Goal: Use online tool/utility: Use online tool/utility

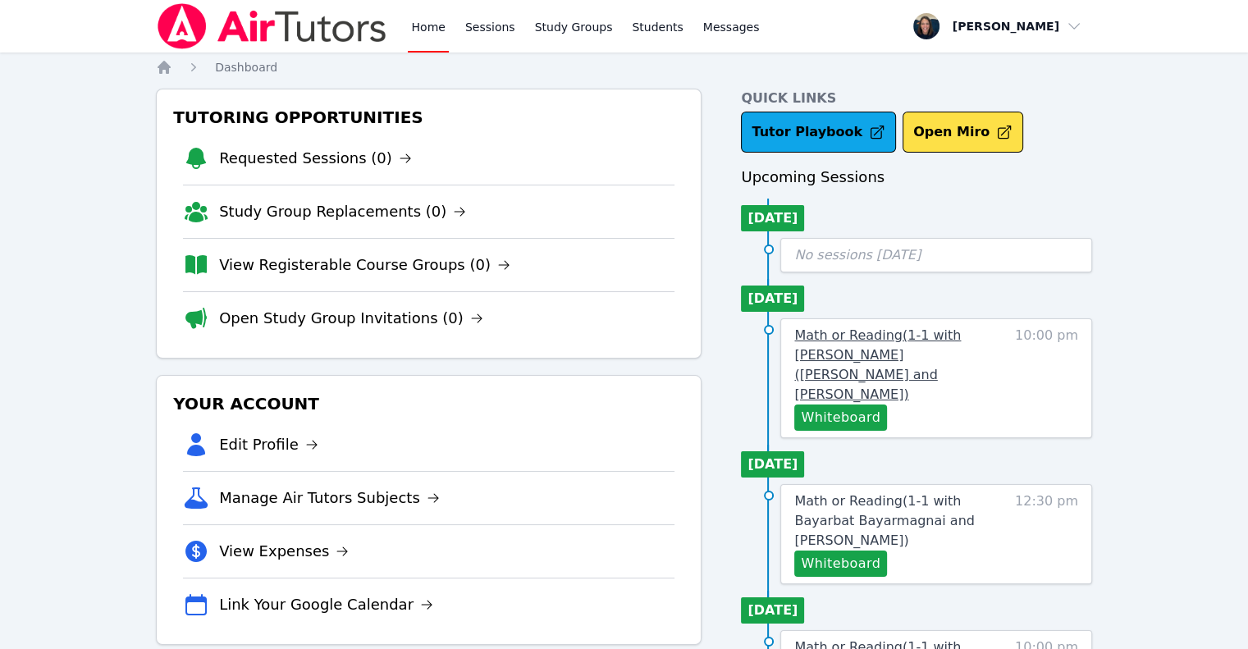
click at [909, 337] on span "Math or Reading ( 1-1 with [PERSON_NAME] ([PERSON_NAME] and [PERSON_NAME] )" at bounding box center [877, 364] width 167 height 75
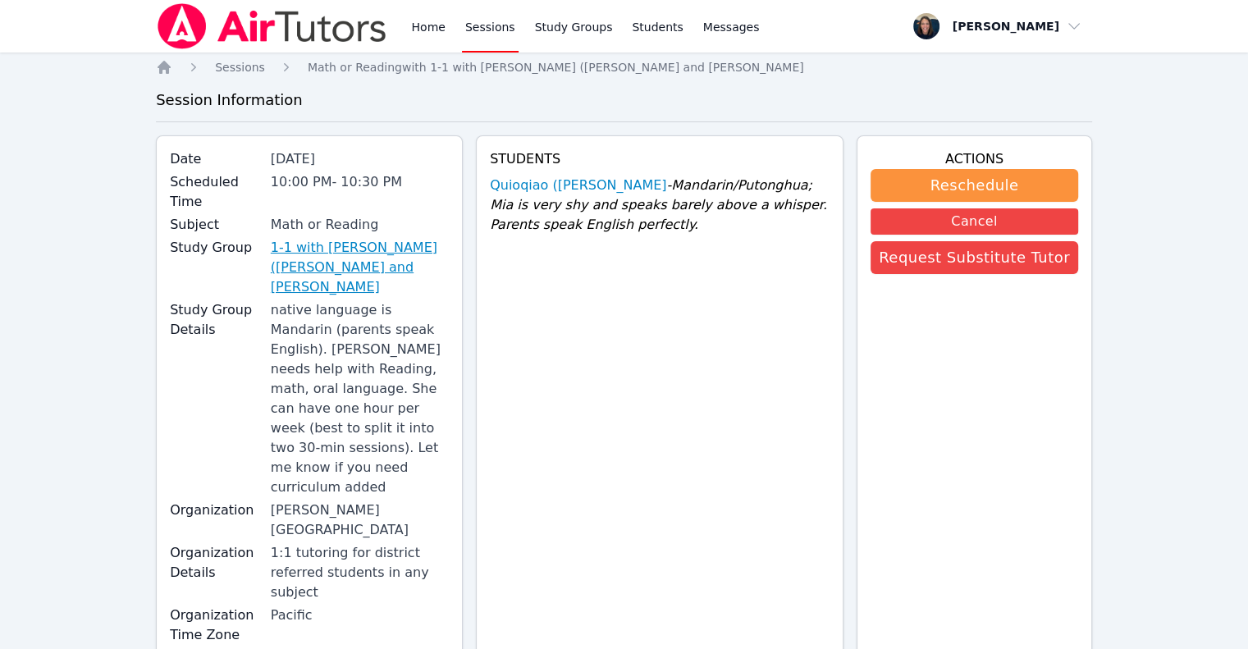
click at [385, 238] on link "1-1 with [PERSON_NAME] ([PERSON_NAME] and [PERSON_NAME]" at bounding box center [360, 267] width 178 height 59
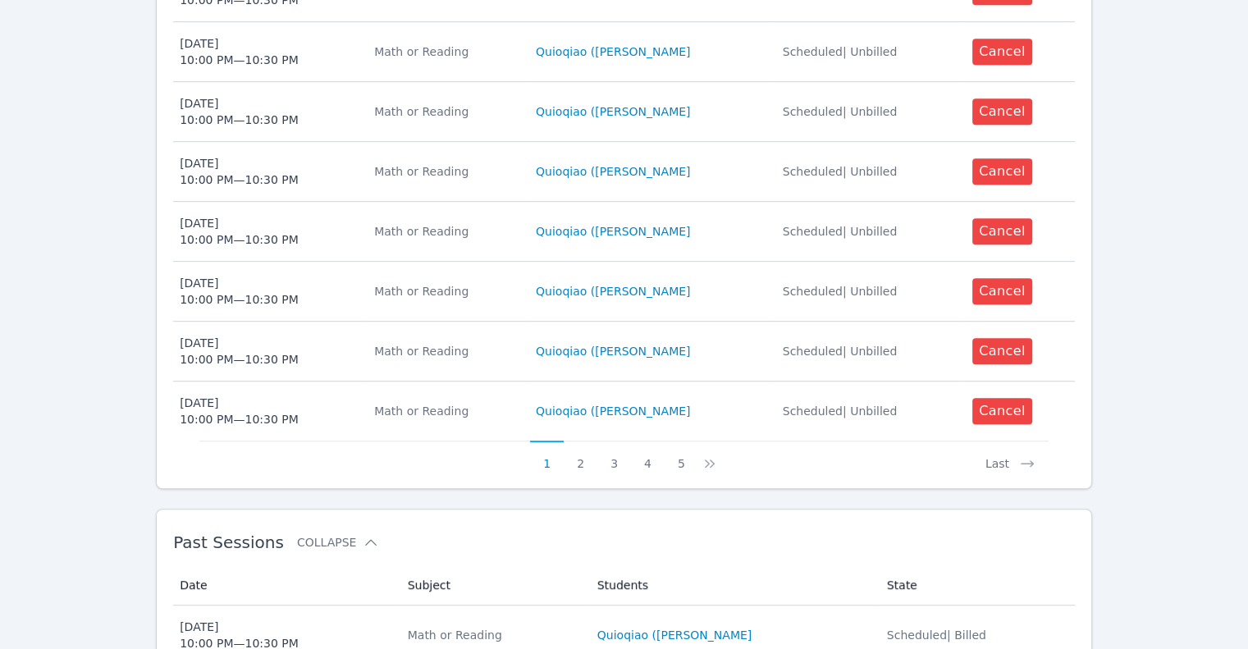
scroll to position [848, 0]
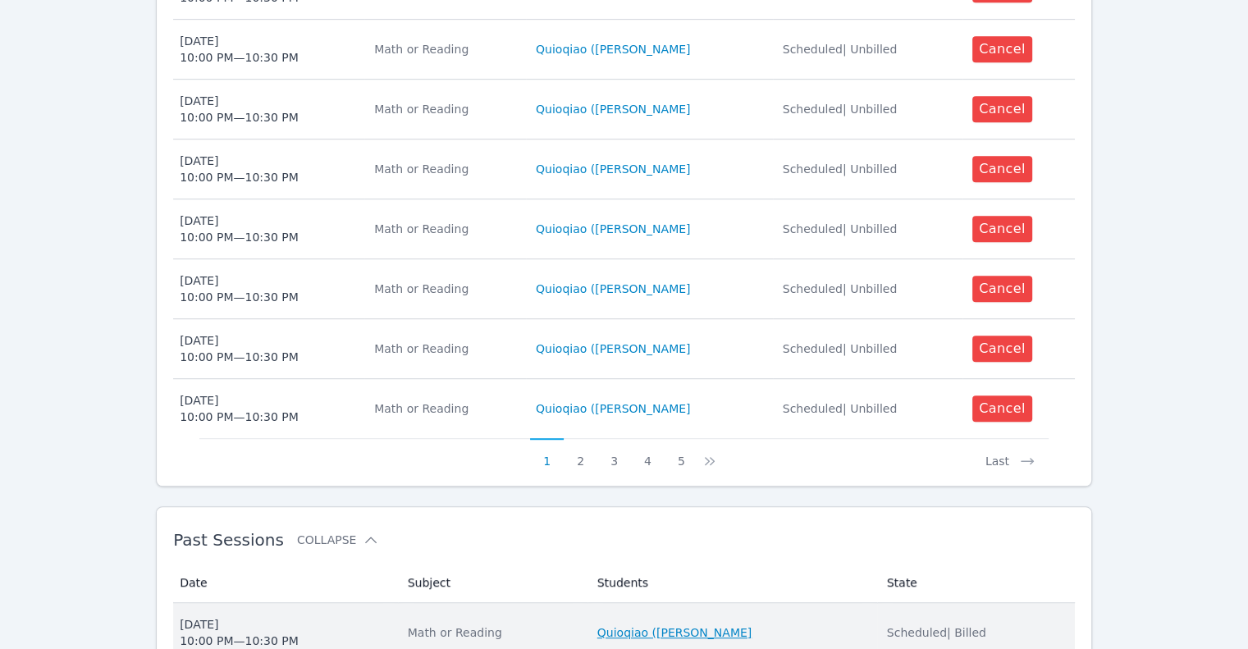
click at [690, 625] on link "Quioqiao ([PERSON_NAME]" at bounding box center [674, 633] width 154 height 16
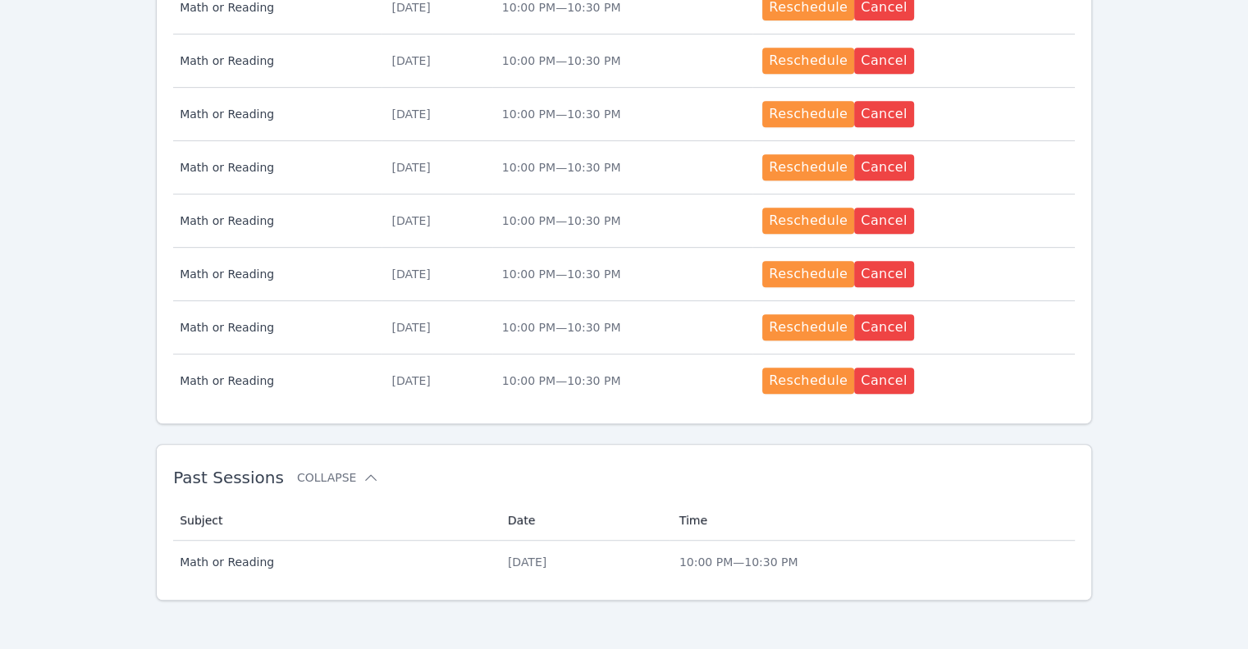
scroll to position [191, 0]
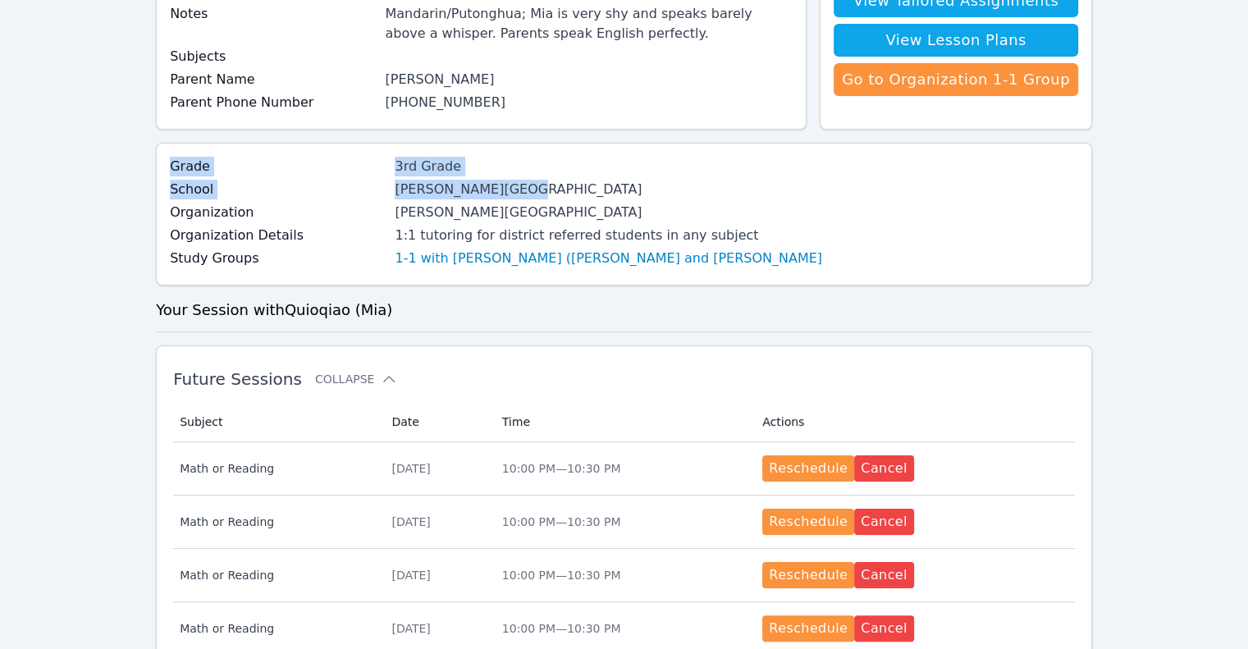
drag, startPoint x: 1238, startPoint y: 190, endPoint x: 1205, endPoint y: 85, distance: 110.1
click at [1205, 85] on div "Home Sessions Study Groups Students Messages Open user menu [PERSON_NAME] Open …" at bounding box center [624, 515] width 1248 height 1412
click at [476, 255] on link "1-1 with [PERSON_NAME] ([PERSON_NAME] and [PERSON_NAME]" at bounding box center [609, 259] width 428 height 20
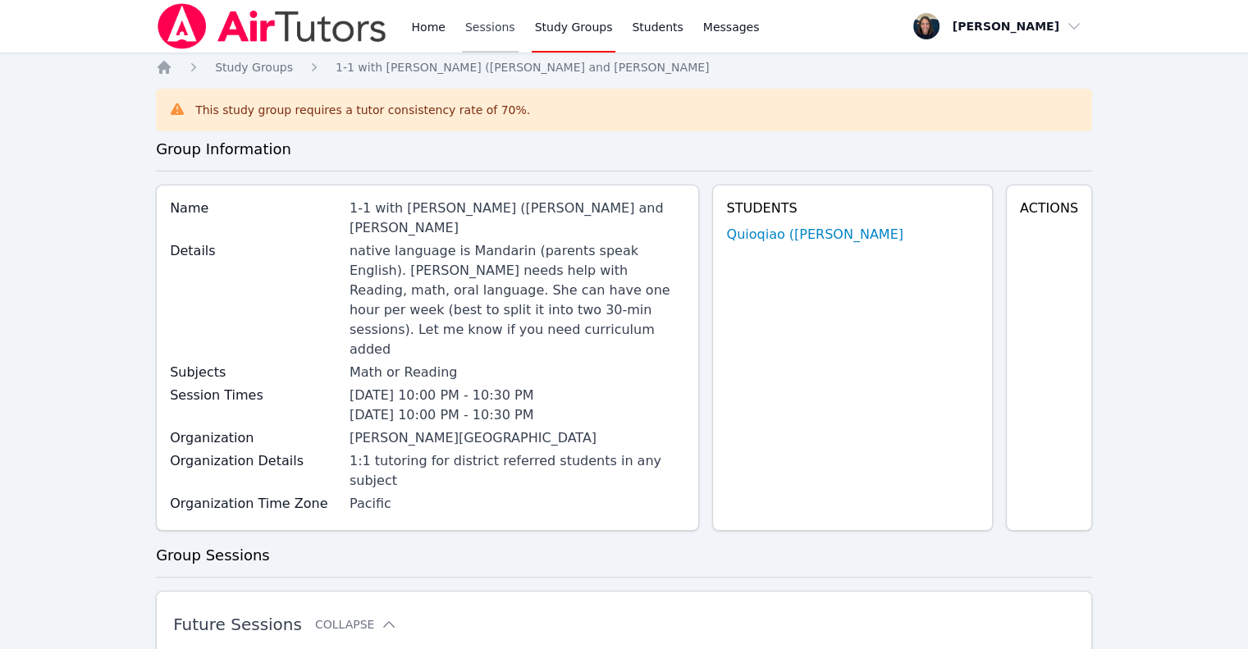
click at [476, 39] on link "Sessions" at bounding box center [490, 26] width 57 height 53
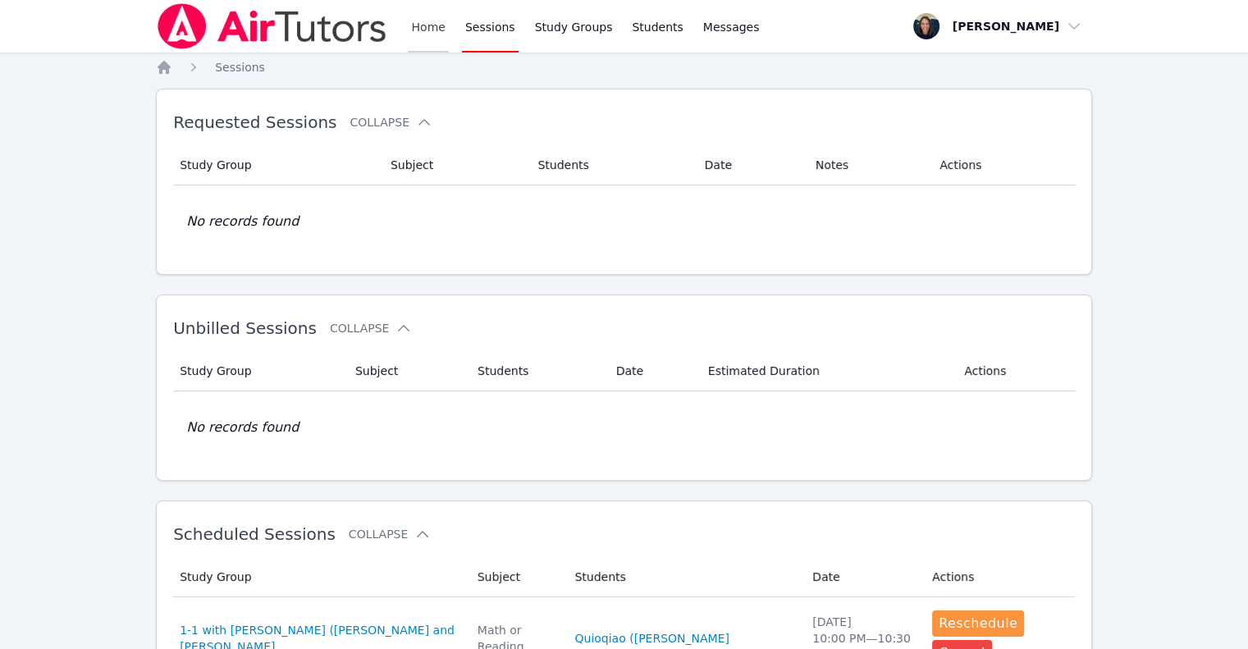
click at [437, 35] on link "Home" at bounding box center [428, 26] width 40 height 53
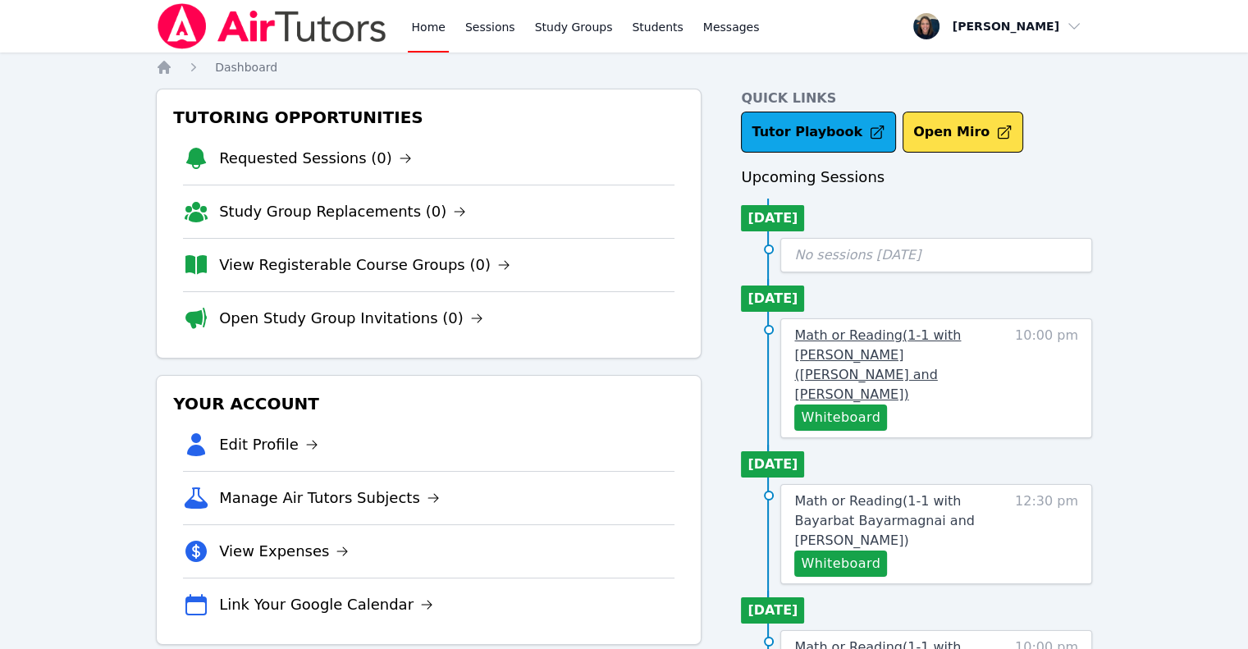
click at [887, 350] on span "Math or Reading ( 1-1 with [PERSON_NAME] ([PERSON_NAME] and [PERSON_NAME] )" at bounding box center [877, 364] width 167 height 75
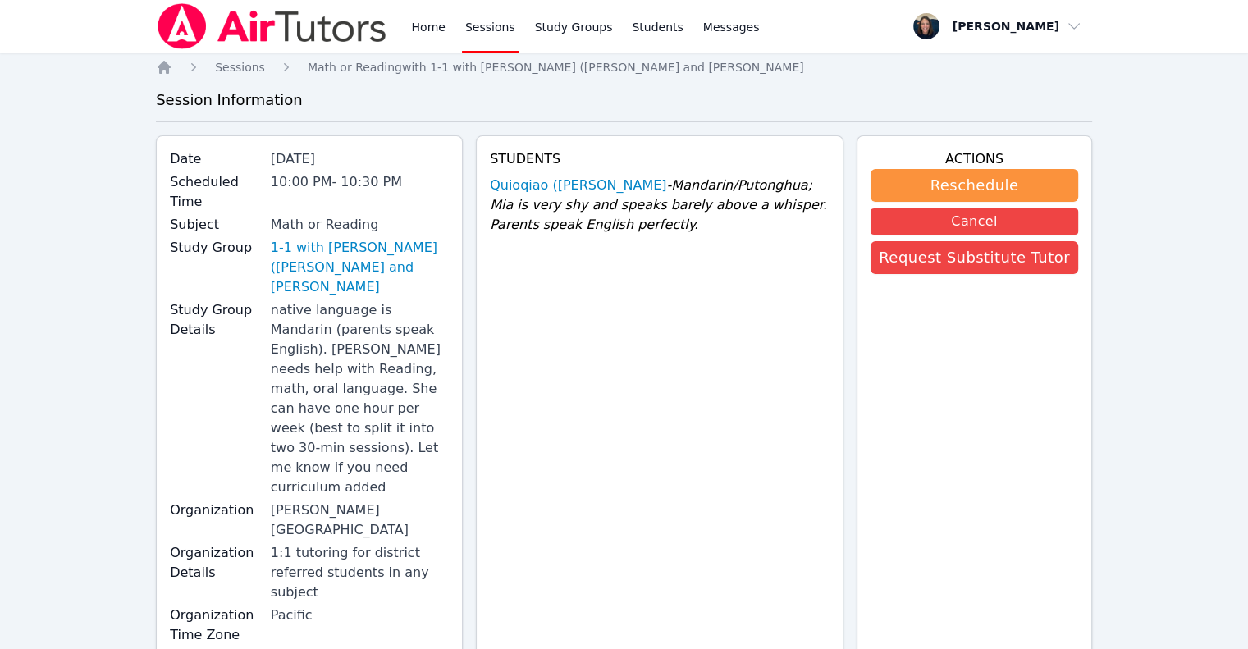
drag, startPoint x: 1238, startPoint y: 114, endPoint x: 1260, endPoint y: 114, distance: 21.3
click at [1248, 114] on html "Home Sessions Study Groups Students Messages Open user menu Teri Gennaro Open m…" at bounding box center [624, 324] width 1248 height 649
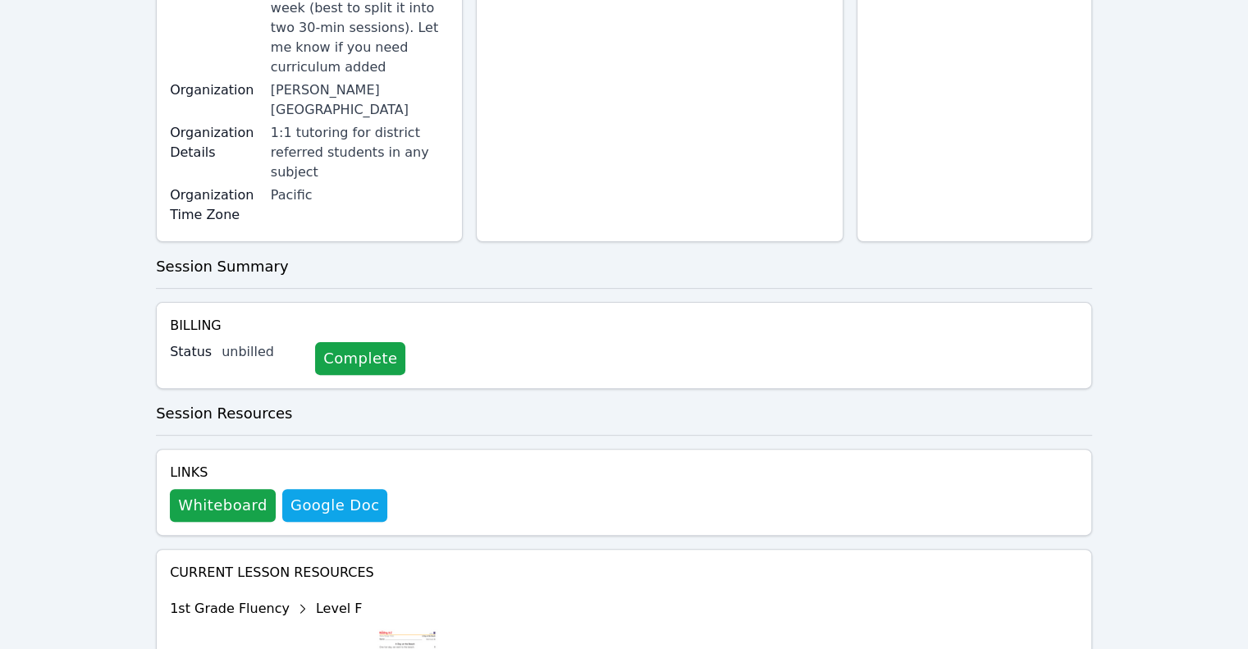
scroll to position [422, 0]
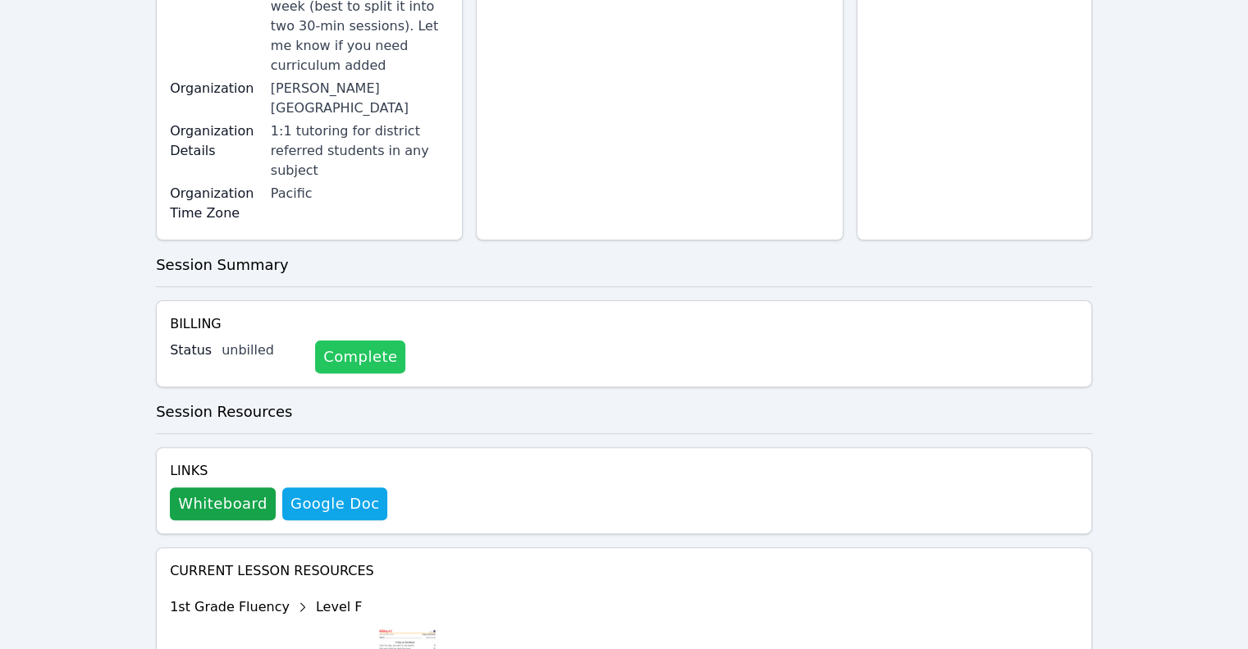
click at [330, 341] on link "Complete" at bounding box center [360, 357] width 90 height 33
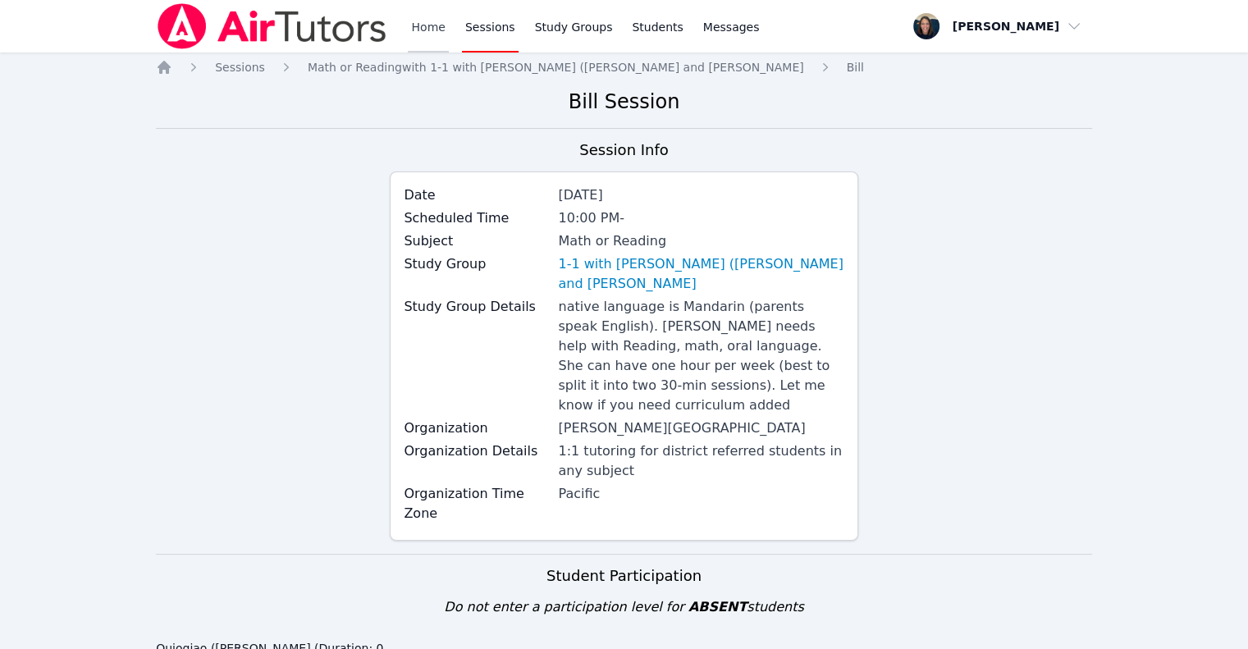
click at [423, 30] on link "Home" at bounding box center [428, 26] width 40 height 53
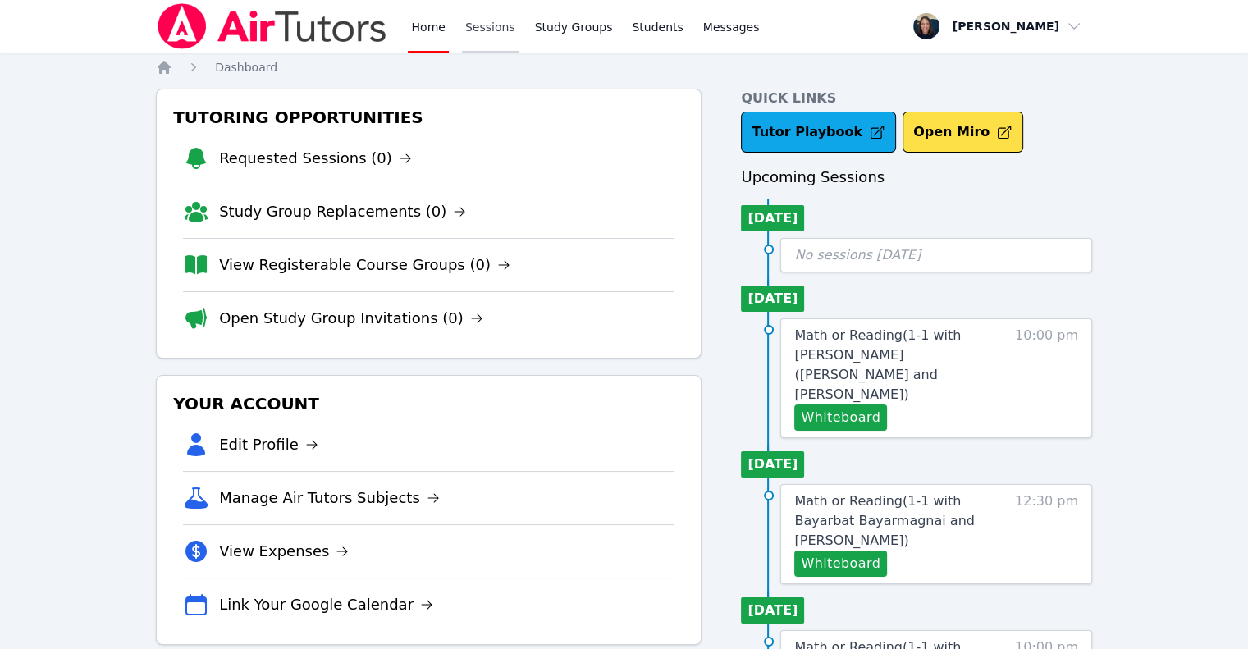
click at [478, 37] on link "Sessions" at bounding box center [490, 26] width 57 height 53
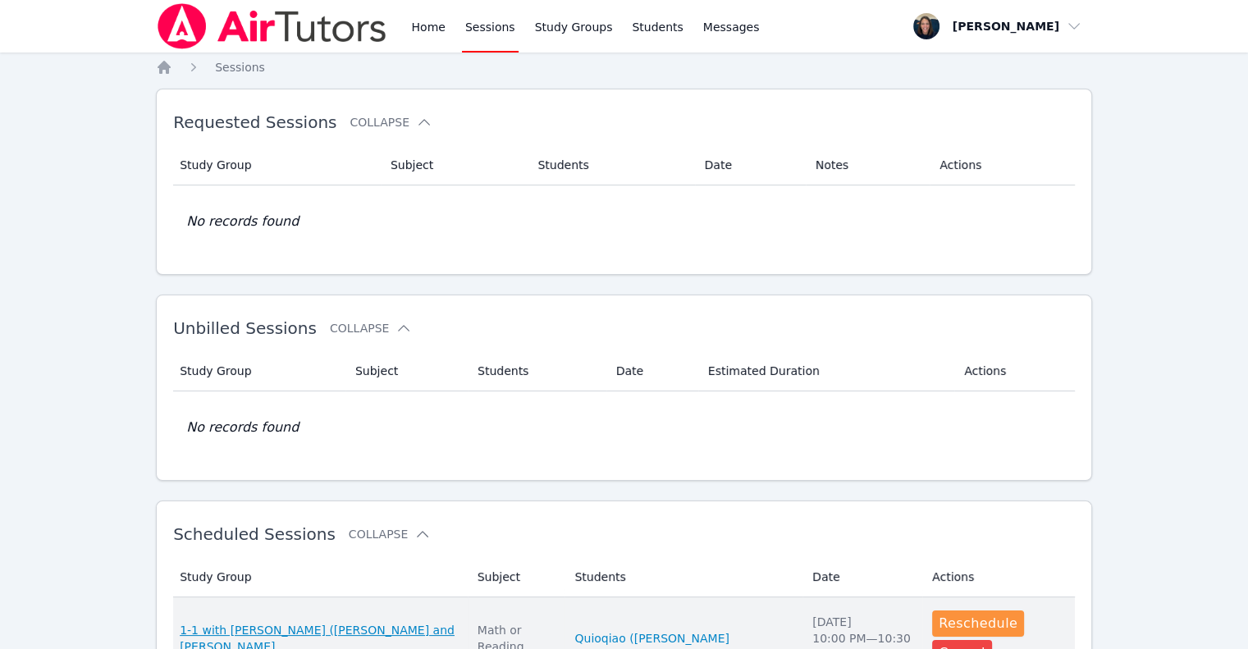
click at [296, 625] on span "1-1 with [PERSON_NAME] ([PERSON_NAME] and [PERSON_NAME]" at bounding box center [319, 638] width 278 height 33
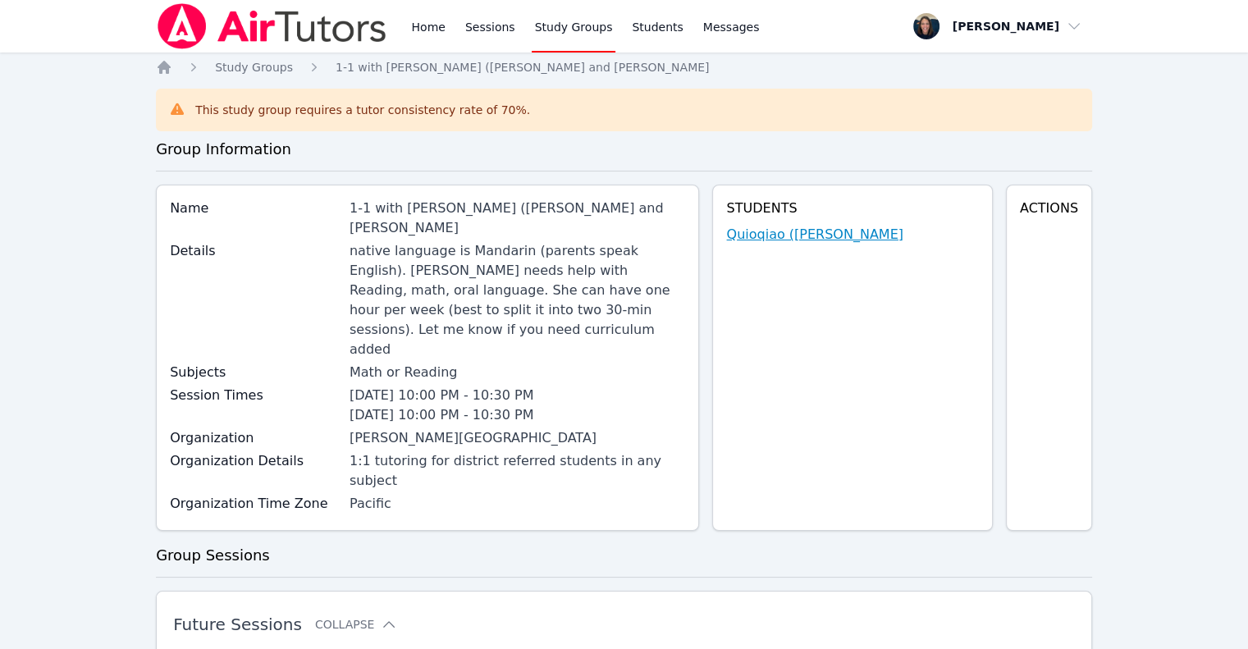
click at [854, 243] on link "Quioqiao (Mia) Yuan" at bounding box center [814, 235] width 176 height 20
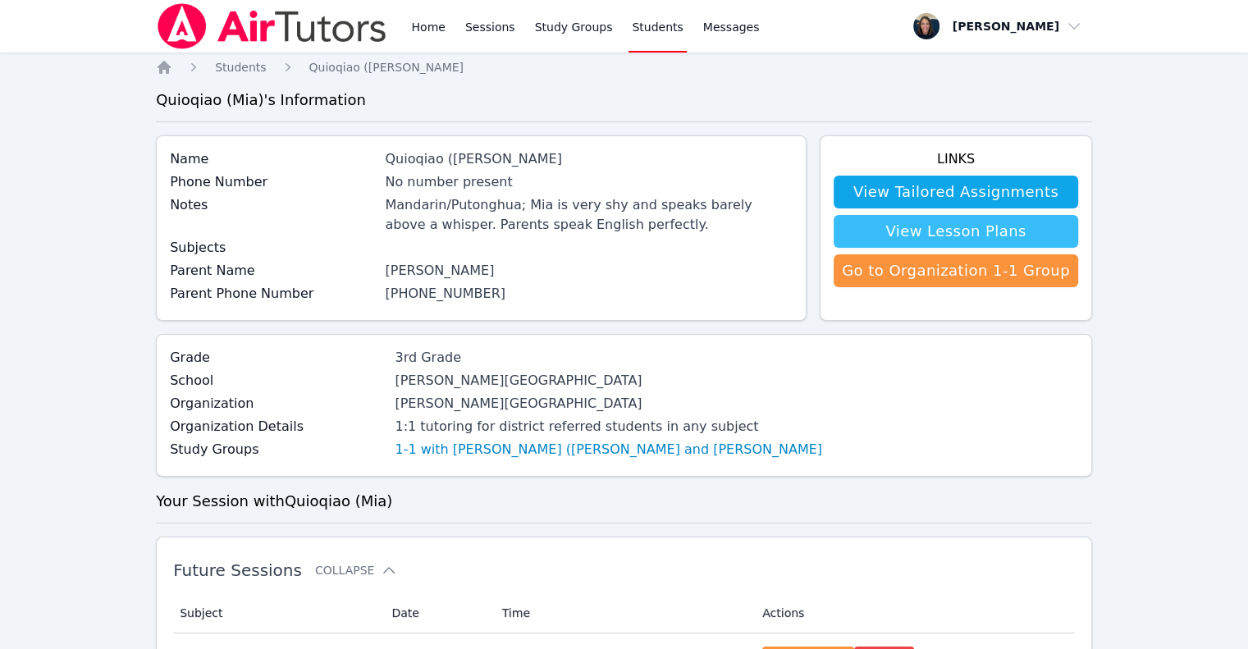
click at [971, 236] on link "View Lesson Plans" at bounding box center [956, 231] width 245 height 33
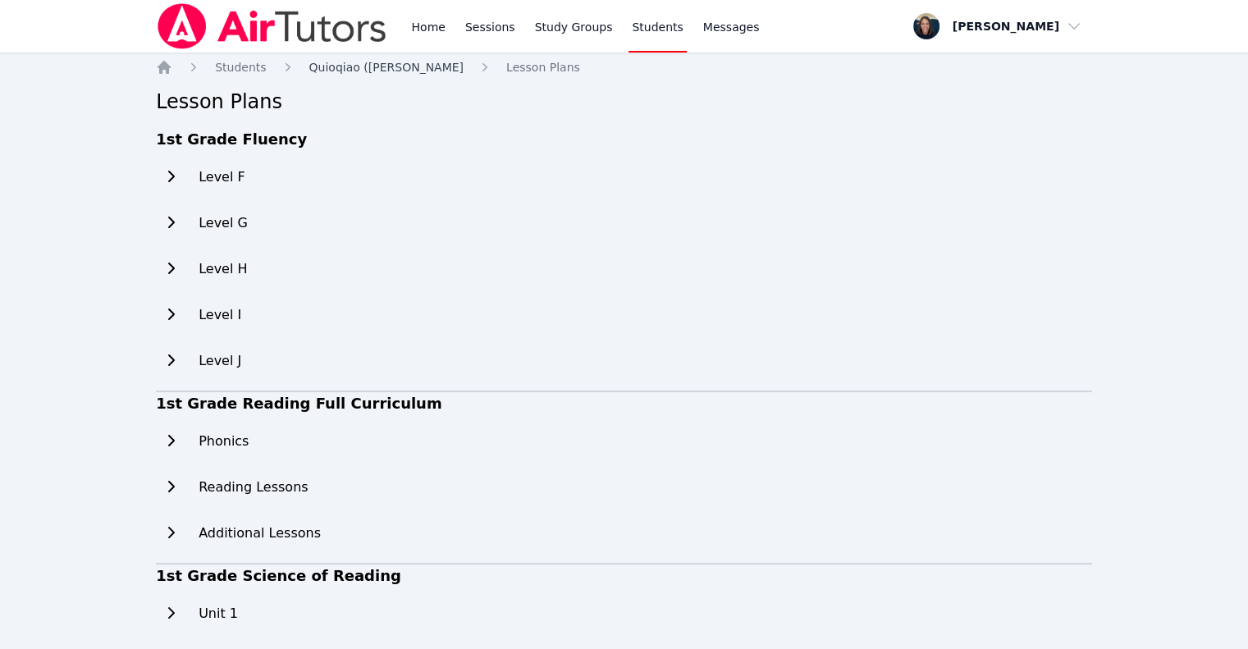
click at [401, 65] on span "Quioqiao (Mia) Yuan" at bounding box center [386, 67] width 154 height 13
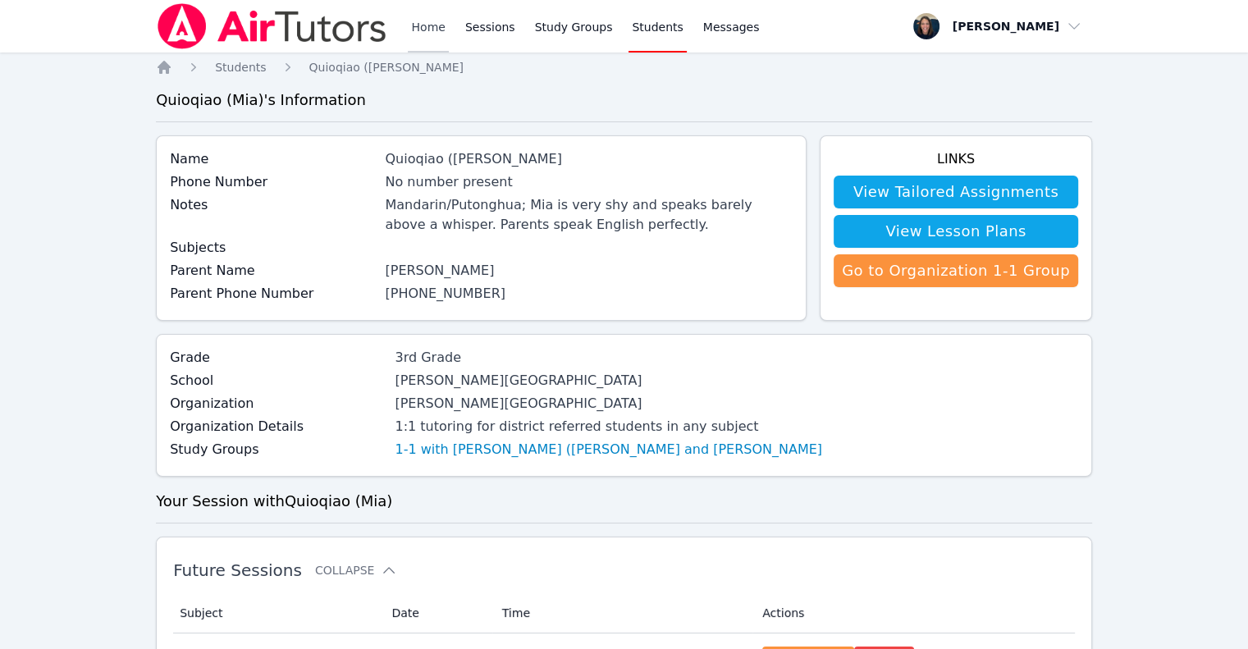
click at [437, 29] on link "Home" at bounding box center [428, 26] width 40 height 53
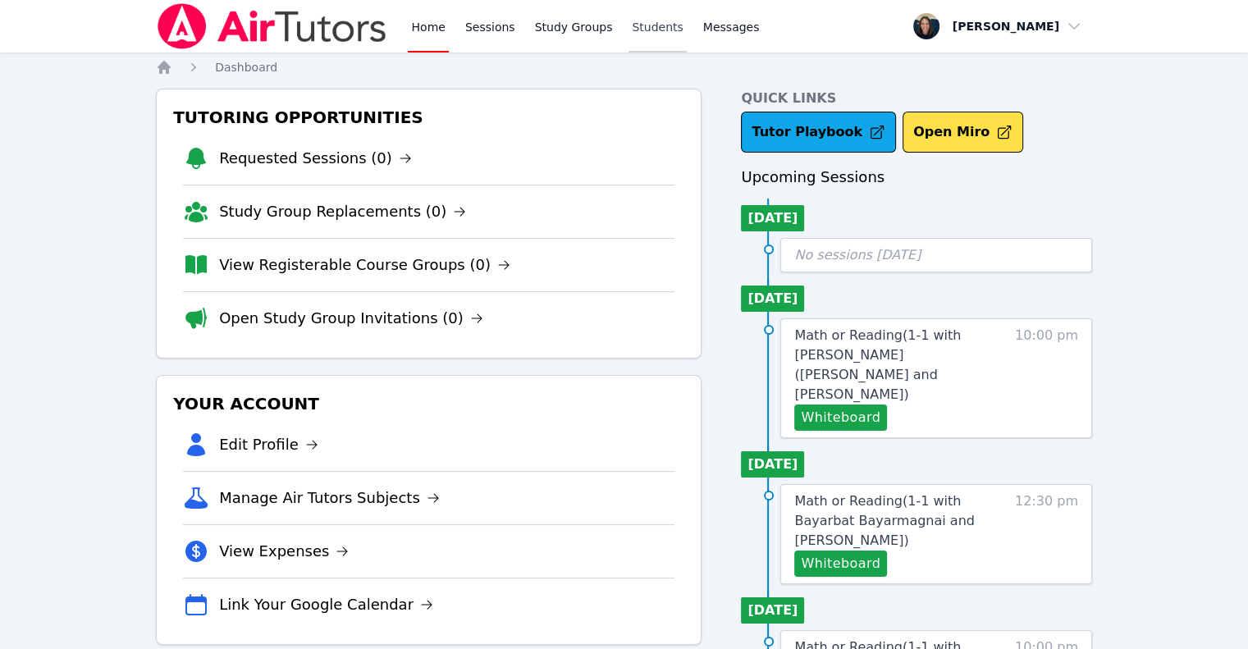
click at [648, 26] on link "Students" at bounding box center [657, 26] width 57 height 53
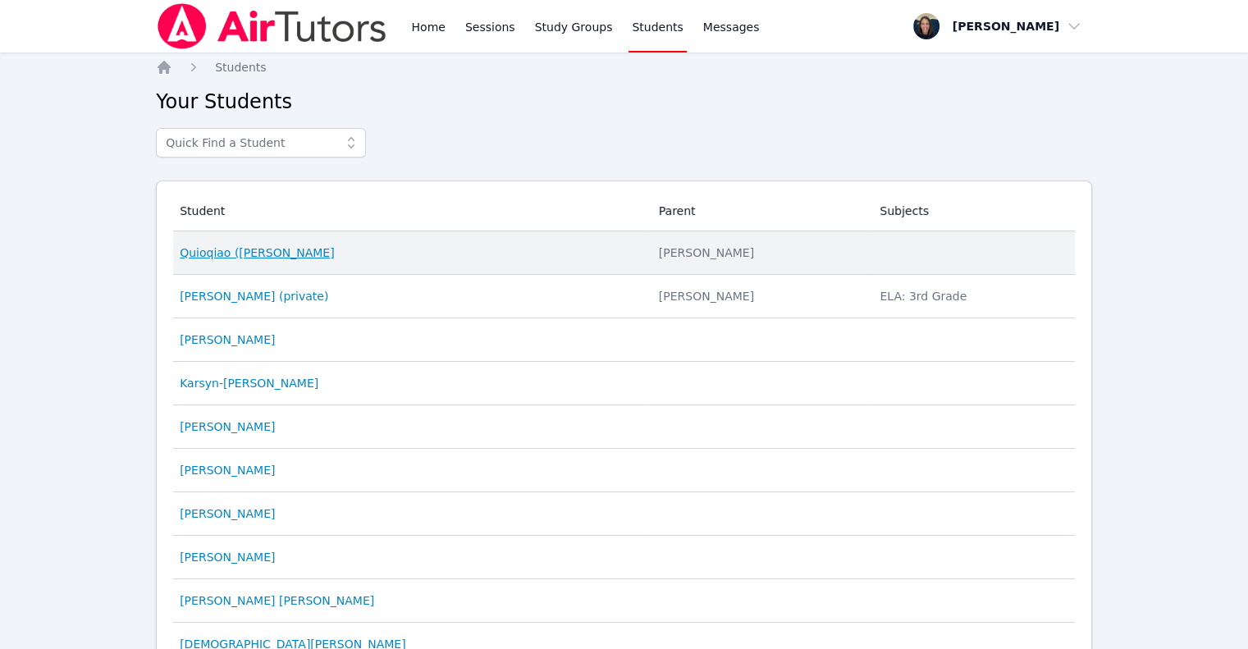
click at [282, 252] on link "Quioqiao (Mia) Yuan" at bounding box center [257, 253] width 154 height 16
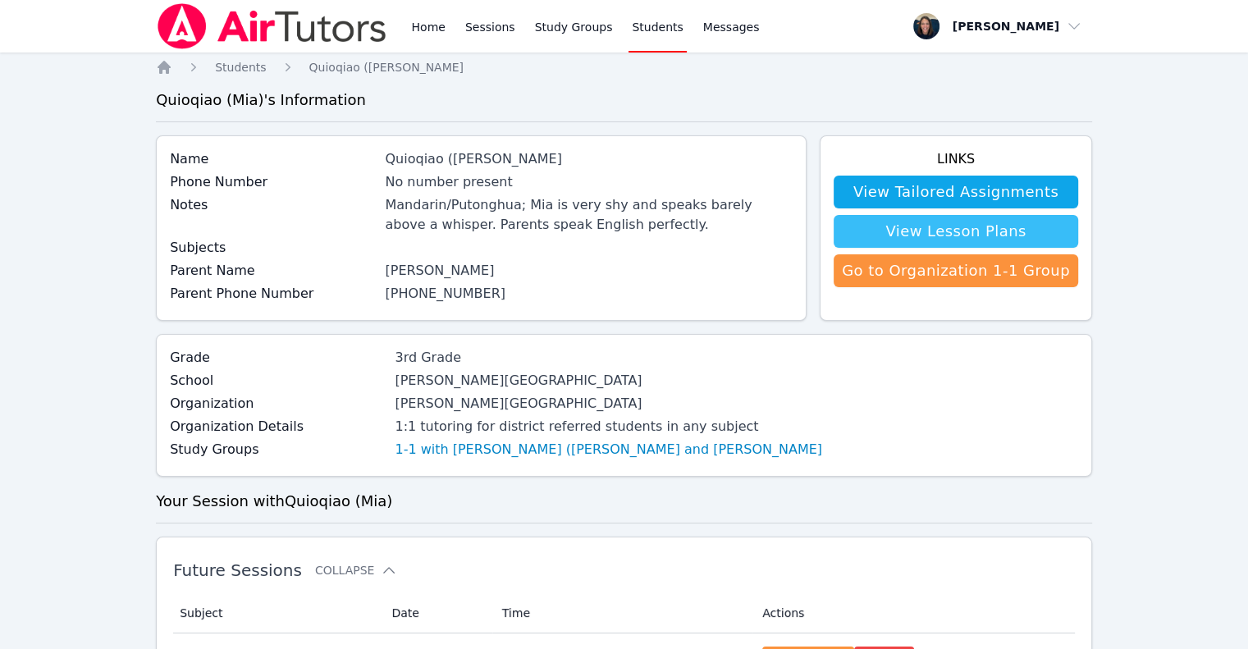
click at [972, 231] on link "View Lesson Plans" at bounding box center [956, 231] width 245 height 33
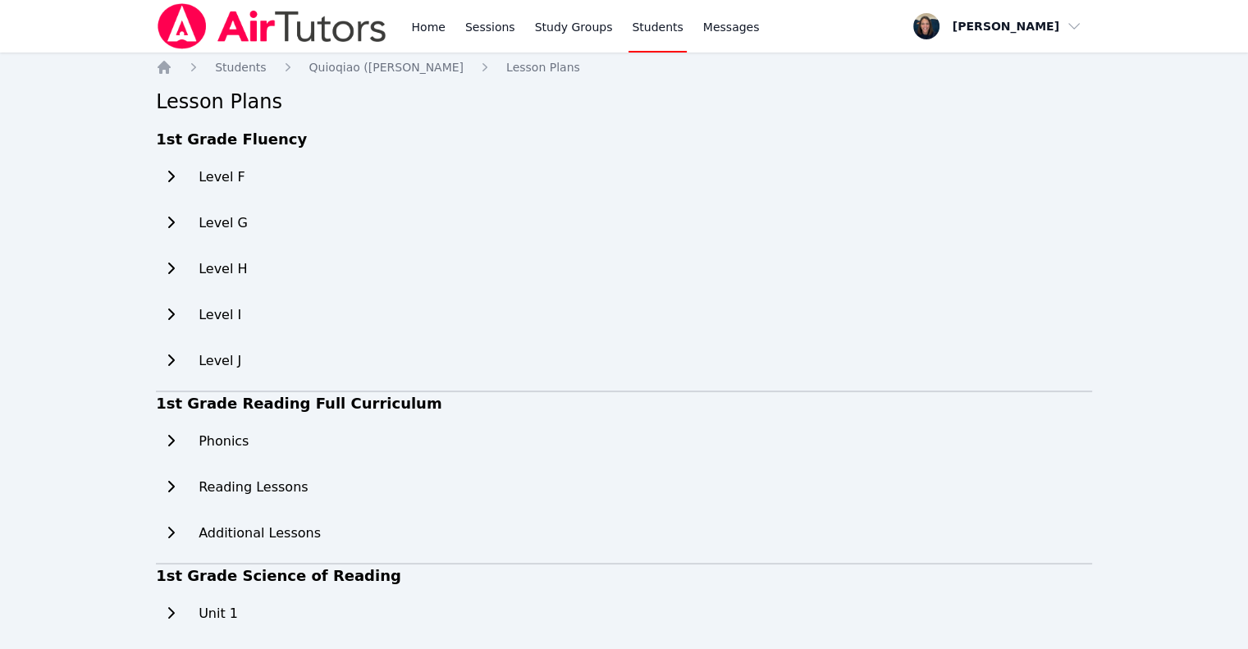
click at [200, 176] on h2 "Level F" at bounding box center [222, 177] width 47 height 20
click at [174, 172] on icon at bounding box center [171, 176] width 16 height 13
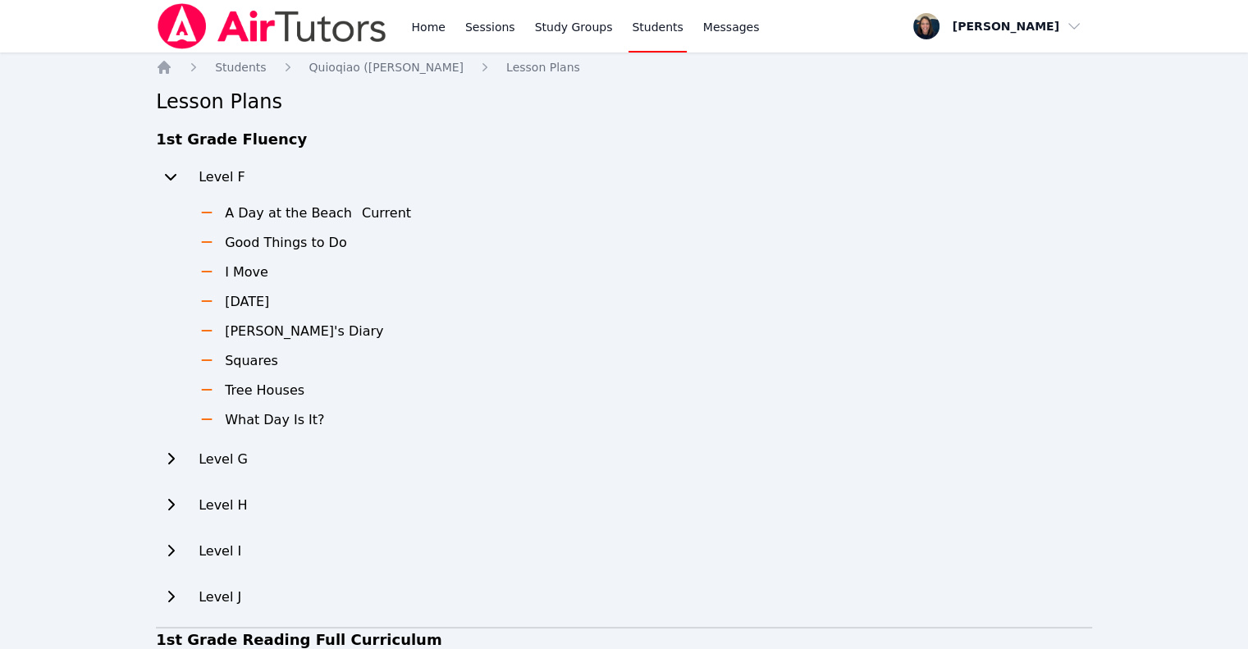
click at [164, 174] on icon at bounding box center [171, 176] width 16 height 13
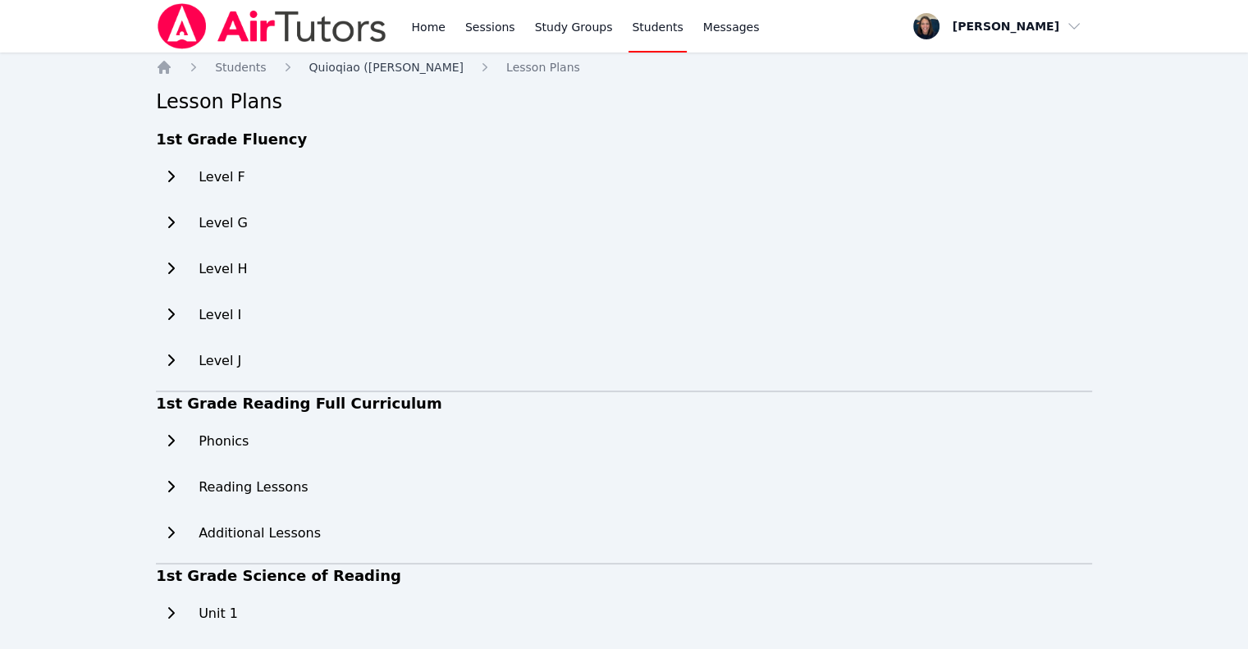
click at [325, 65] on span "Quioqiao (Mia) Yuan" at bounding box center [386, 67] width 154 height 13
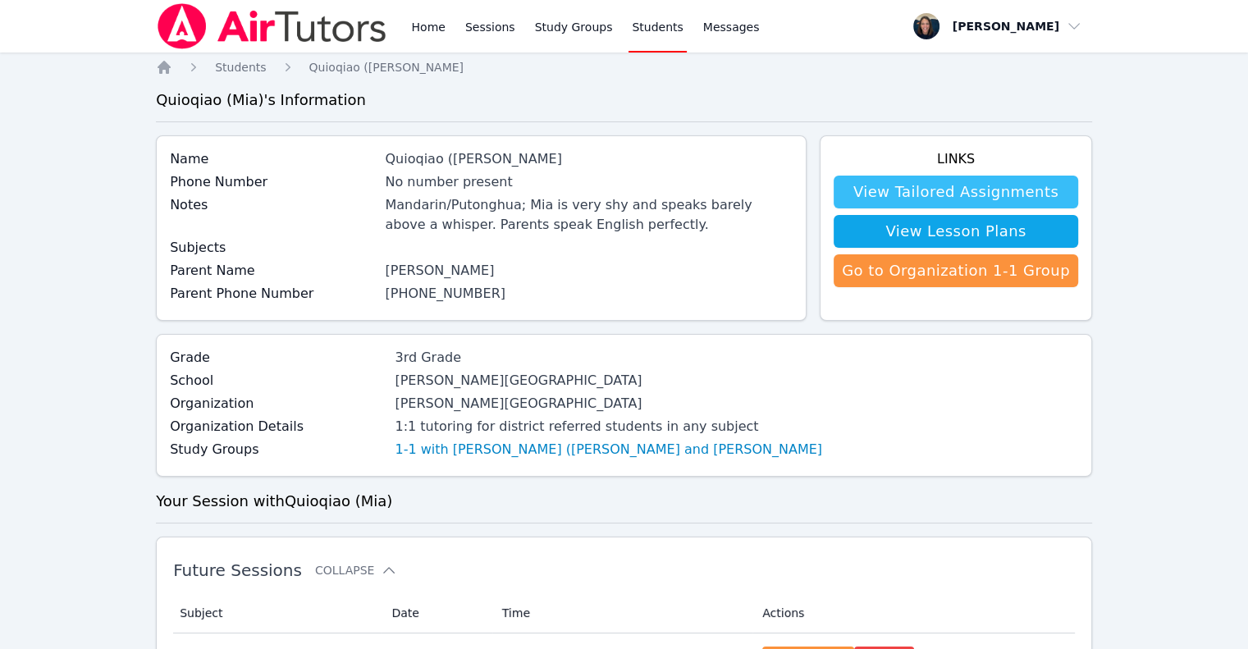
click at [1025, 194] on link "View Tailored Assignments" at bounding box center [956, 192] width 245 height 33
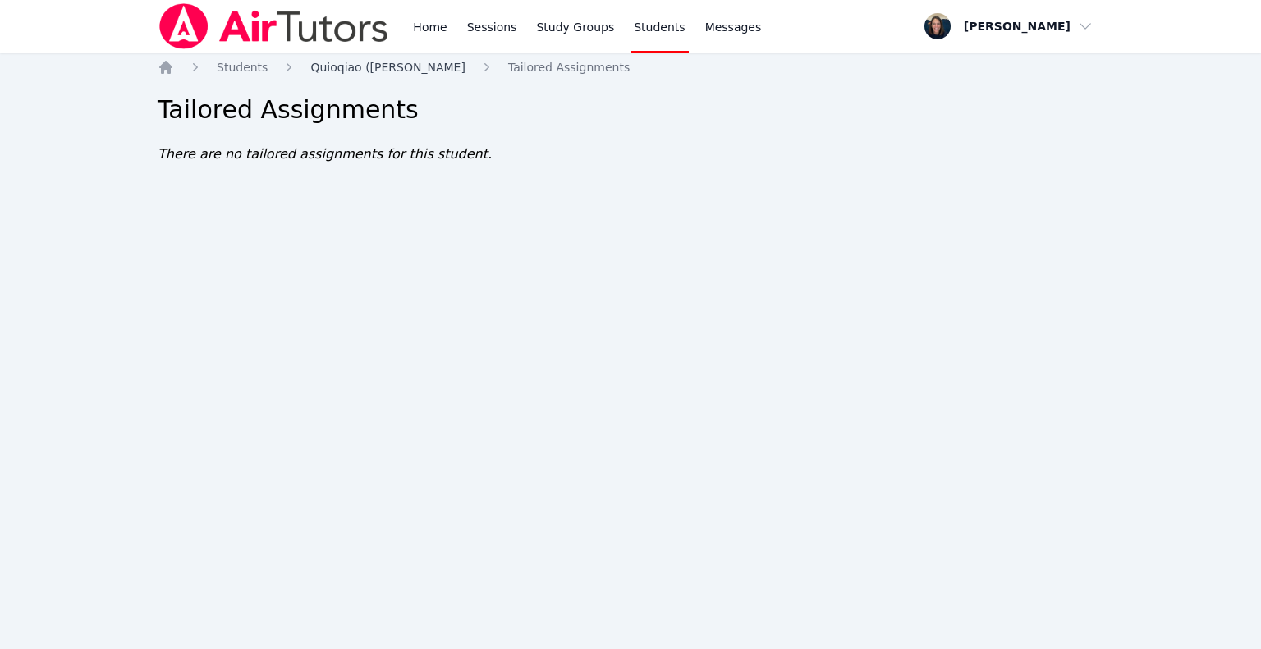
click at [337, 59] on link "Quioqiao (Mia) Yuan" at bounding box center [387, 67] width 154 height 16
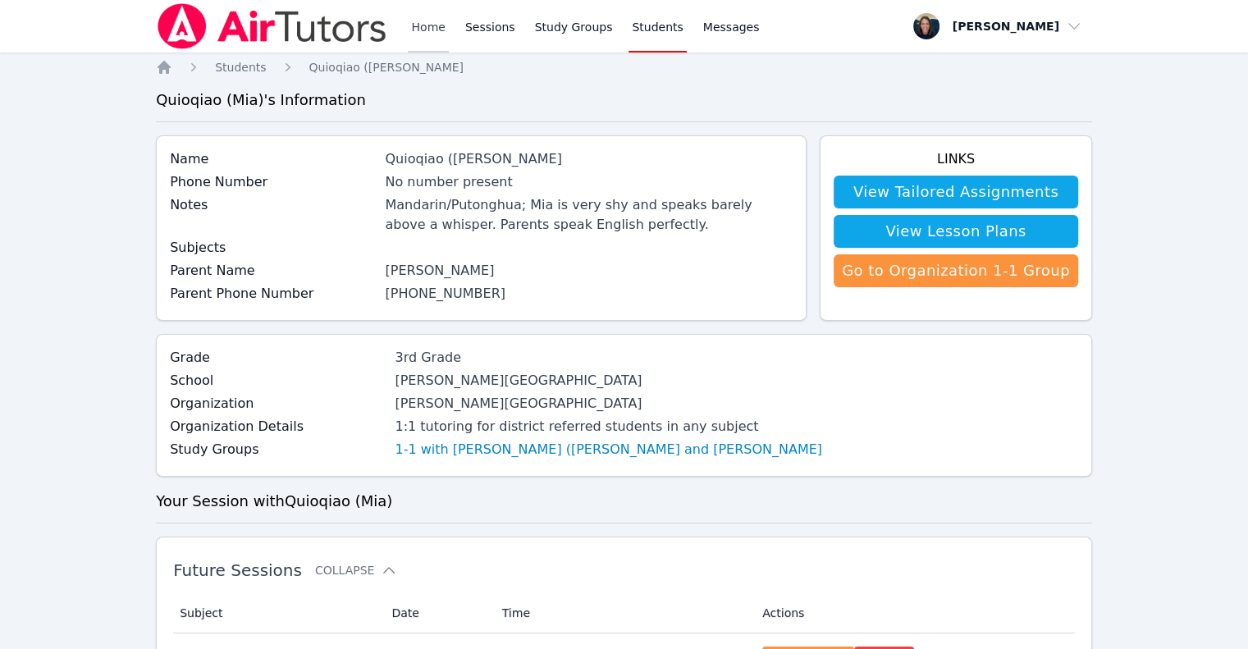
click at [413, 39] on link "Home" at bounding box center [428, 26] width 40 height 53
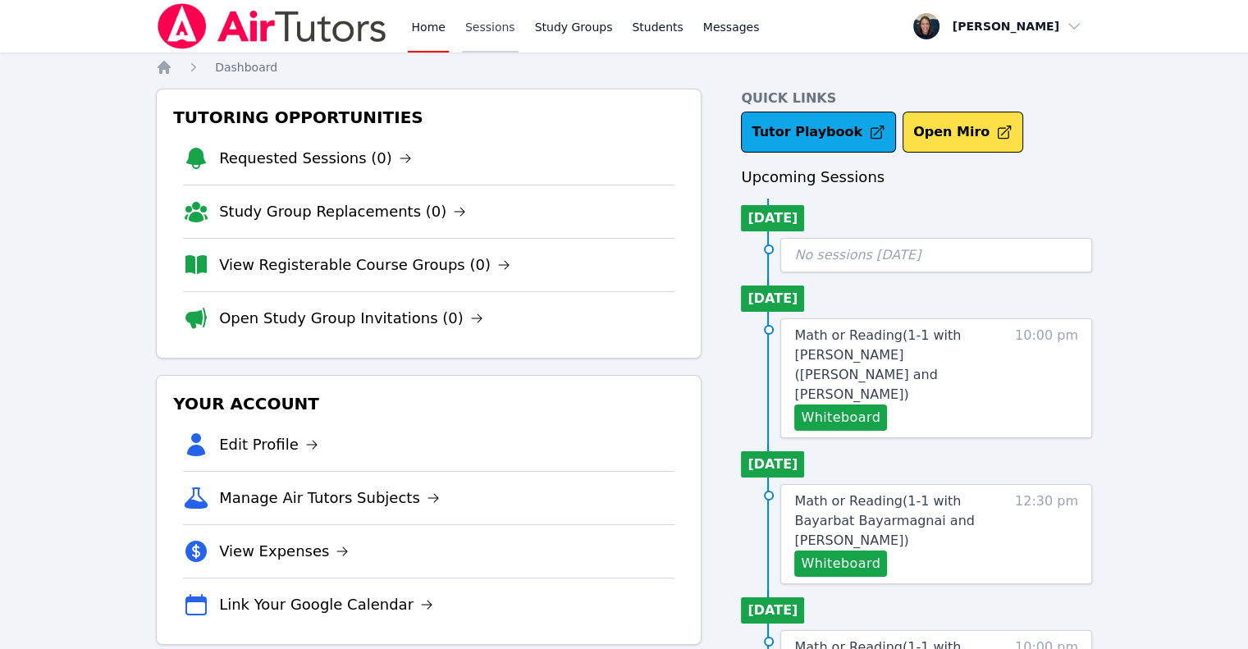
click at [483, 25] on link "Sessions" at bounding box center [490, 26] width 57 height 53
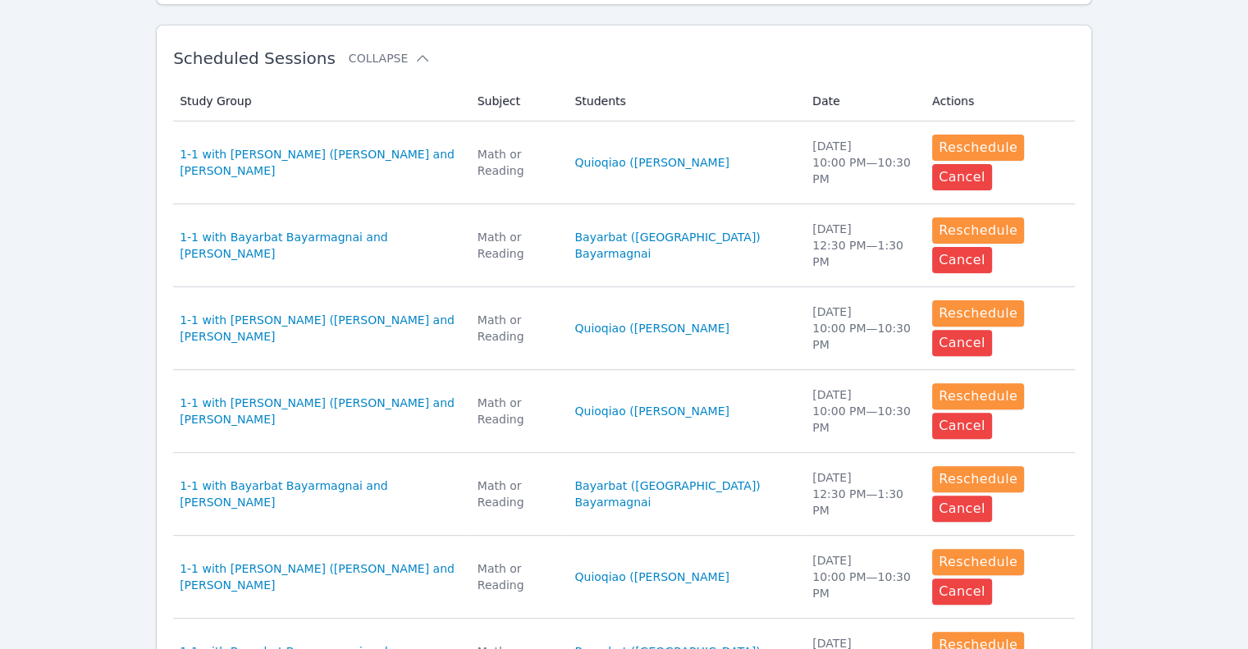
scroll to position [462, 0]
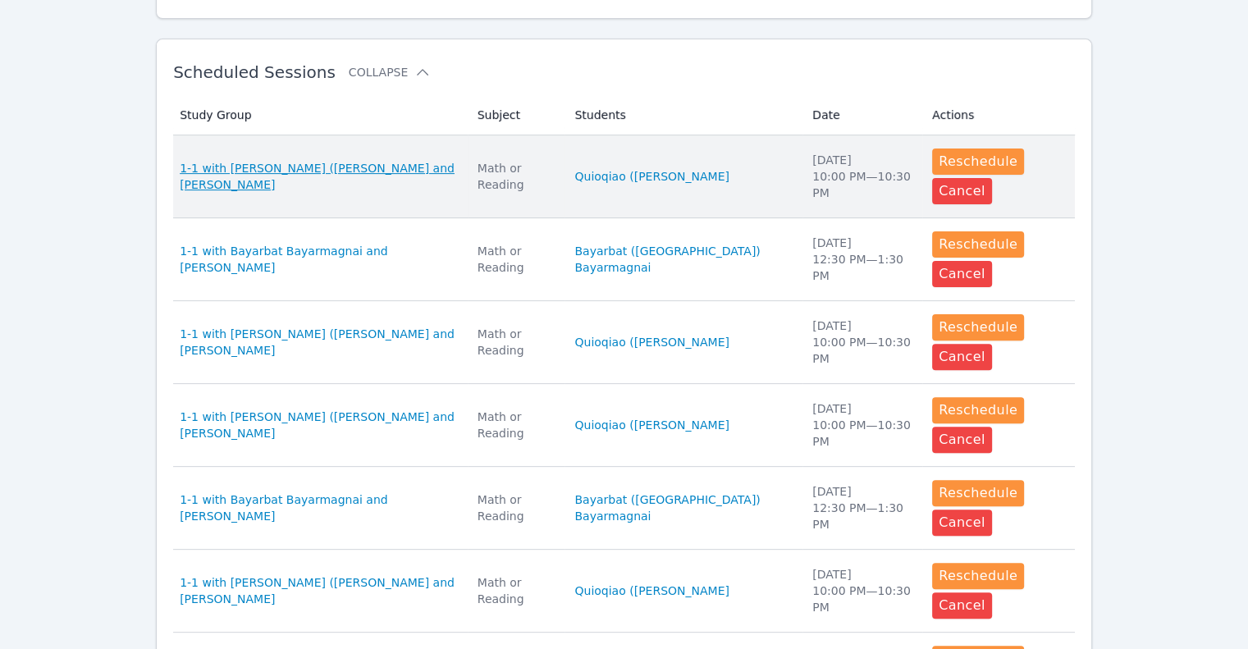
click at [350, 169] on span "1-1 with [PERSON_NAME] ([PERSON_NAME] and [PERSON_NAME]" at bounding box center [319, 176] width 278 height 33
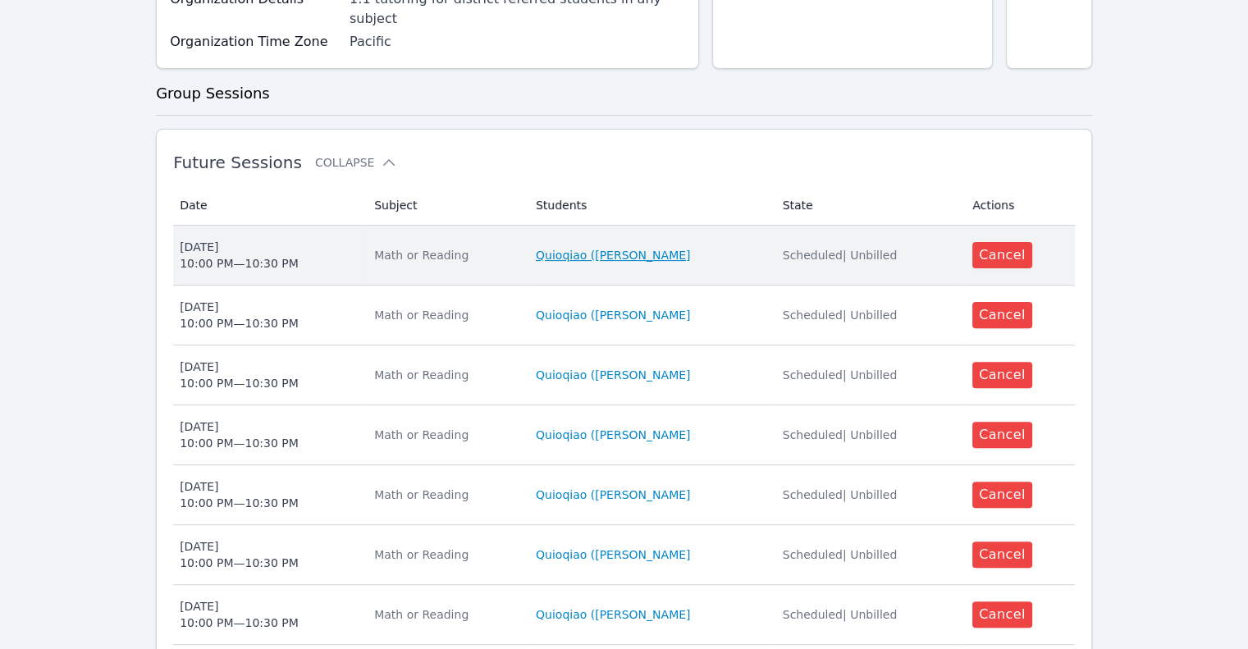
click at [587, 247] on link "Quioqiao (Mia) Yuan" at bounding box center [613, 255] width 154 height 16
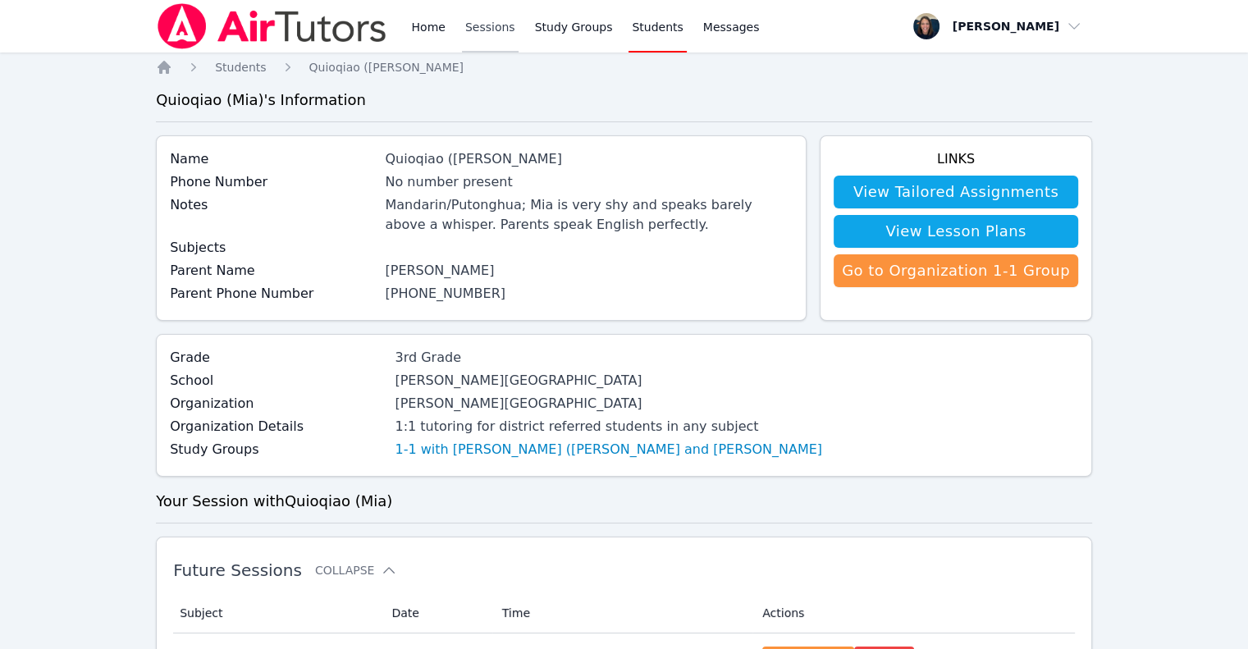
click at [488, 27] on link "Sessions" at bounding box center [490, 26] width 57 height 53
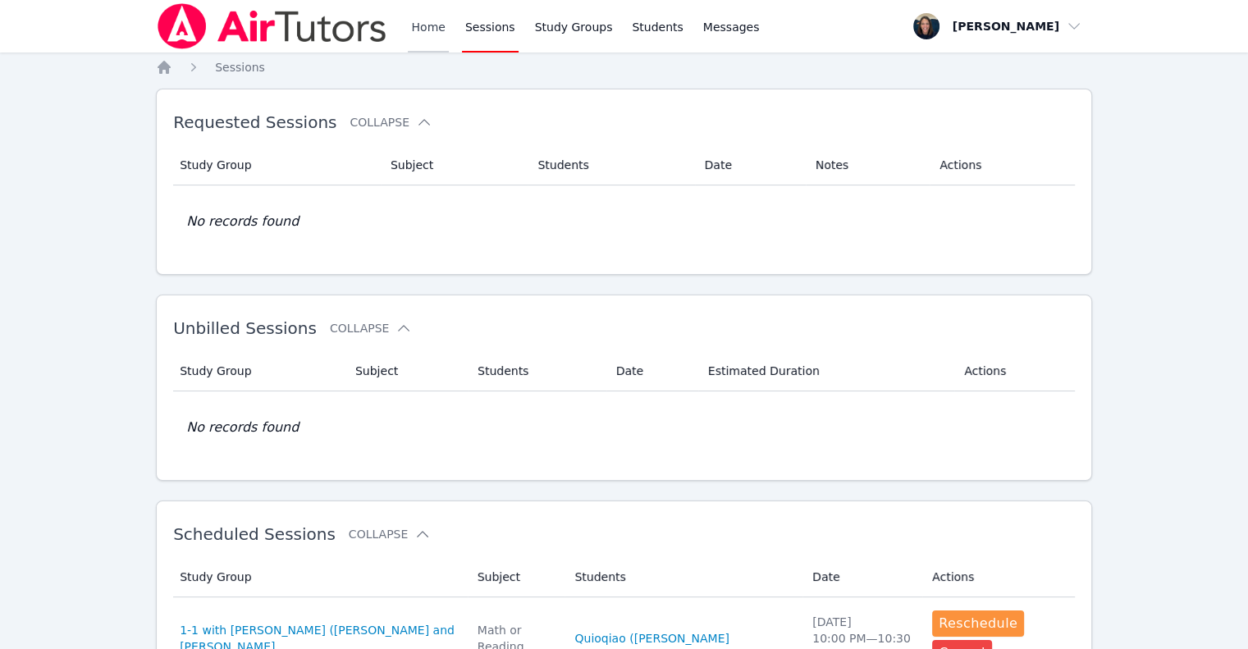
click at [408, 21] on link "Home" at bounding box center [428, 26] width 40 height 53
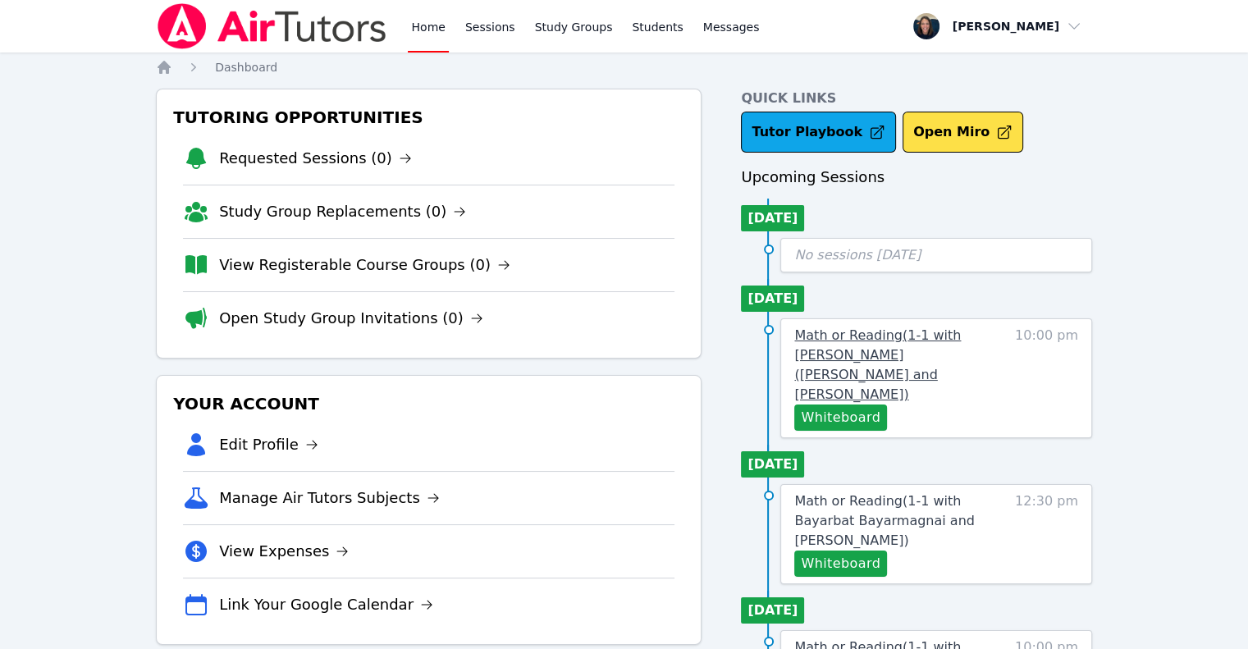
click at [872, 335] on span "Math or Reading ( 1-1 with Quioqiao (Mia) Yuan and Teri Gennaro )" at bounding box center [877, 364] width 167 height 75
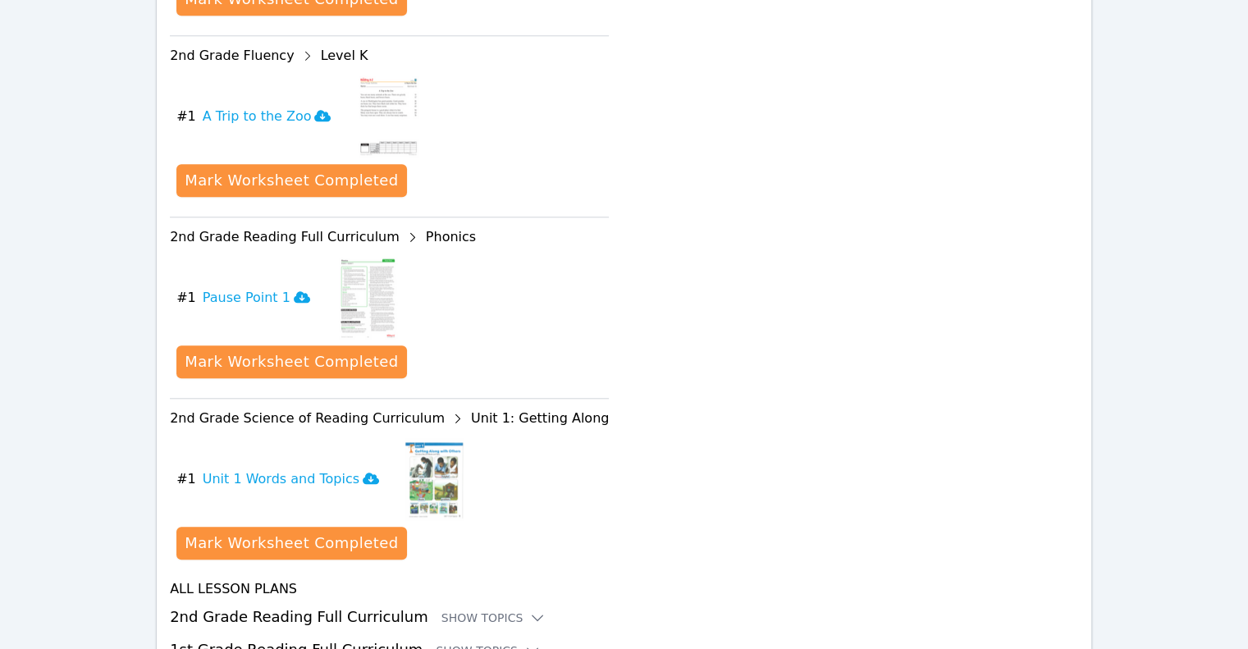
scroll to position [1636, 0]
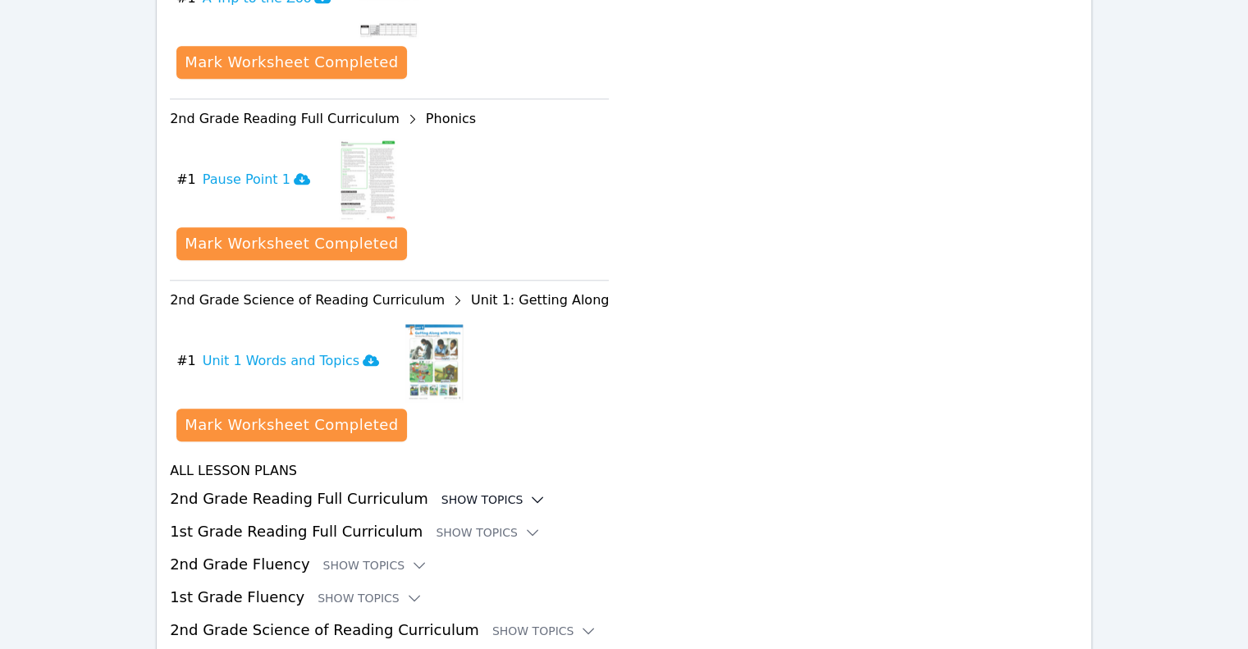
click at [473, 492] on div "Show Topics" at bounding box center [494, 500] width 105 height 16
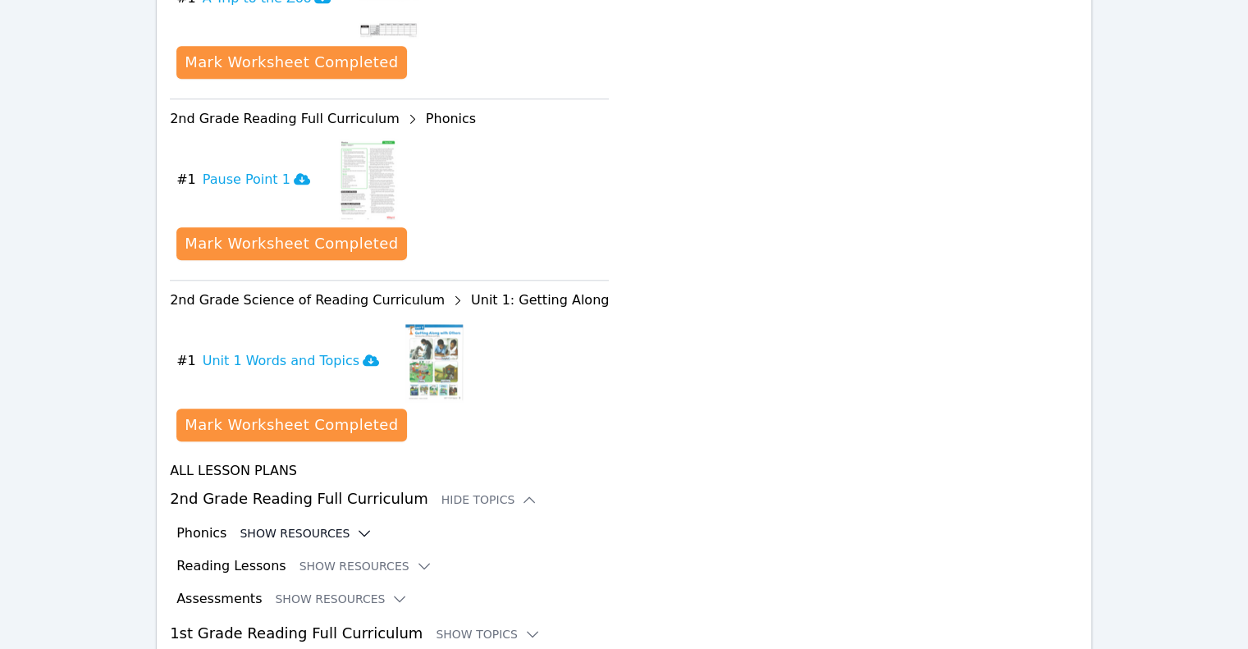
click at [291, 525] on button "Show Resources" at bounding box center [306, 533] width 133 height 16
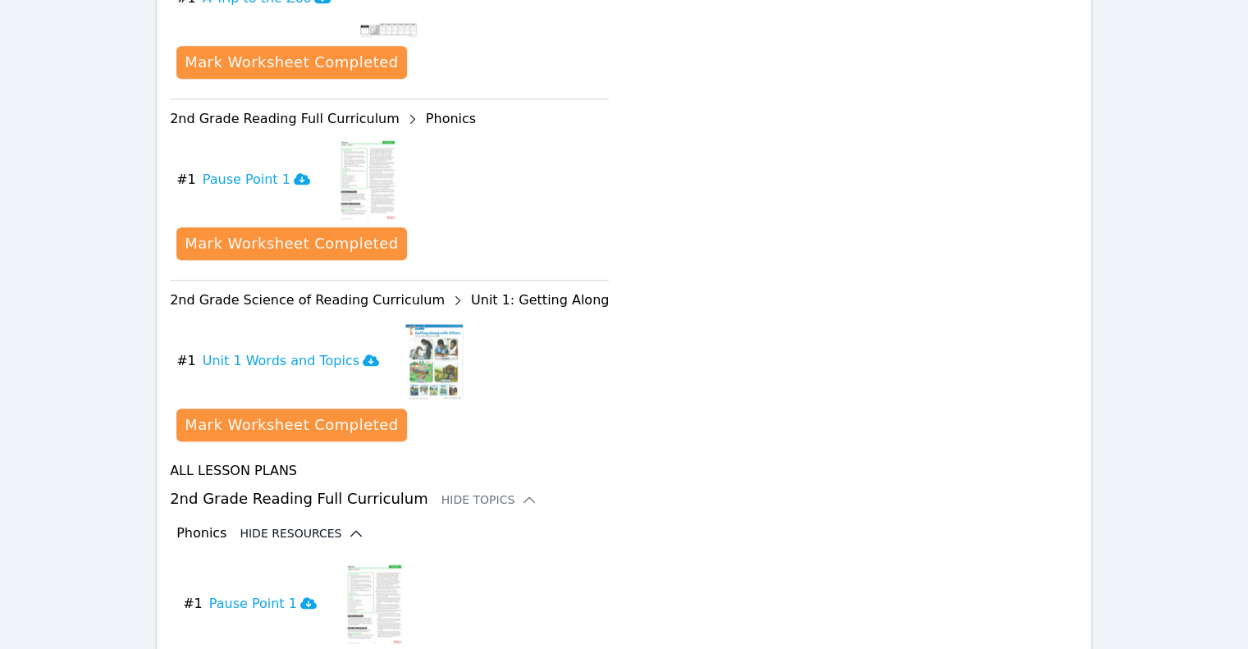
click at [348, 525] on icon at bounding box center [356, 533] width 16 height 16
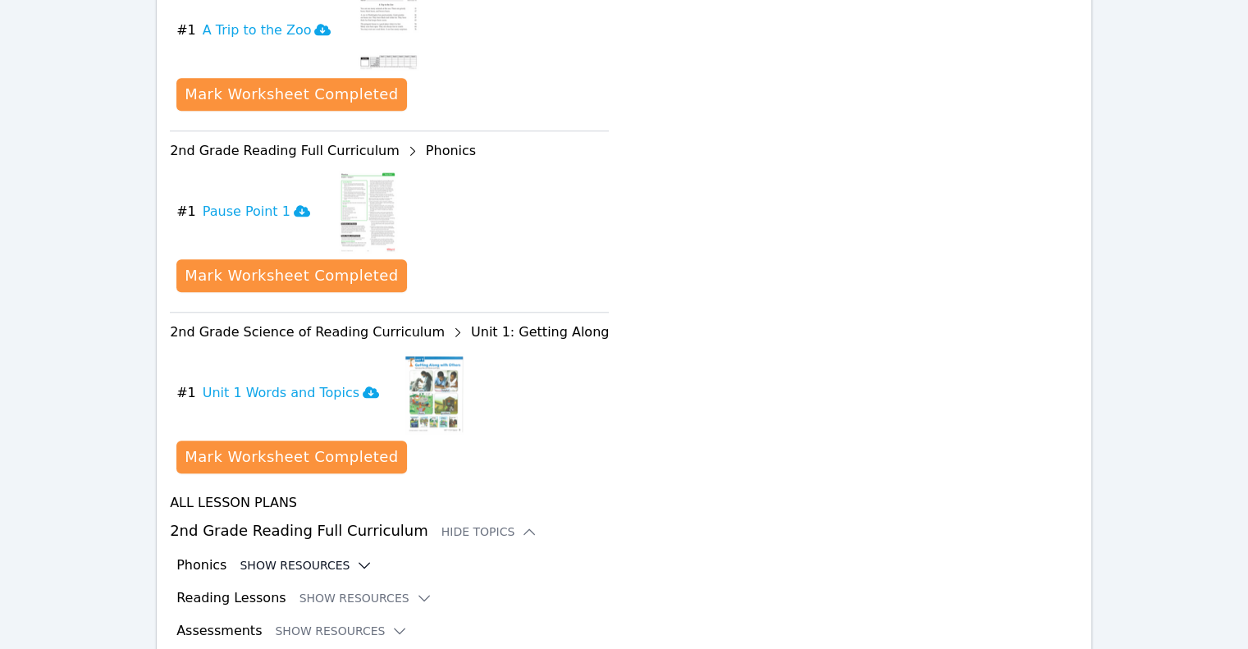
scroll to position [1737, 0]
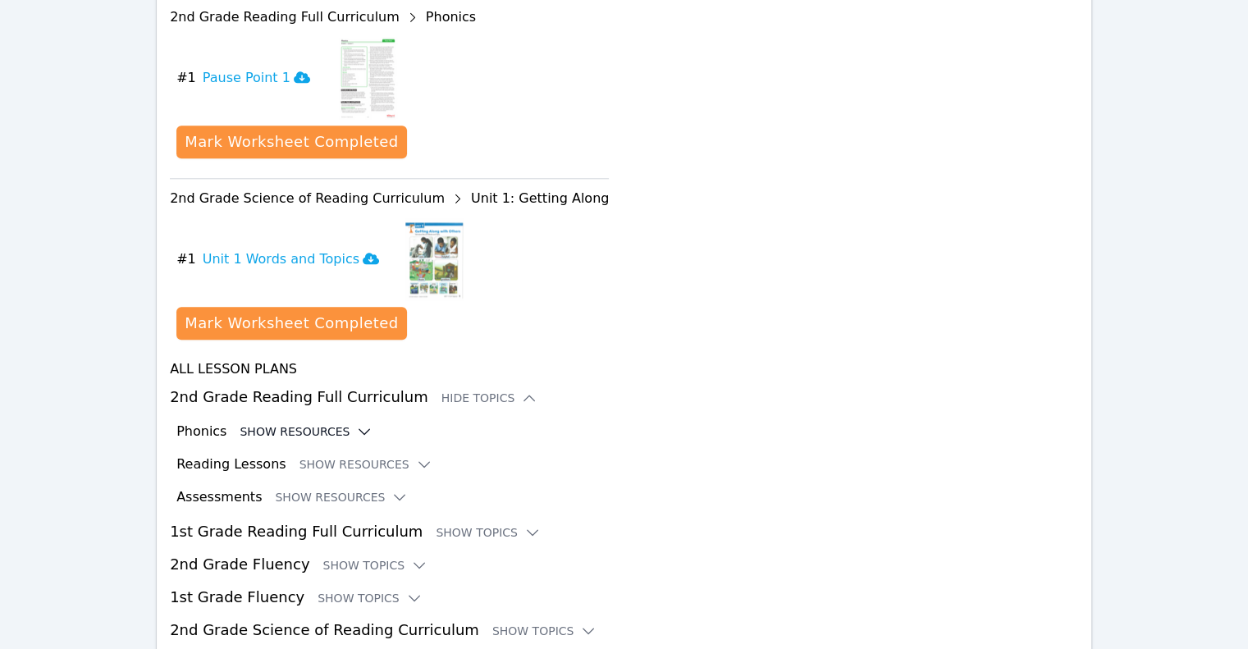
click at [300, 423] on button "Show Resources" at bounding box center [306, 431] width 133 height 16
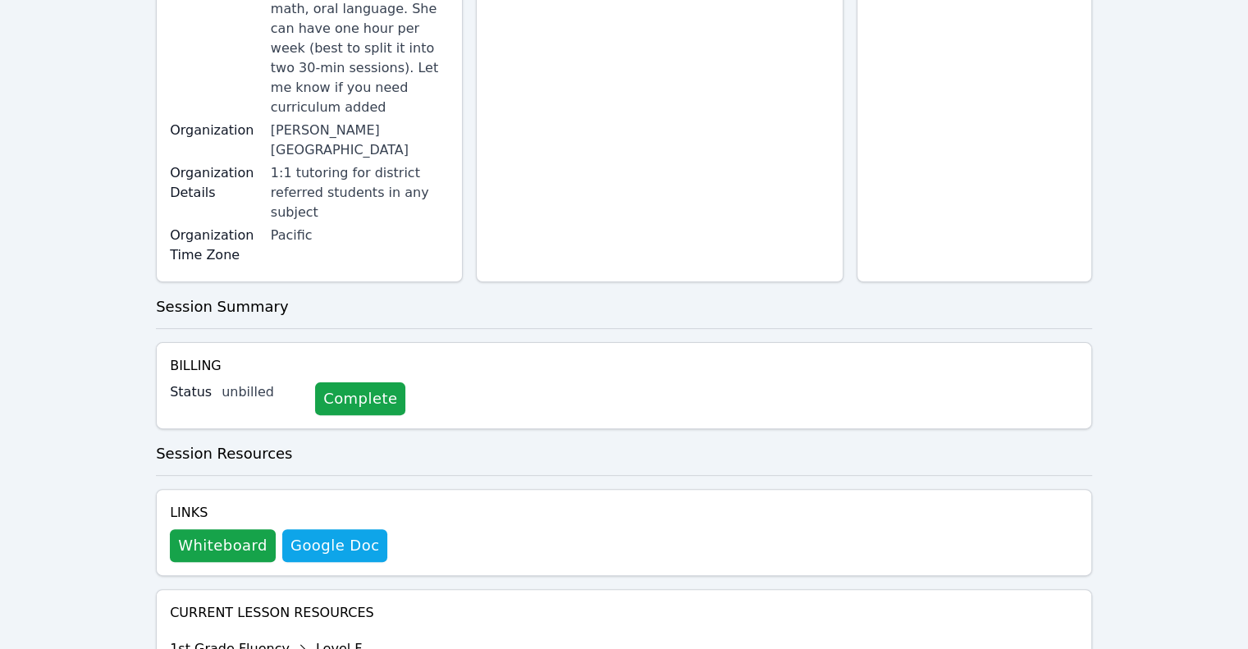
scroll to position [0, 0]
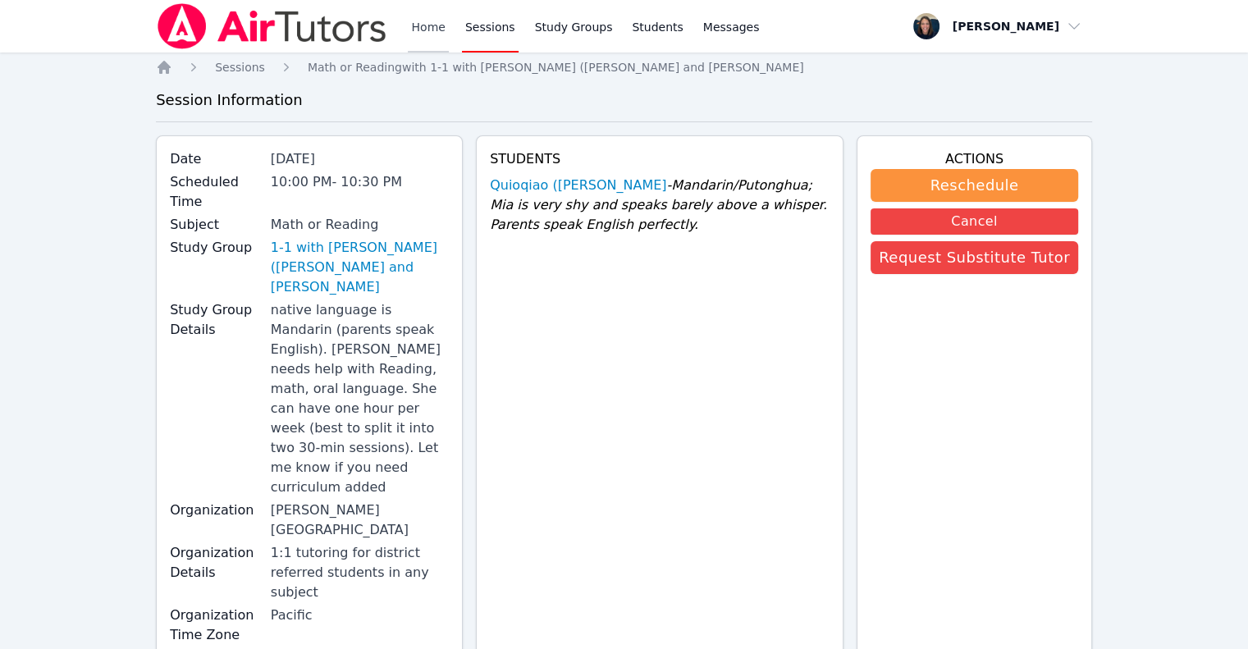
click at [428, 43] on link "Home" at bounding box center [428, 26] width 40 height 53
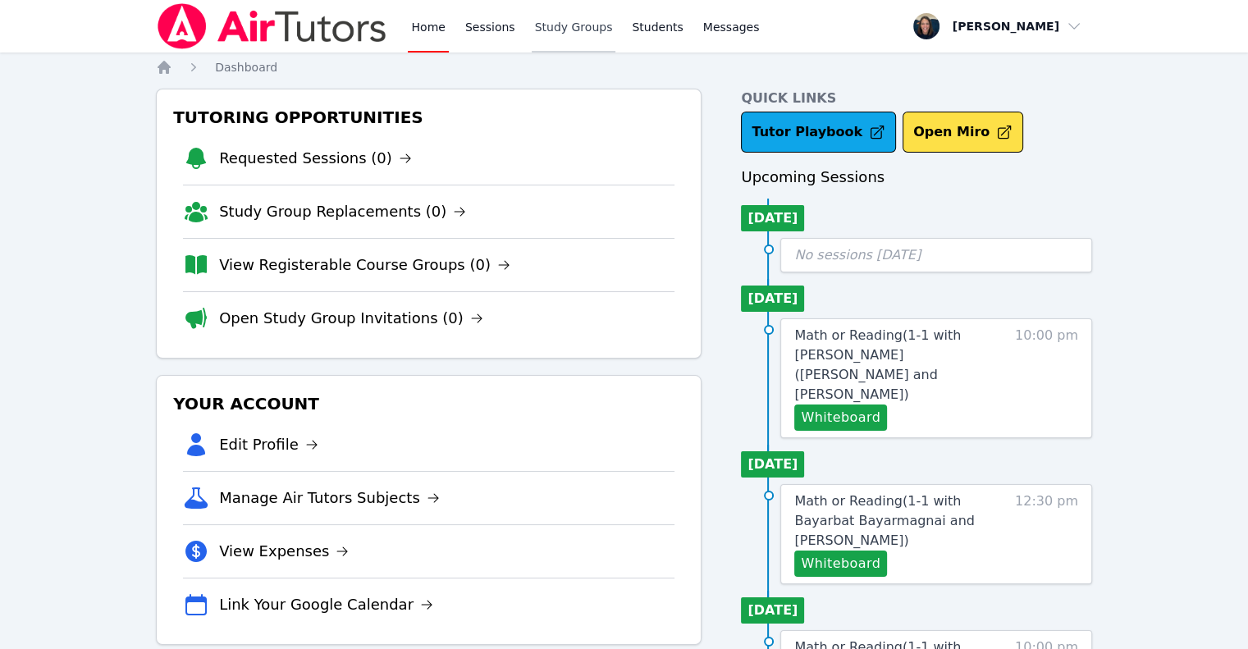
click at [556, 41] on link "Study Groups" at bounding box center [574, 26] width 85 height 53
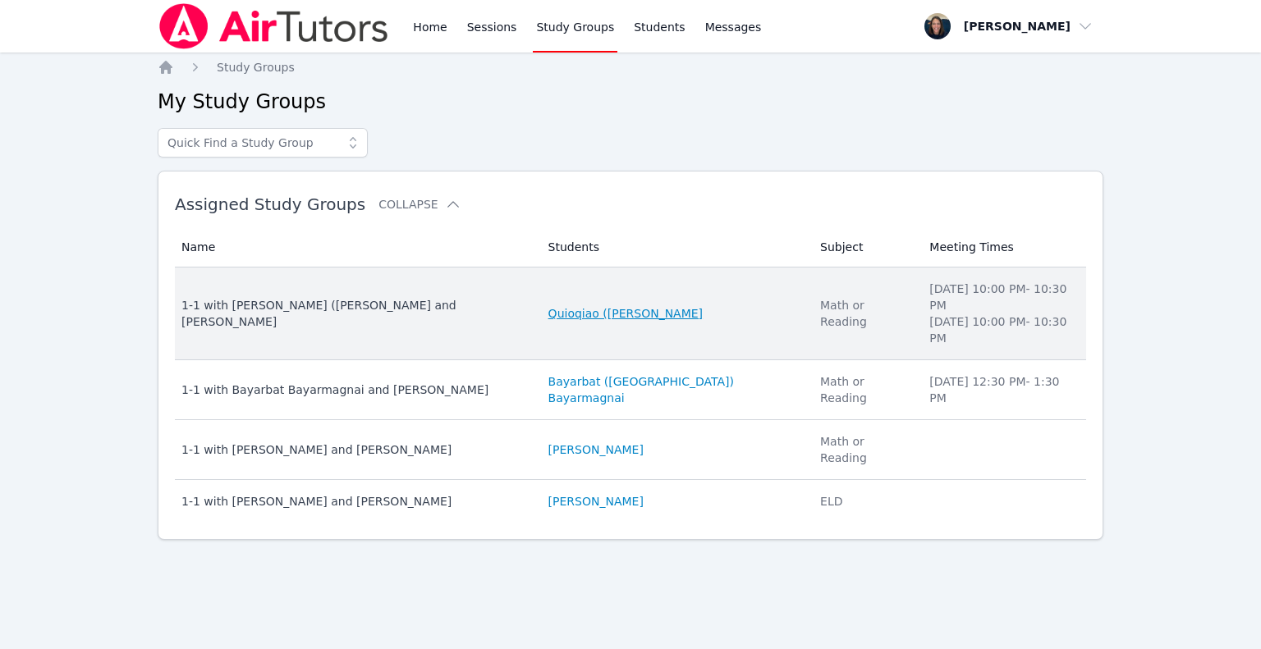
click at [619, 305] on link "Quioqiao (Mia) Yuan" at bounding box center [625, 313] width 154 height 16
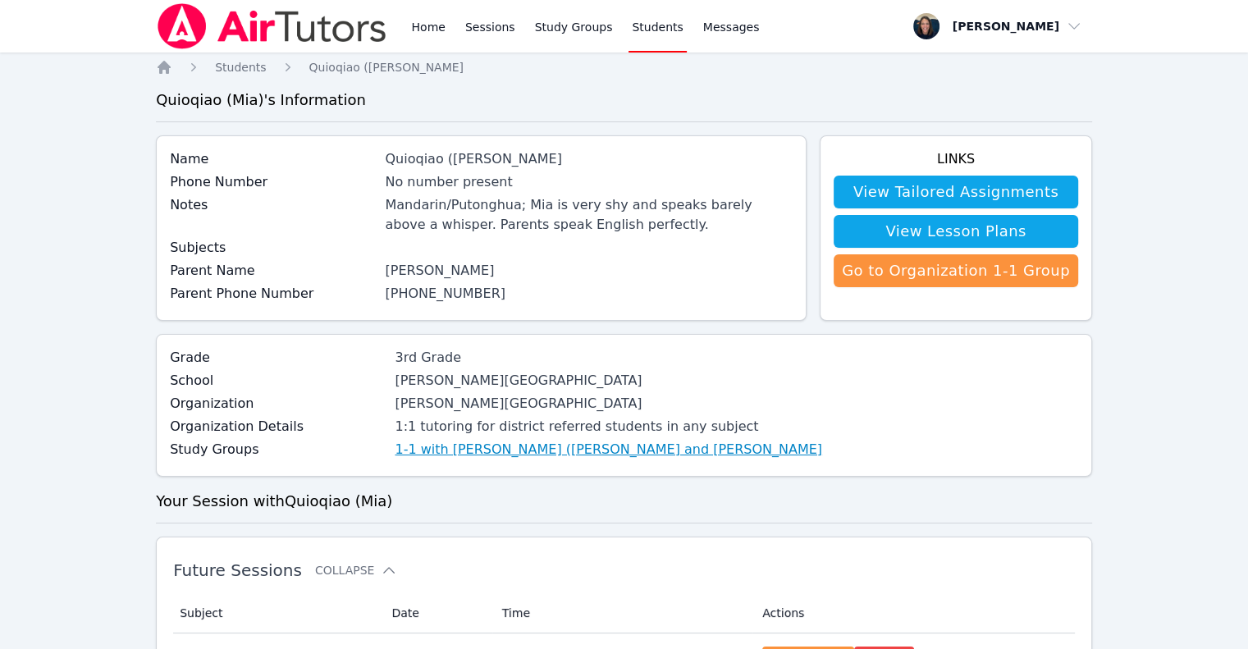
click at [522, 456] on link "1-1 with [PERSON_NAME] ([PERSON_NAME] and [PERSON_NAME]" at bounding box center [609, 450] width 428 height 20
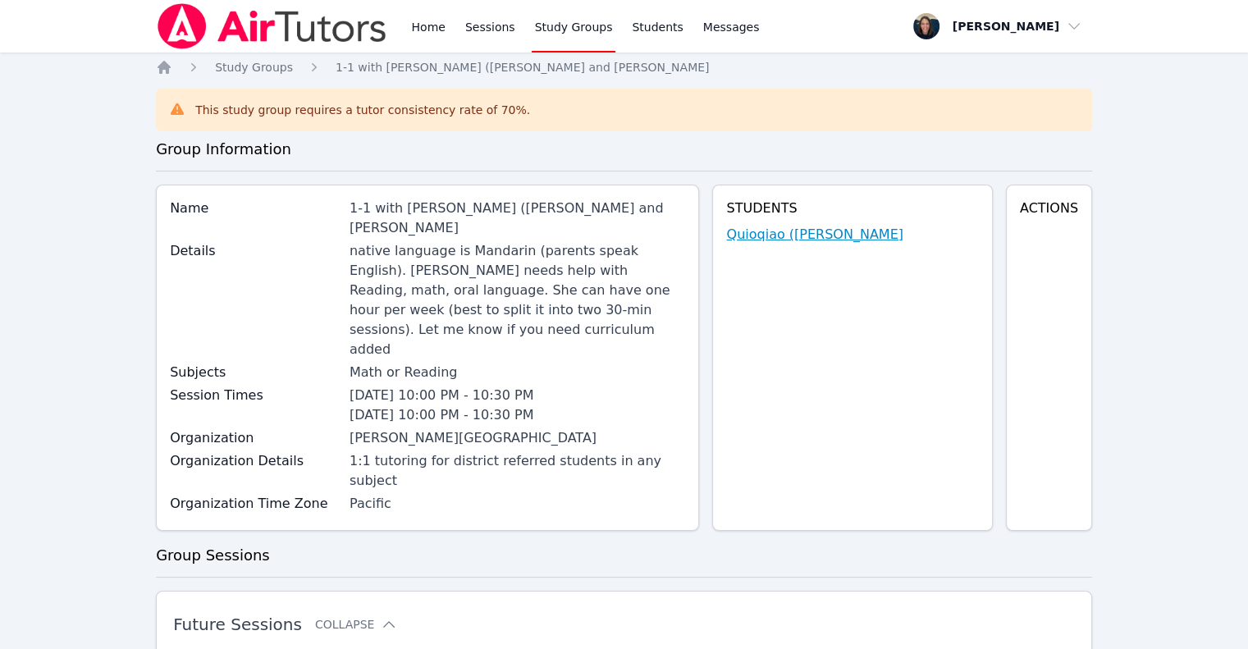
click at [834, 242] on link "Quioqiao (Mia) Yuan" at bounding box center [814, 235] width 176 height 20
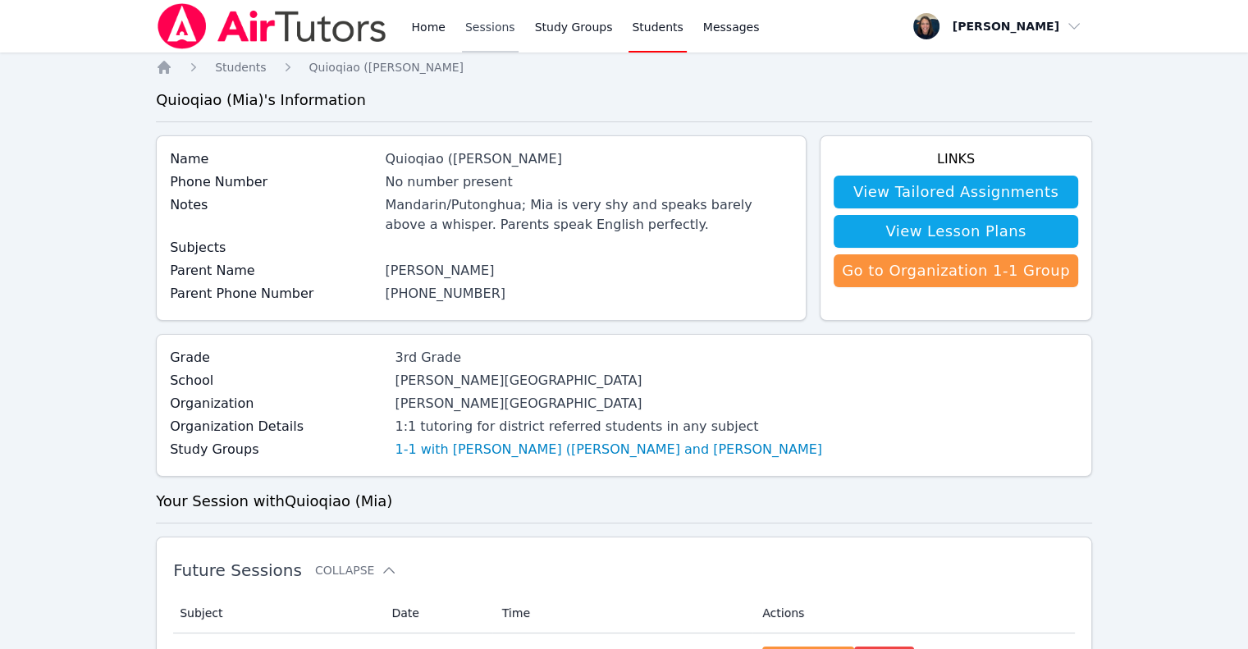
click at [480, 27] on link "Sessions" at bounding box center [490, 26] width 57 height 53
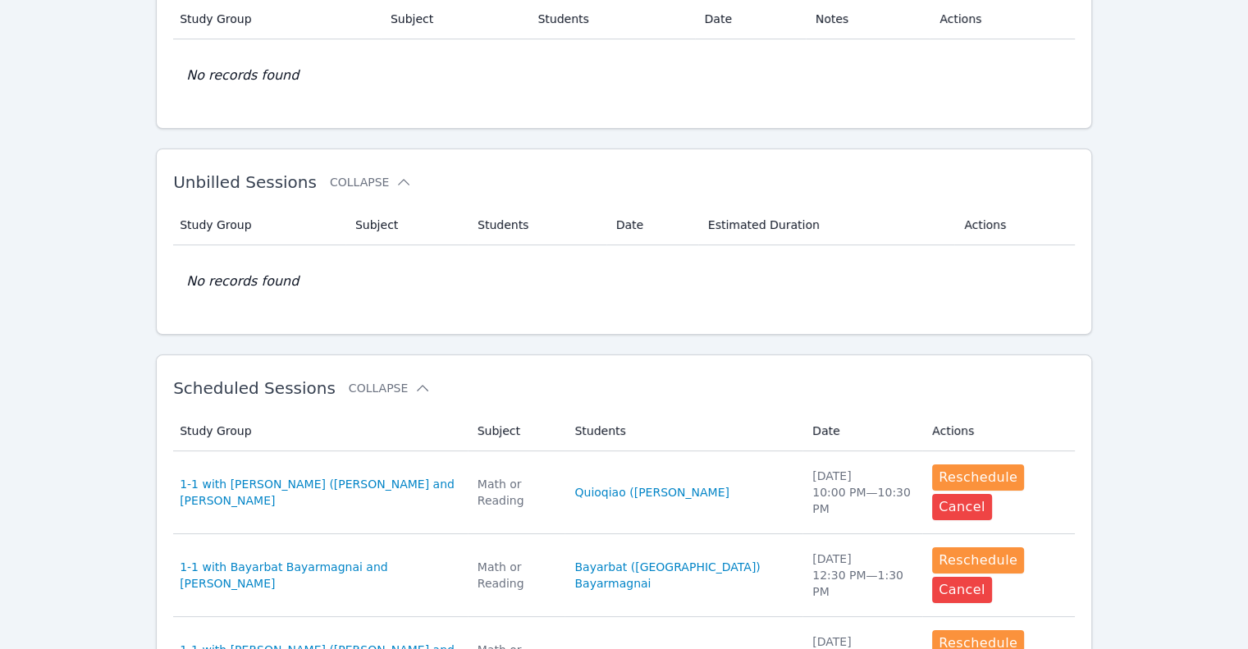
scroll to position [243, 0]
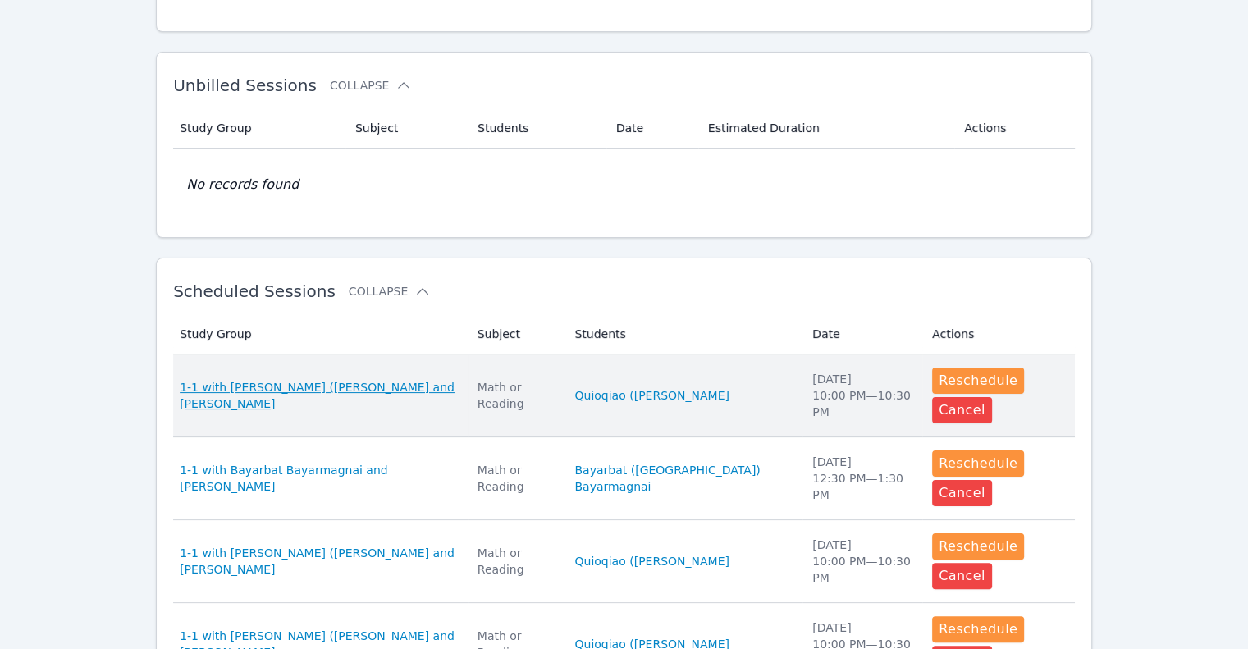
click at [318, 384] on span "1-1 with [PERSON_NAME] ([PERSON_NAME] and [PERSON_NAME]" at bounding box center [319, 395] width 278 height 33
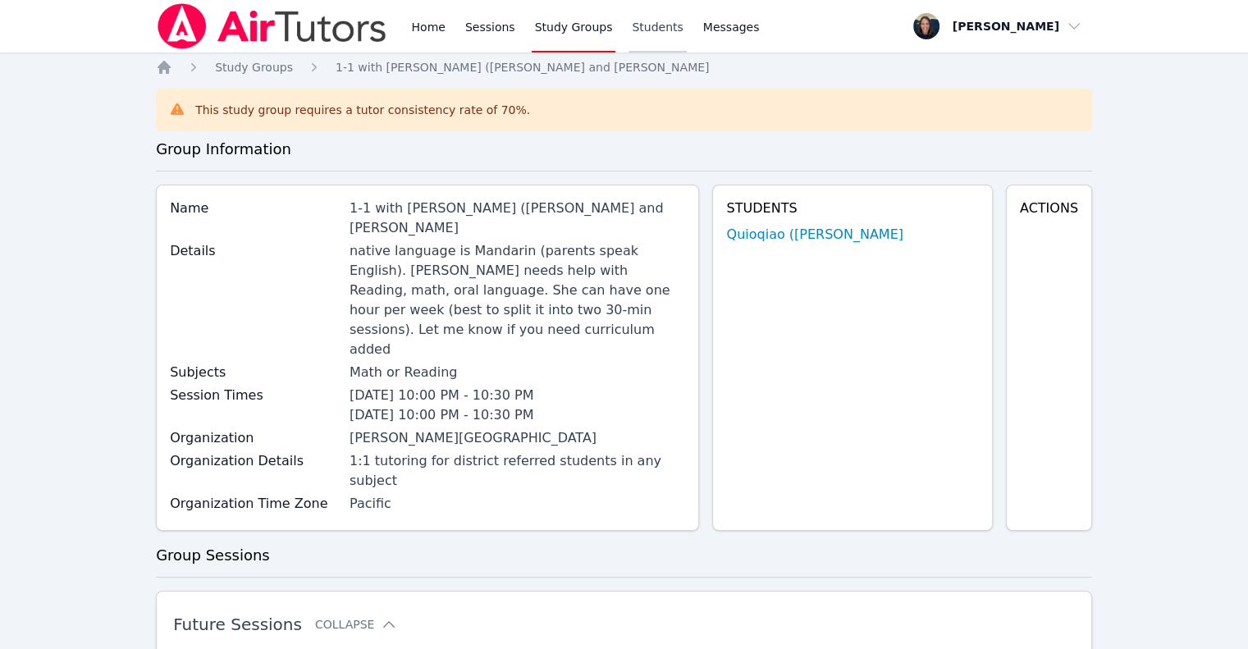
click at [645, 30] on link "Students" at bounding box center [657, 26] width 57 height 53
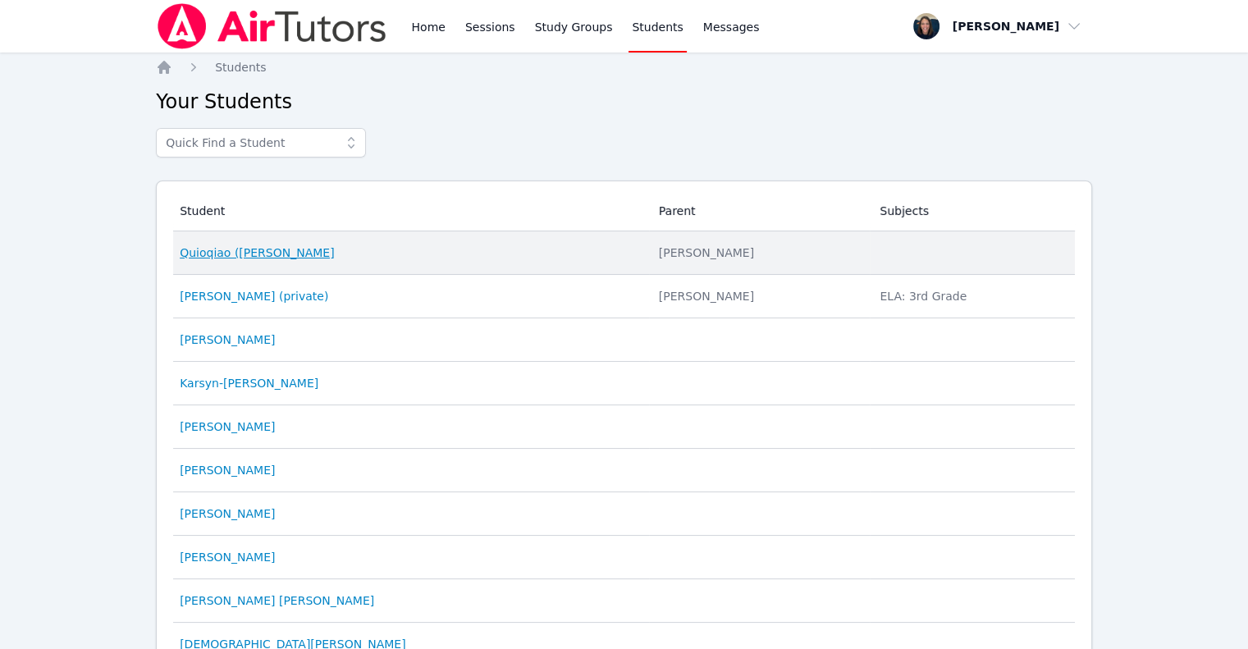
click at [273, 250] on link "Quioqiao (Mia) Yuan" at bounding box center [257, 253] width 154 height 16
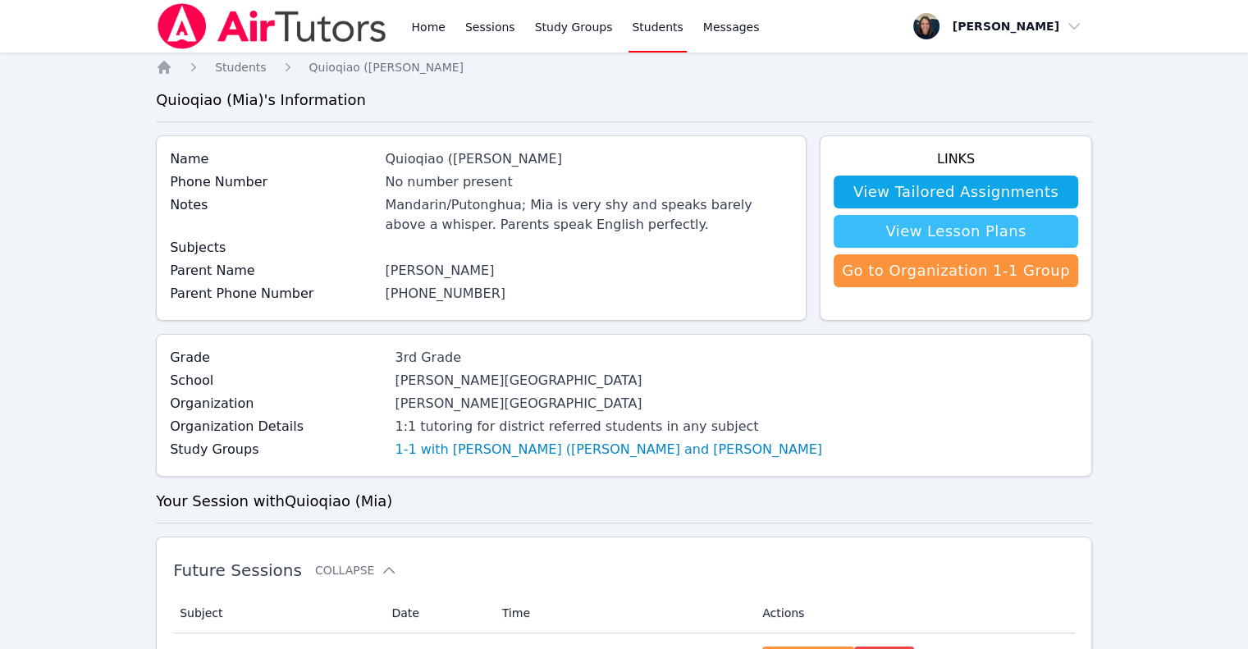
click at [1037, 240] on link "View Lesson Plans" at bounding box center [956, 231] width 245 height 33
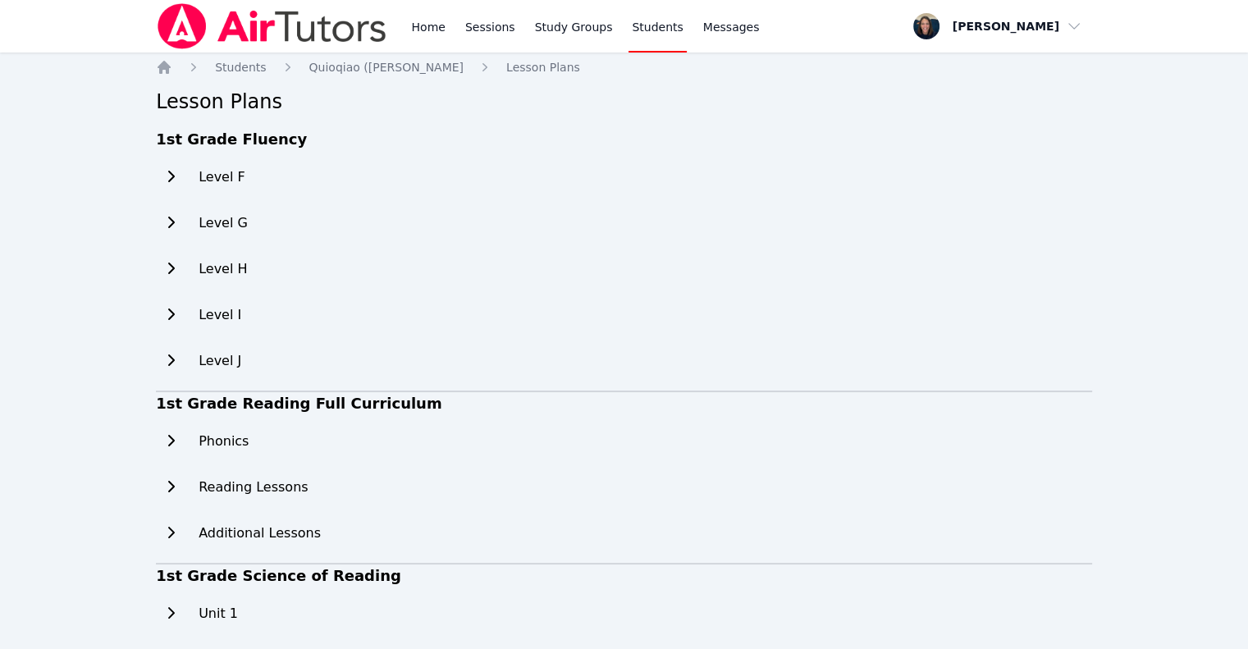
click at [425, 23] on link "Home" at bounding box center [428, 26] width 40 height 53
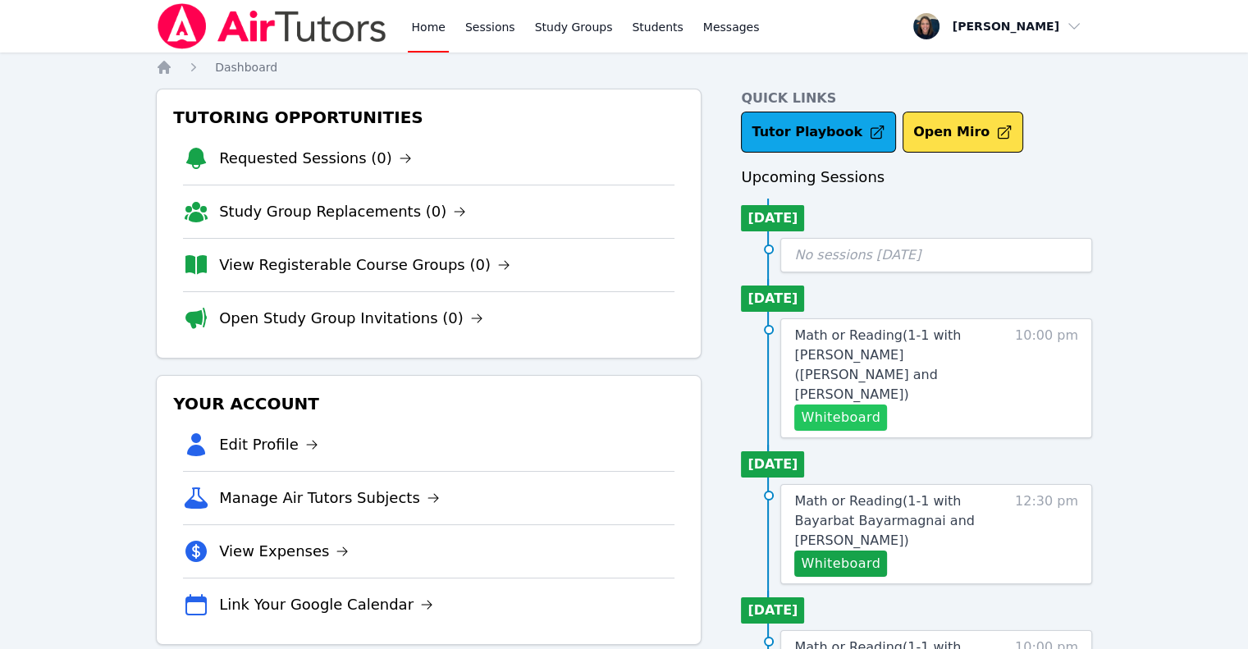
click at [861, 405] on button "Whiteboard" at bounding box center [840, 418] width 93 height 26
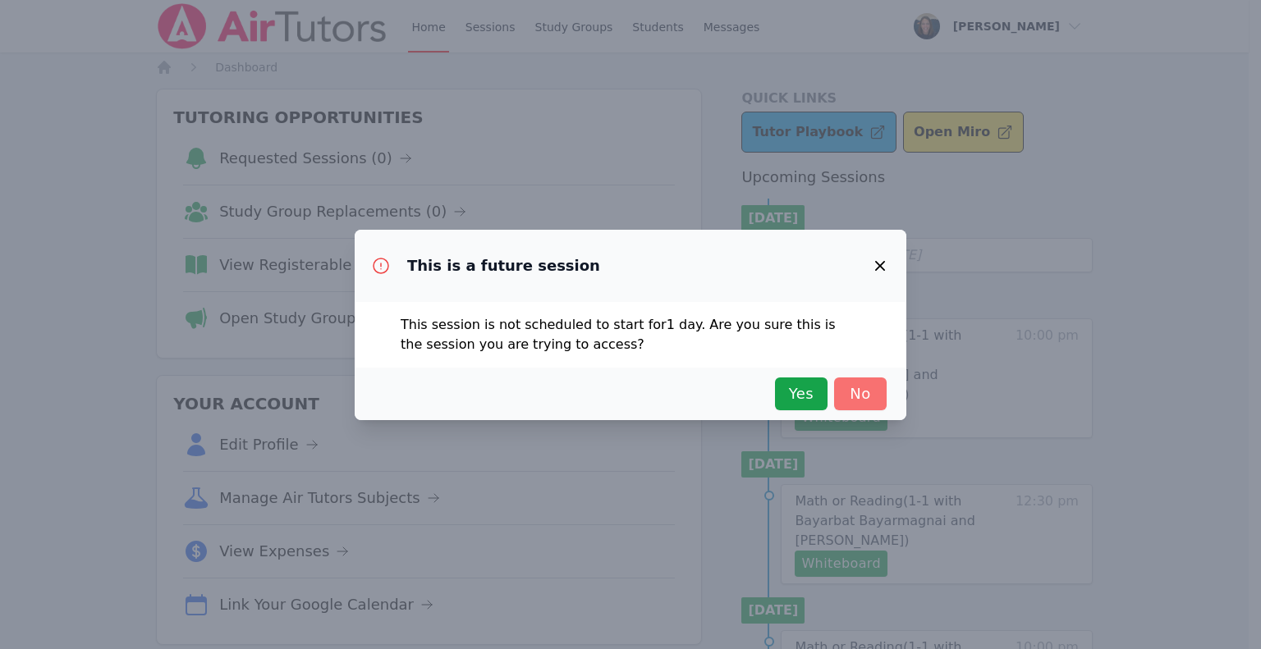
click at [859, 395] on span "No" at bounding box center [860, 393] width 36 height 23
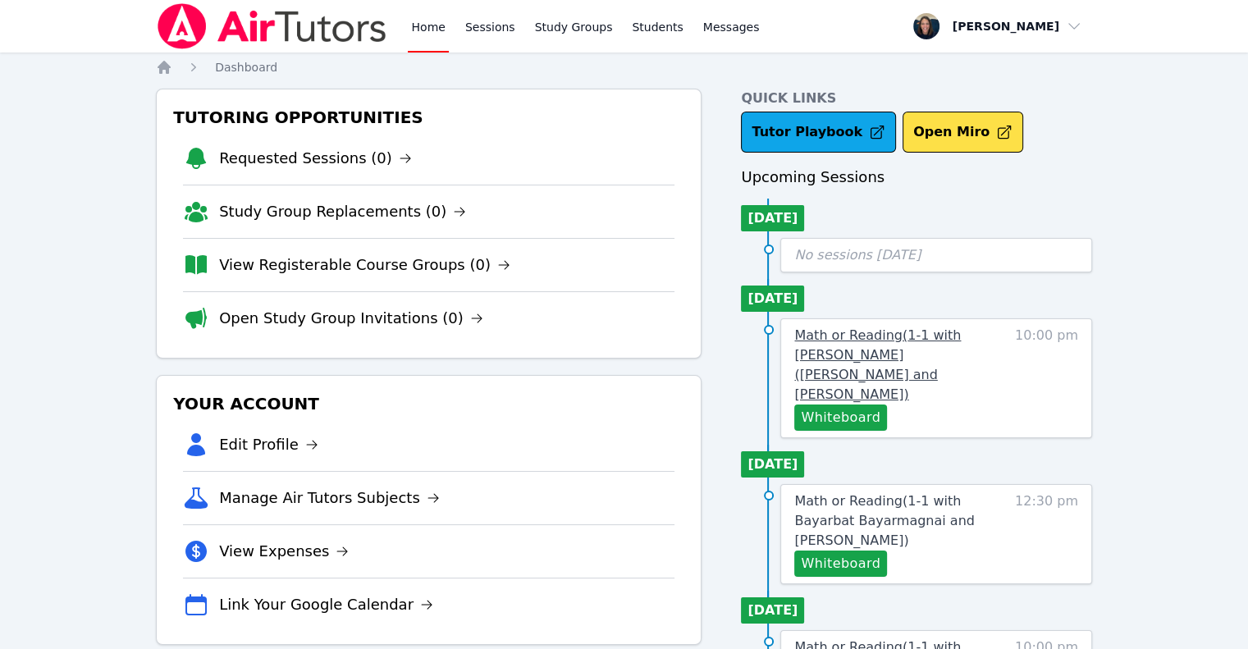
click at [945, 350] on span "Math or Reading ( 1-1 with Quioqiao (Mia) Yuan and Teri Gennaro )" at bounding box center [877, 364] width 167 height 75
click at [945, 348] on span "Math or Reading ( 1-1 with Quioqiao (Mia) Yuan and Teri Gennaro )" at bounding box center [877, 364] width 167 height 75
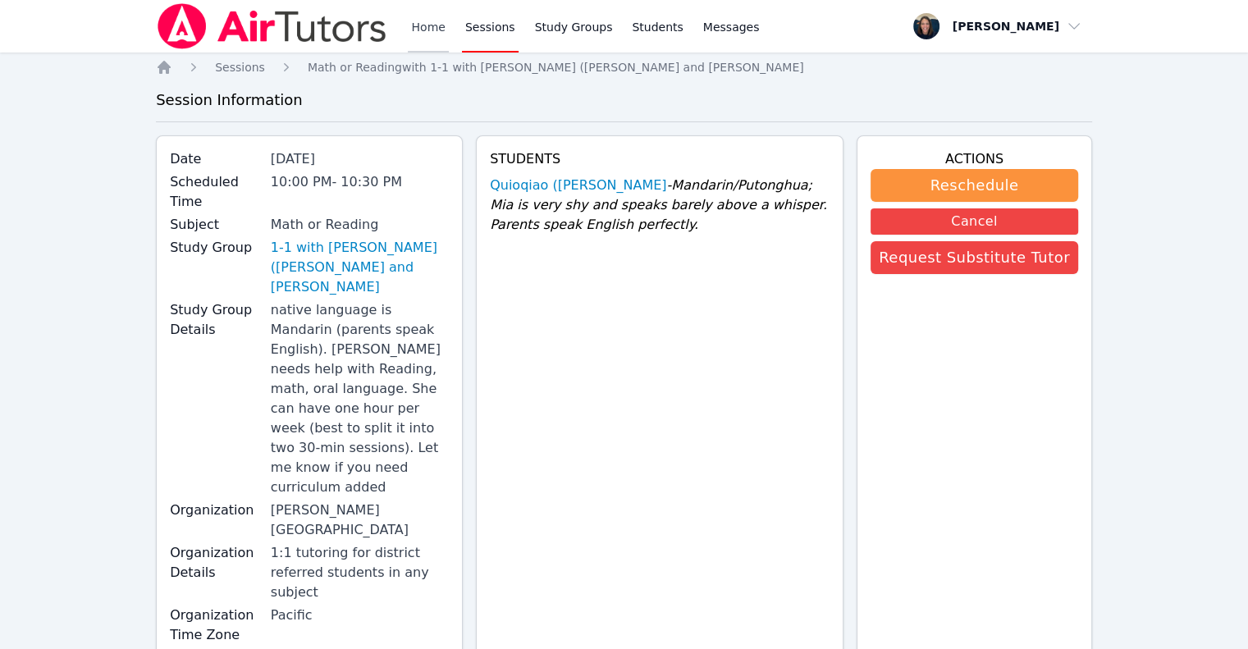
click at [433, 26] on link "Home" at bounding box center [428, 26] width 40 height 53
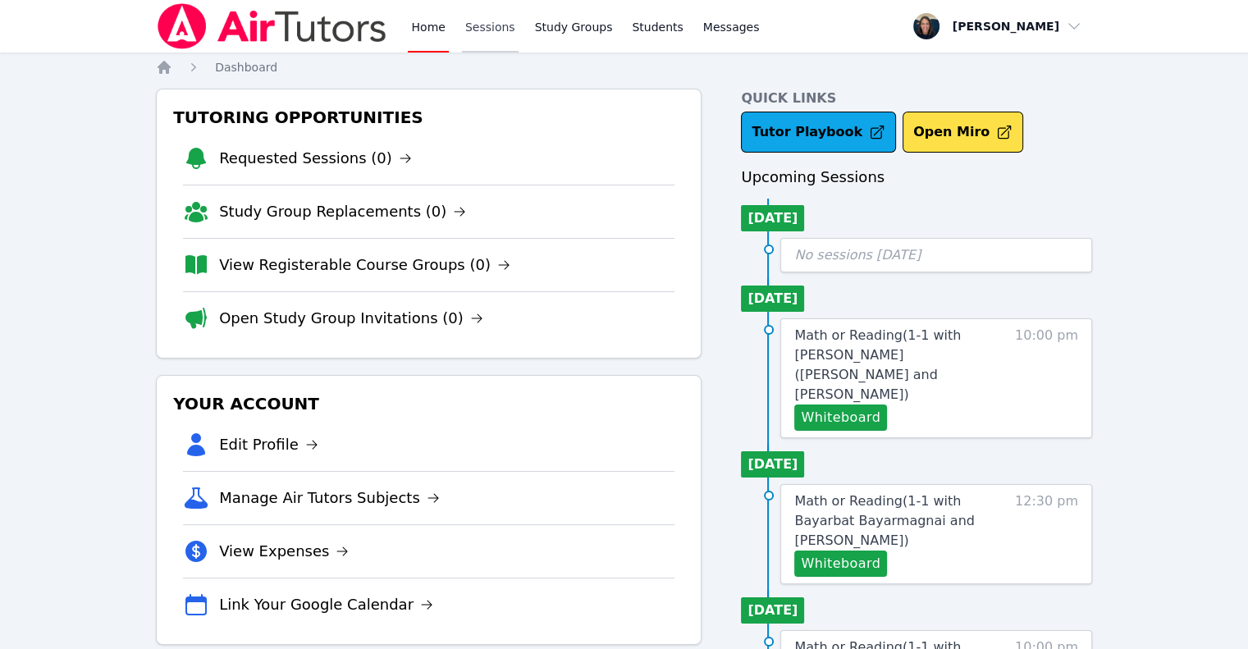
click at [508, 20] on link "Sessions" at bounding box center [490, 26] width 57 height 53
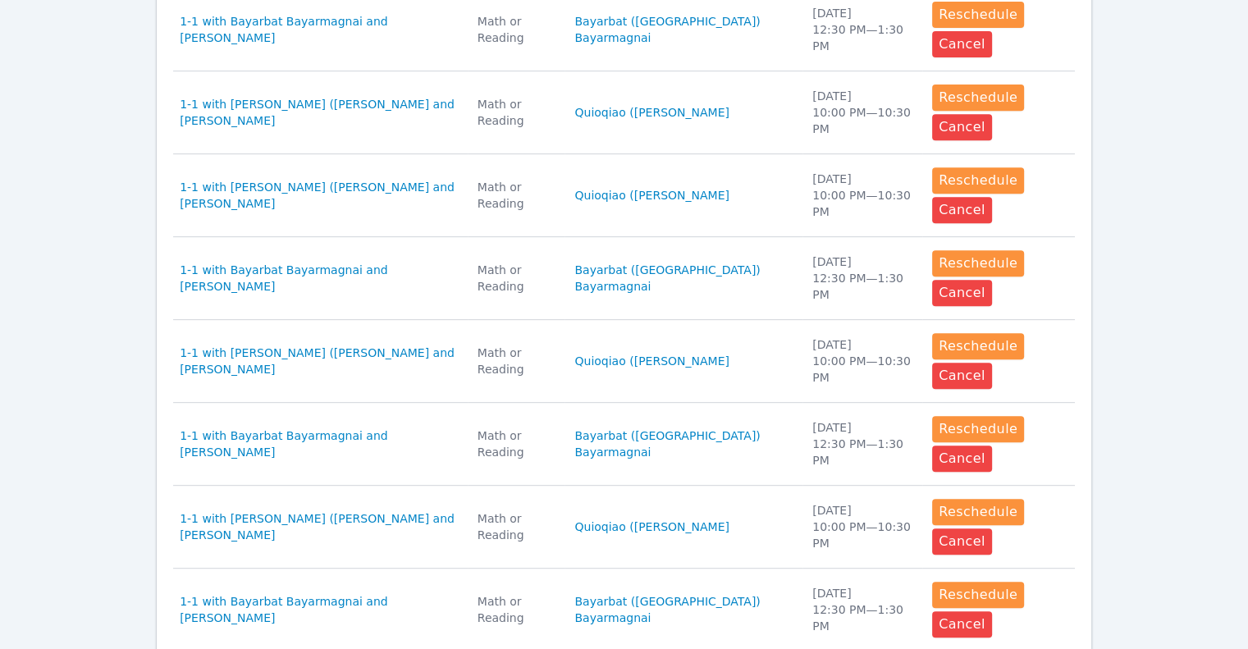
scroll to position [712, 0]
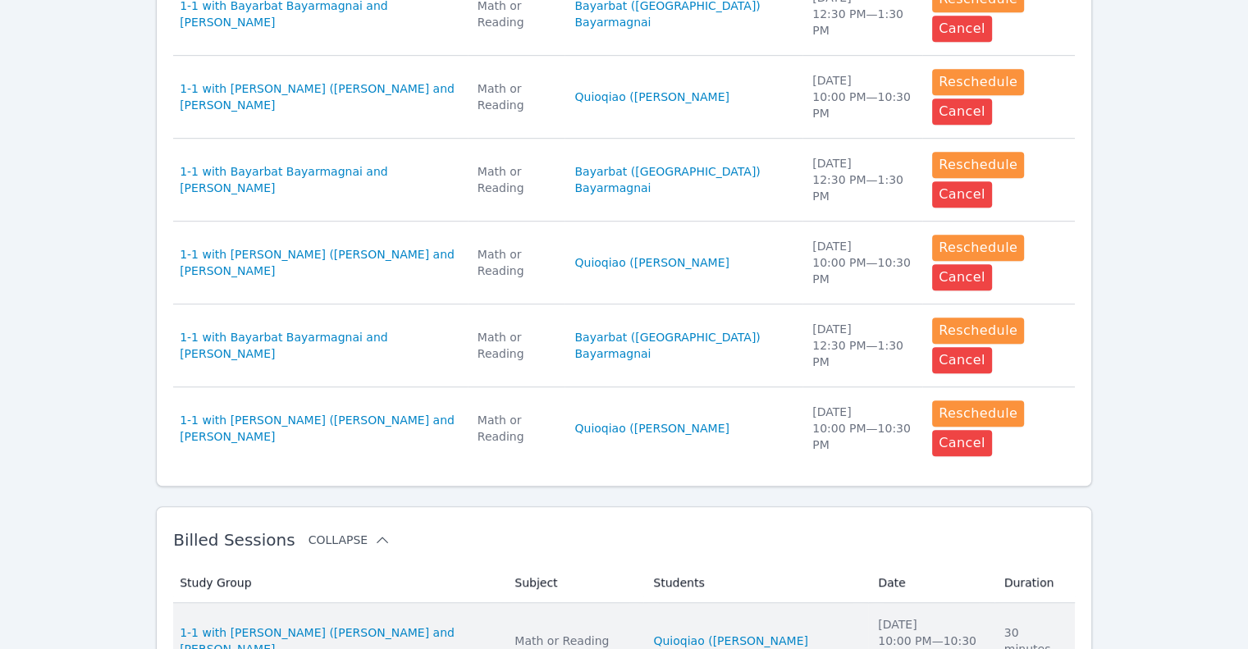
click at [402, 603] on td "Study Group 1-1 with Quioqiao (Mia) Yuan and Teri Gennaro" at bounding box center [339, 641] width 332 height 76
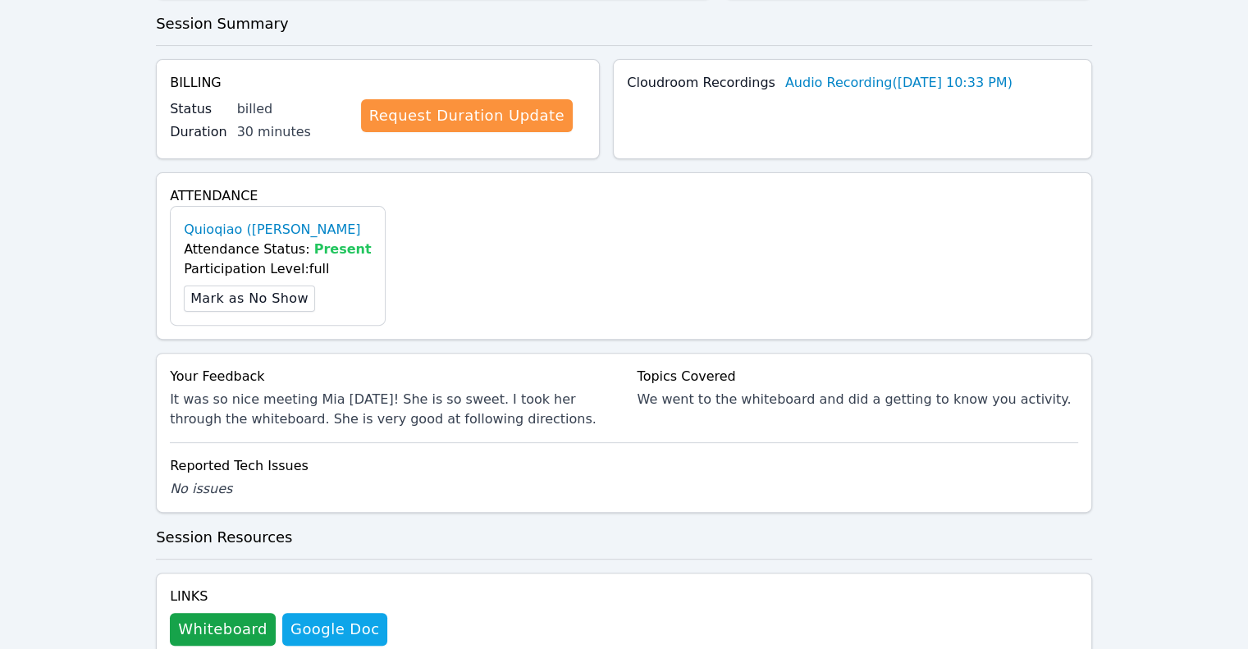
scroll to position [691, 0]
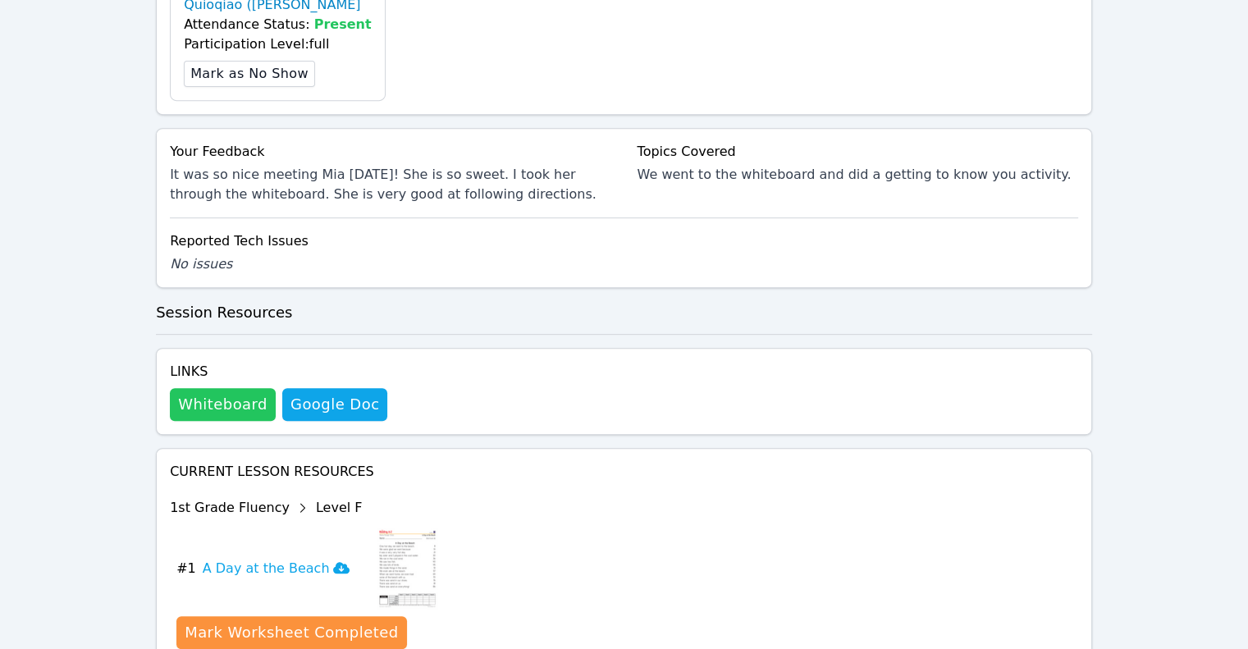
click at [236, 388] on button "Whiteboard" at bounding box center [223, 404] width 106 height 33
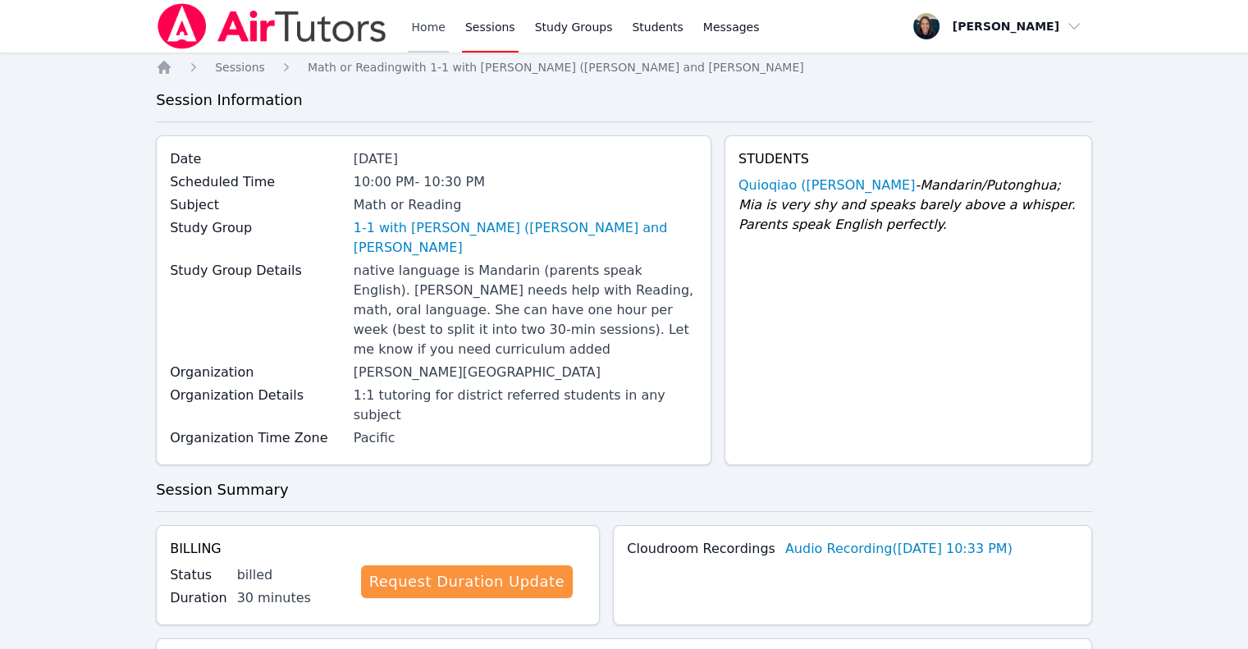
click at [418, 25] on link "Home" at bounding box center [428, 26] width 40 height 53
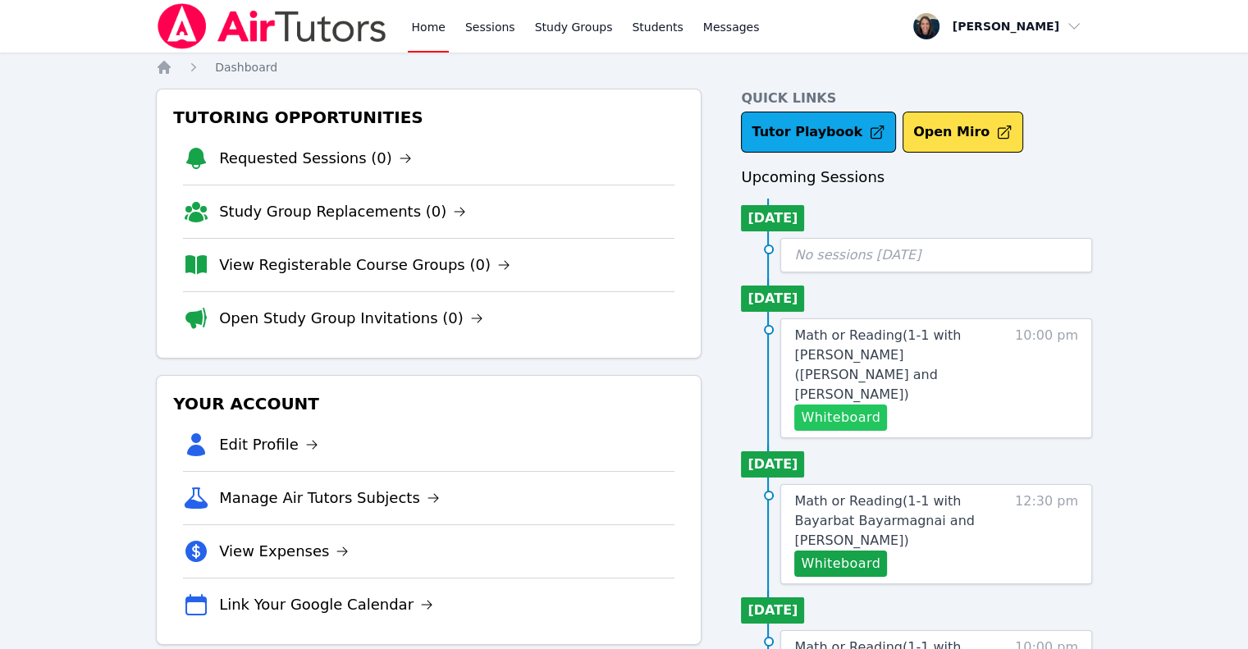
click at [826, 405] on button "Whiteboard" at bounding box center [840, 418] width 93 height 26
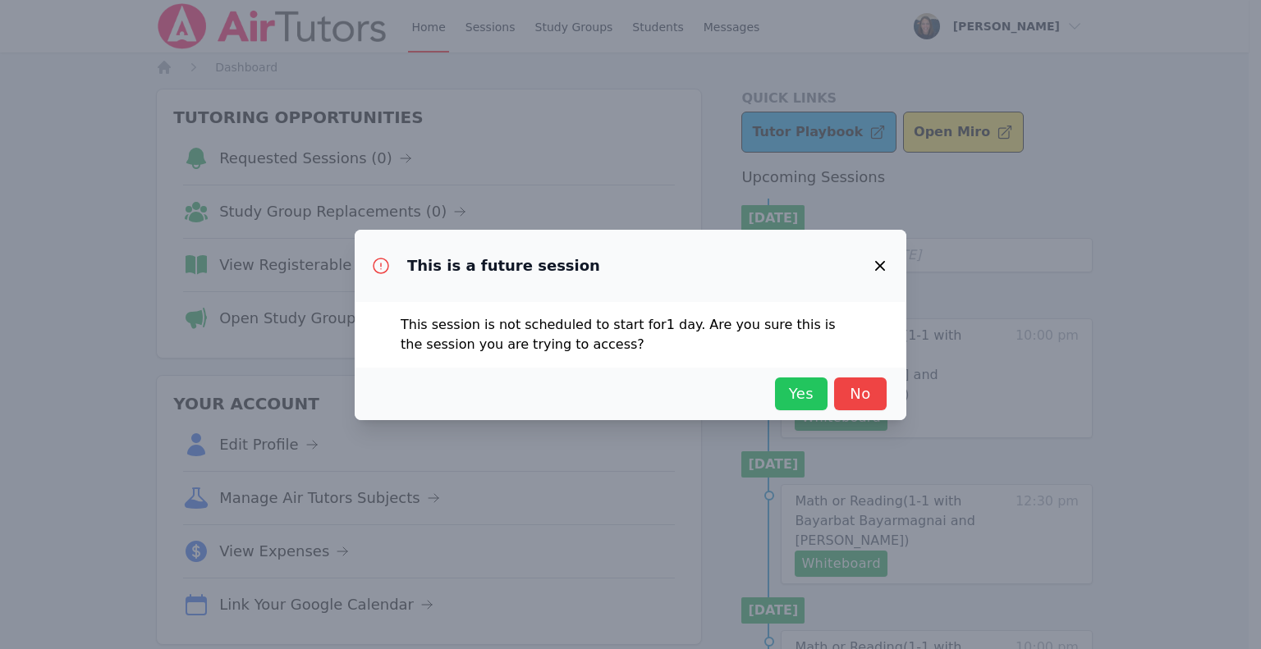
click at [822, 387] on button "Yes" at bounding box center [801, 394] width 53 height 33
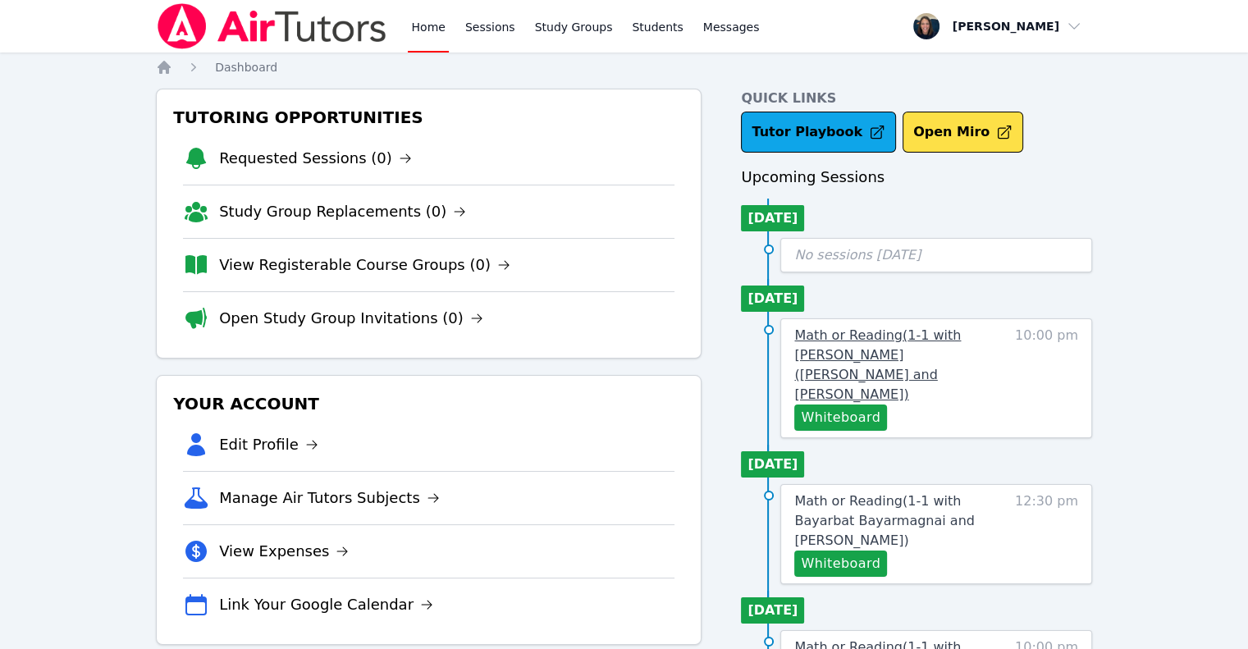
click at [910, 339] on span "Math or Reading ( 1-1 with Quioqiao (Mia) Yuan and Teri Gennaro )" at bounding box center [877, 364] width 167 height 75
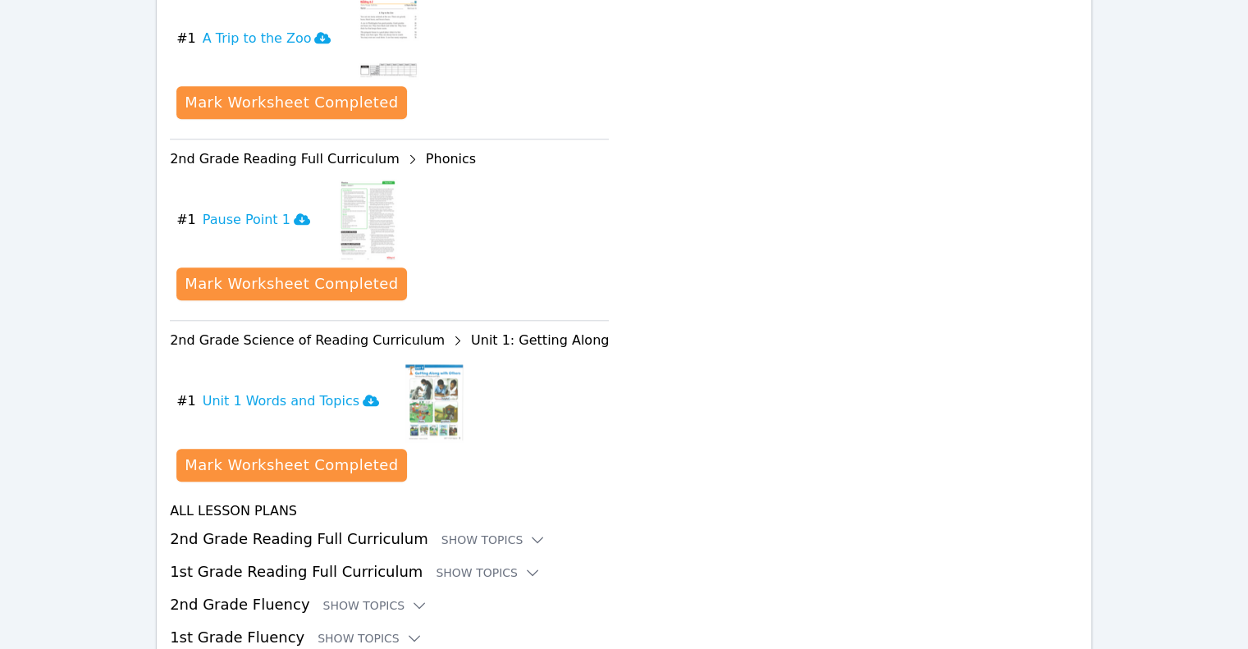
scroll to position [1636, 0]
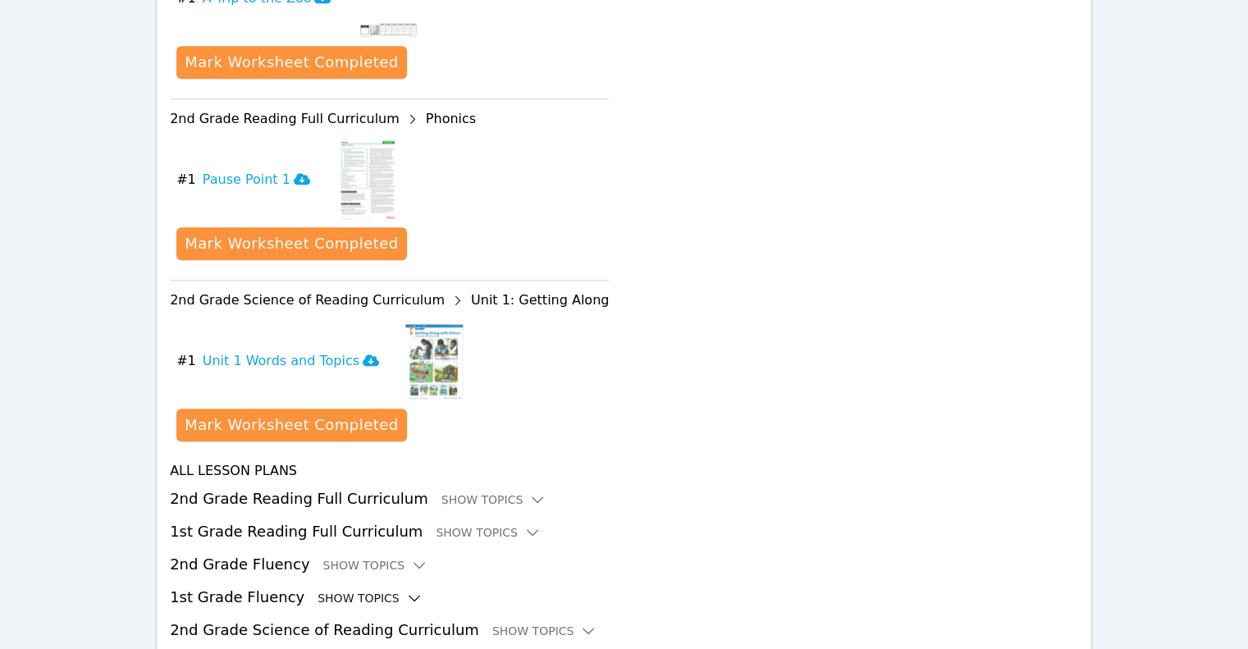
click at [353, 590] on div "Show Topics" at bounding box center [370, 598] width 105 height 16
click at [315, 624] on button "Show Resources" at bounding box center [302, 632] width 133 height 16
click at [398, 590] on icon at bounding box center [406, 598] width 16 height 16
click at [391, 575] on div "Current Lesson Resources 1st Grade Fluency Level F download resource # 1 A Day …" at bounding box center [624, 16] width 936 height 1365
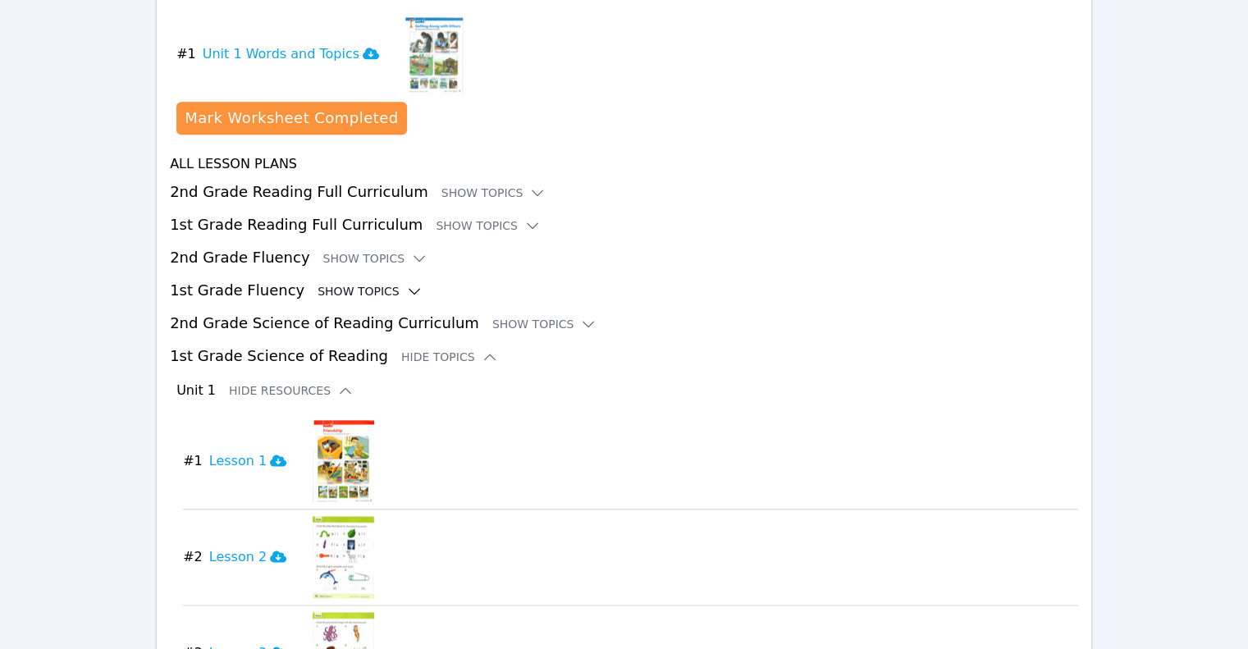
scroll to position [1959, 0]
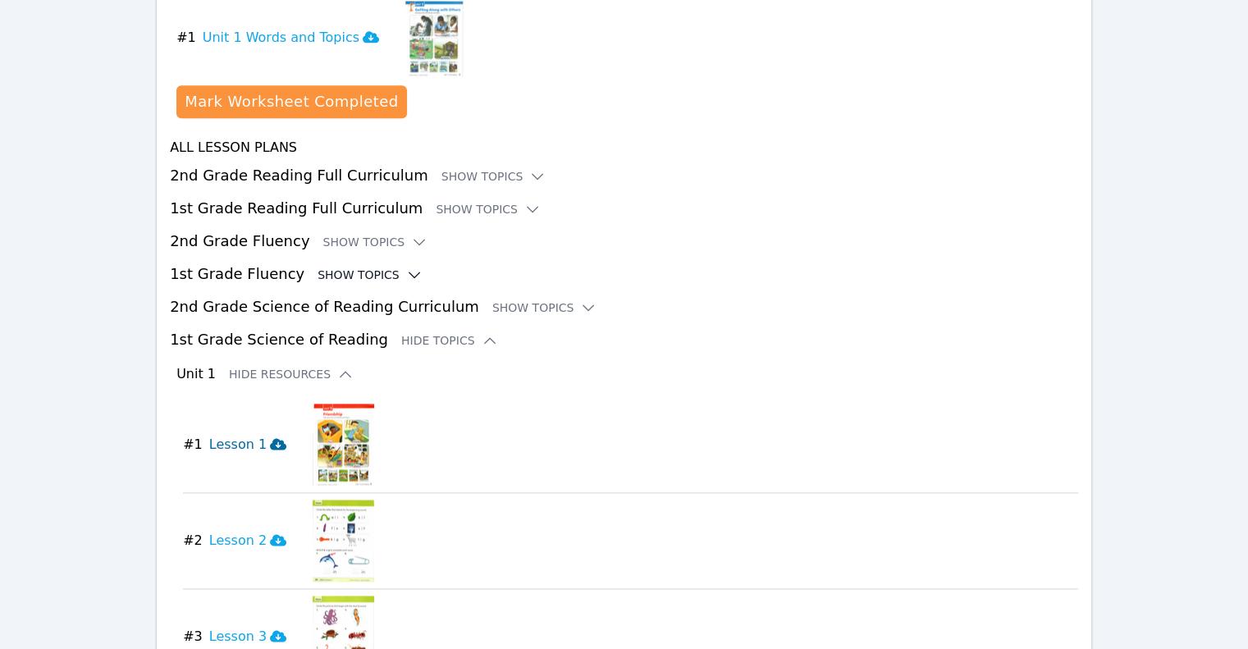
click at [270, 438] on icon at bounding box center [278, 443] width 16 height 11
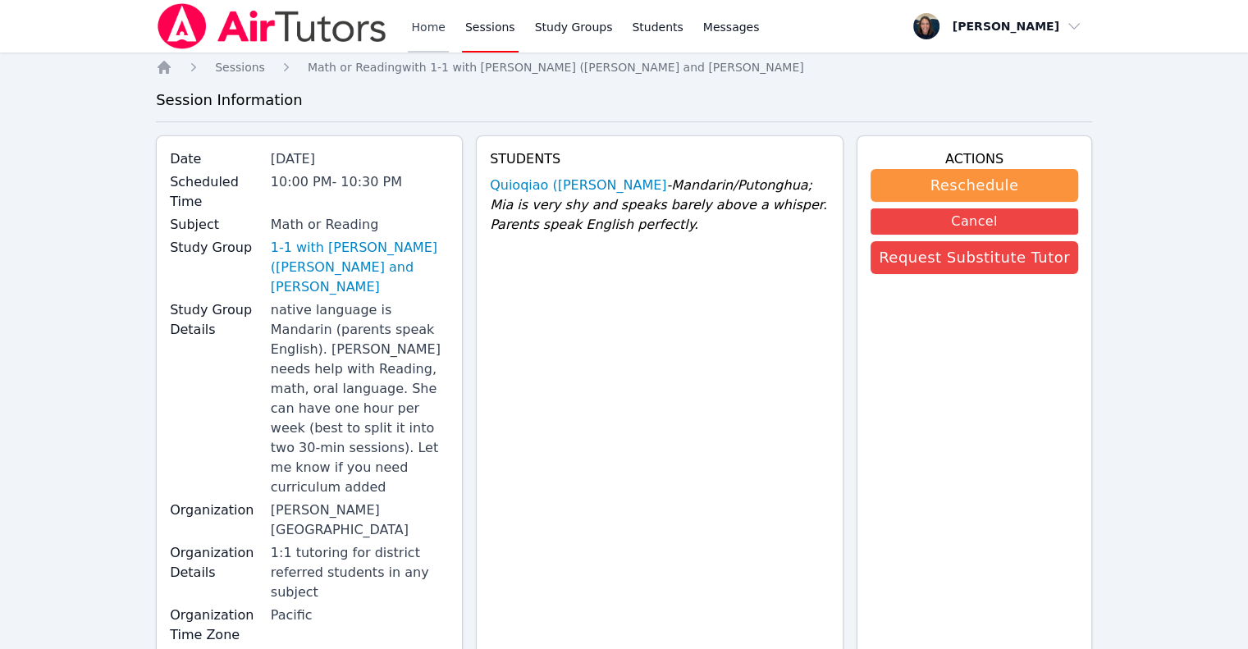
click at [422, 23] on link "Home" at bounding box center [428, 26] width 40 height 53
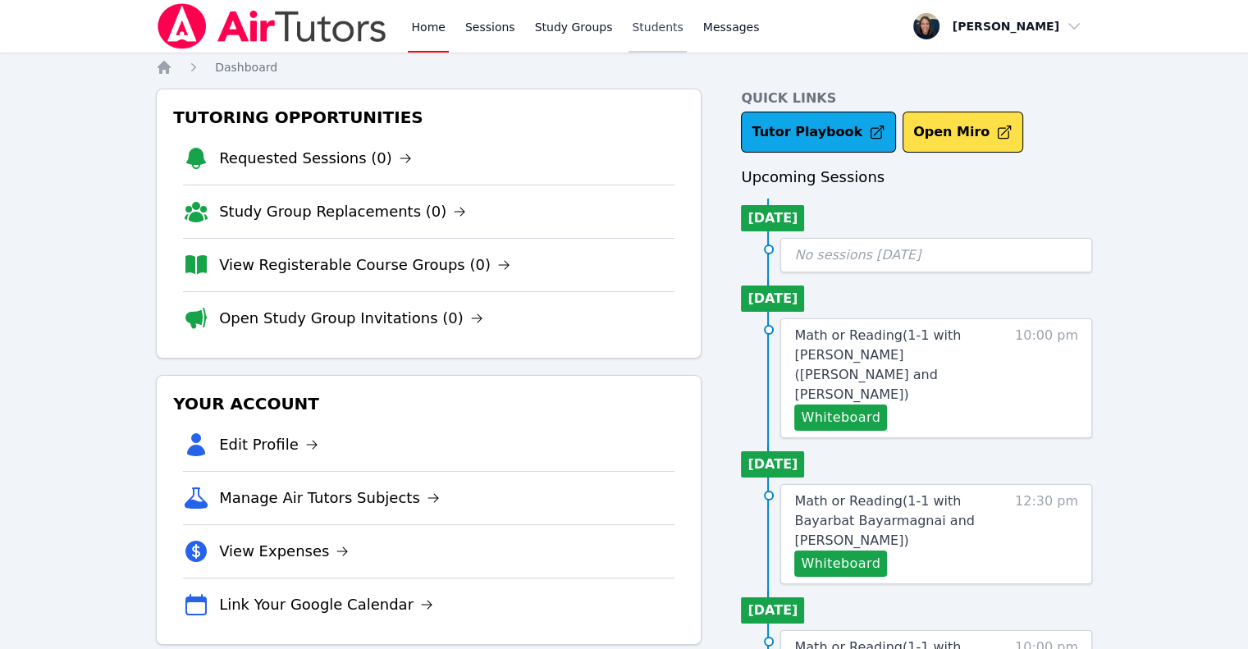
click at [652, 26] on link "Students" at bounding box center [657, 26] width 57 height 53
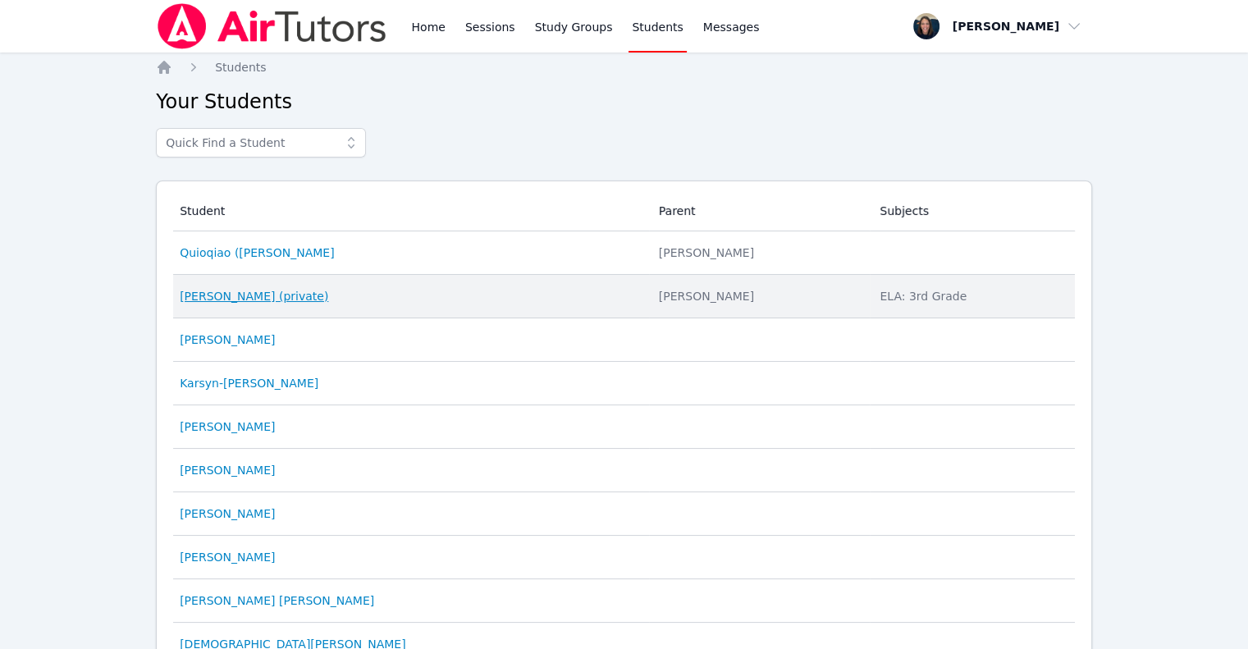
click at [263, 295] on link "Owen Logan (private)" at bounding box center [254, 296] width 149 height 16
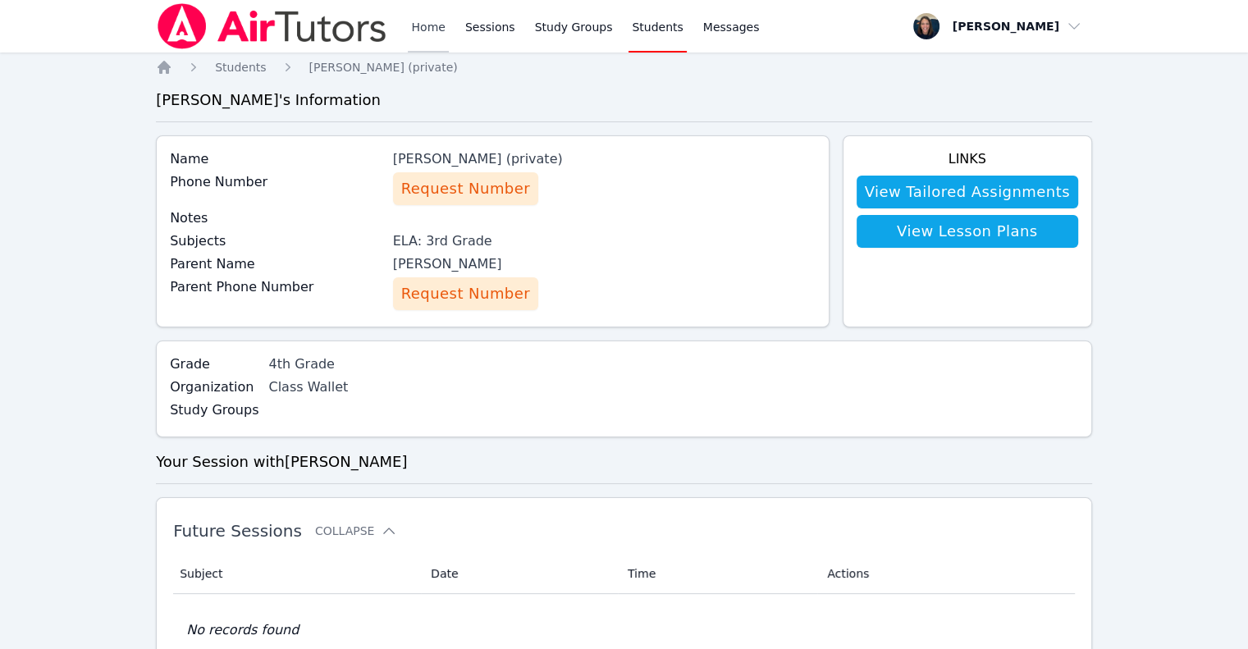
click at [432, 21] on link "Home" at bounding box center [428, 26] width 40 height 53
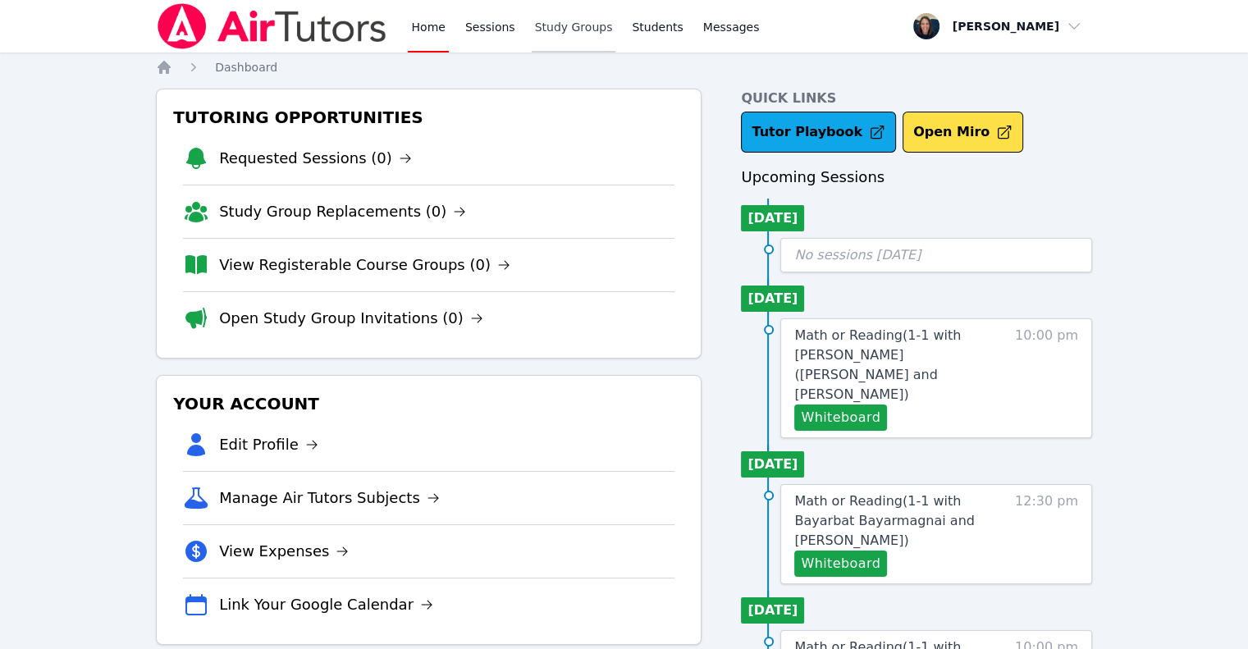
click at [567, 28] on link "Study Groups" at bounding box center [574, 26] width 85 height 53
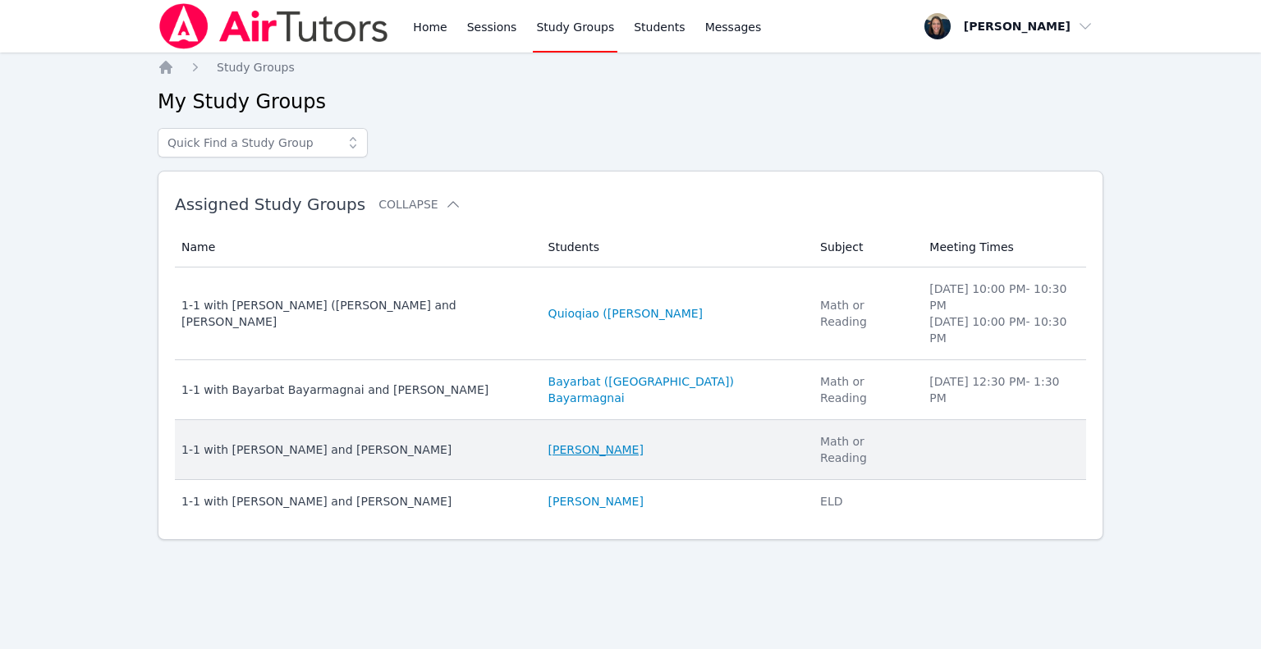
click at [548, 442] on link "Sahar Chocron" at bounding box center [595, 450] width 95 height 16
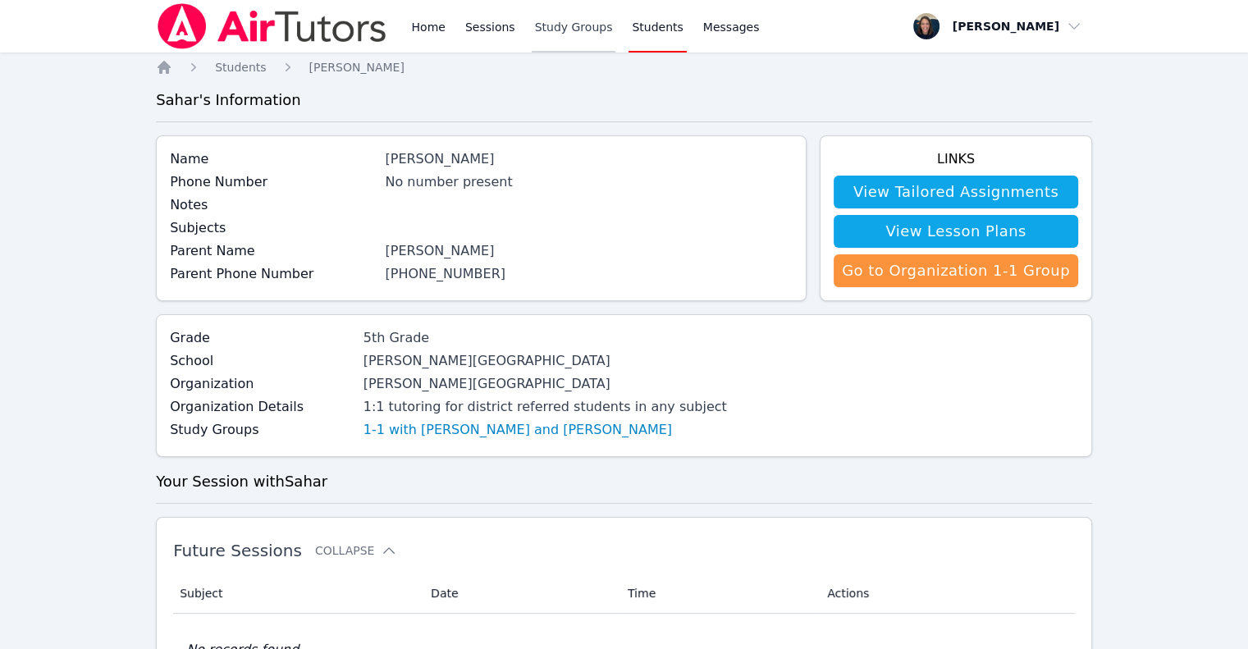
click at [576, 30] on link "Study Groups" at bounding box center [574, 26] width 85 height 53
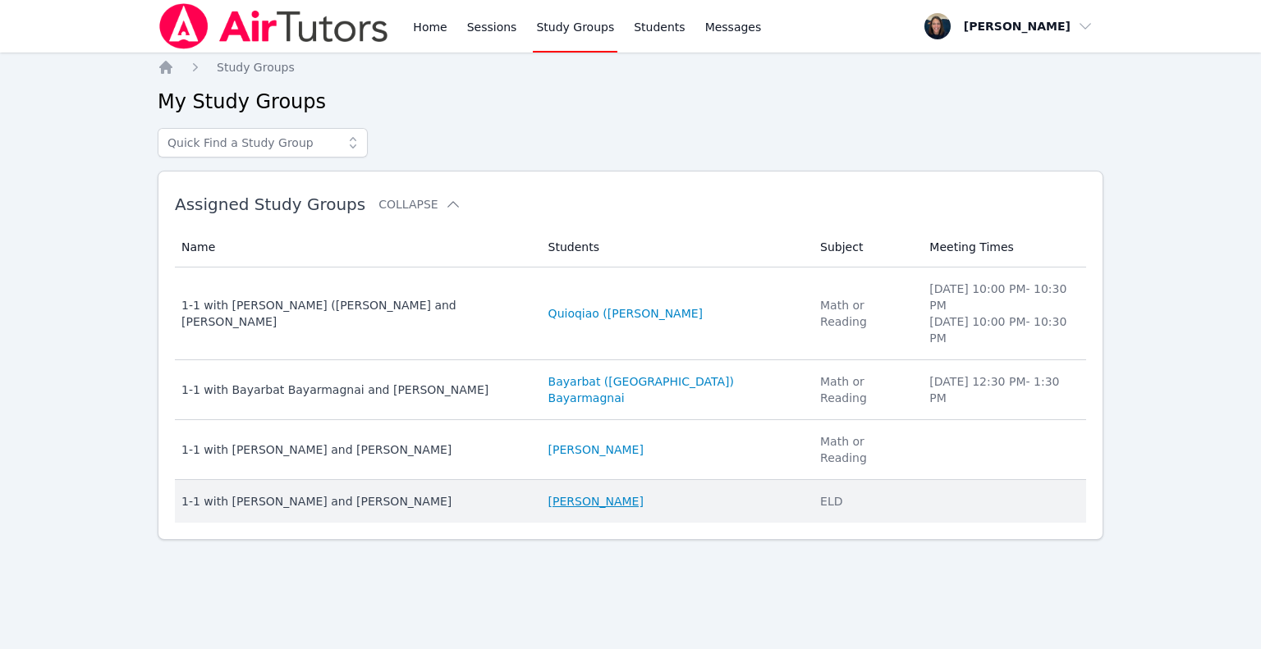
click at [555, 493] on link "Rey MacKay" at bounding box center [595, 501] width 95 height 16
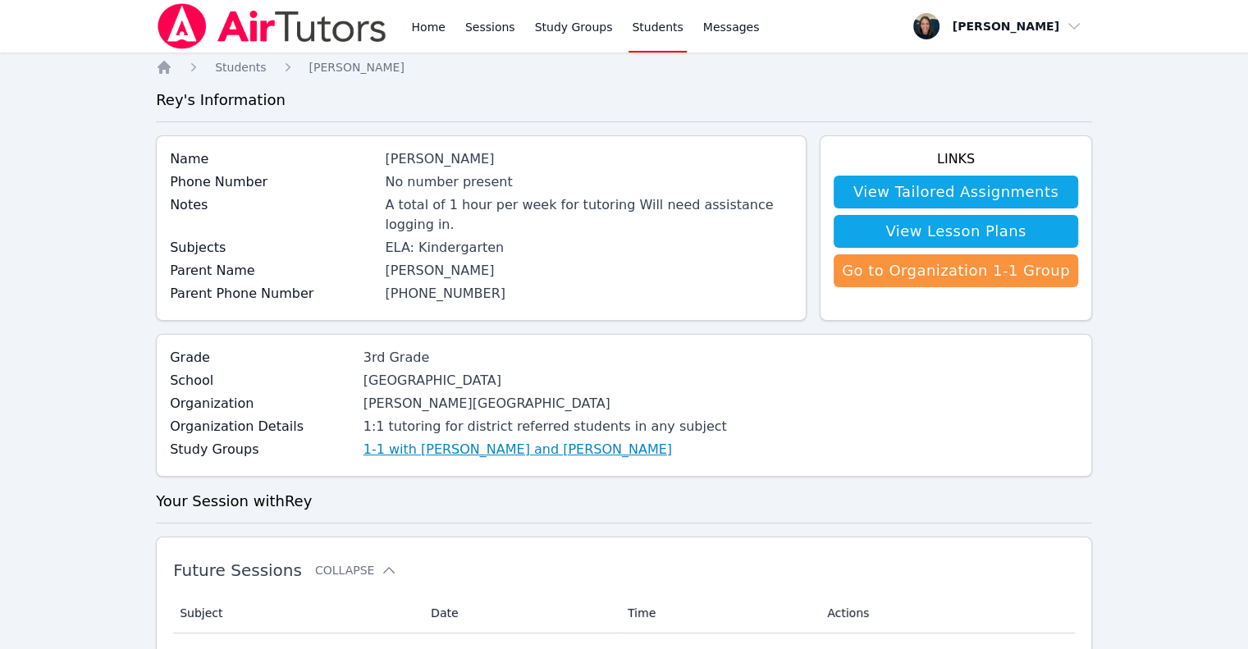
click at [425, 440] on link "1-1 with Rey MacKay and Teri Gennaro" at bounding box center [518, 450] width 309 height 20
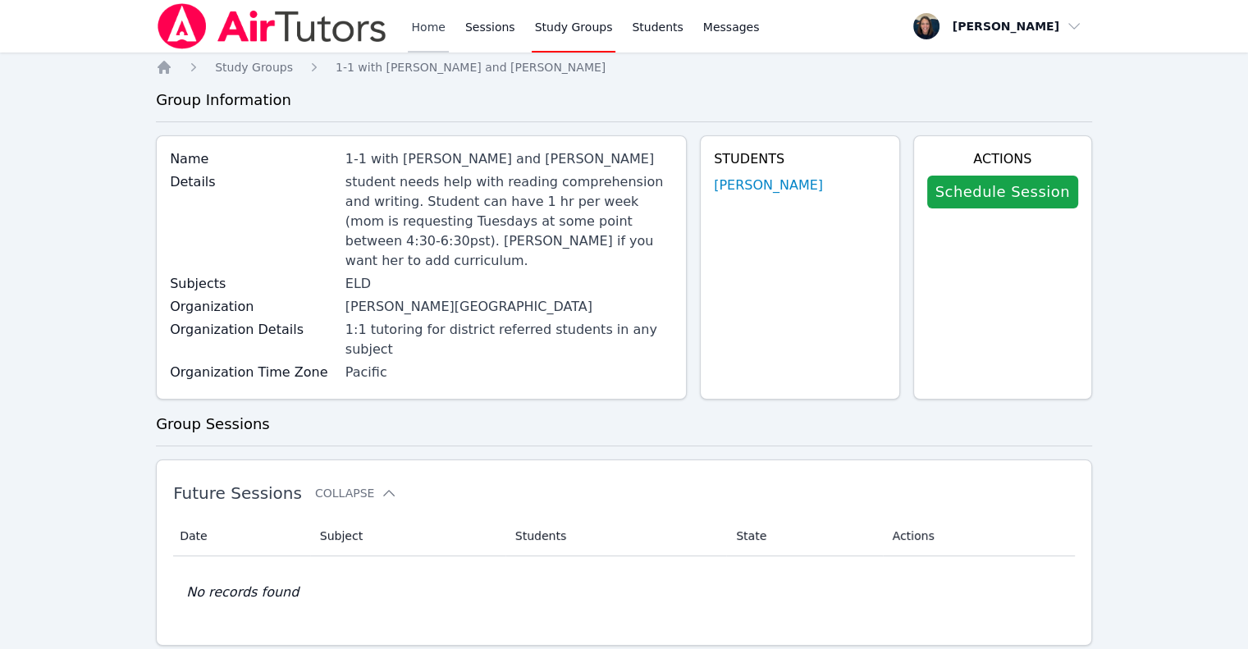
click at [434, 25] on link "Home" at bounding box center [428, 26] width 40 height 53
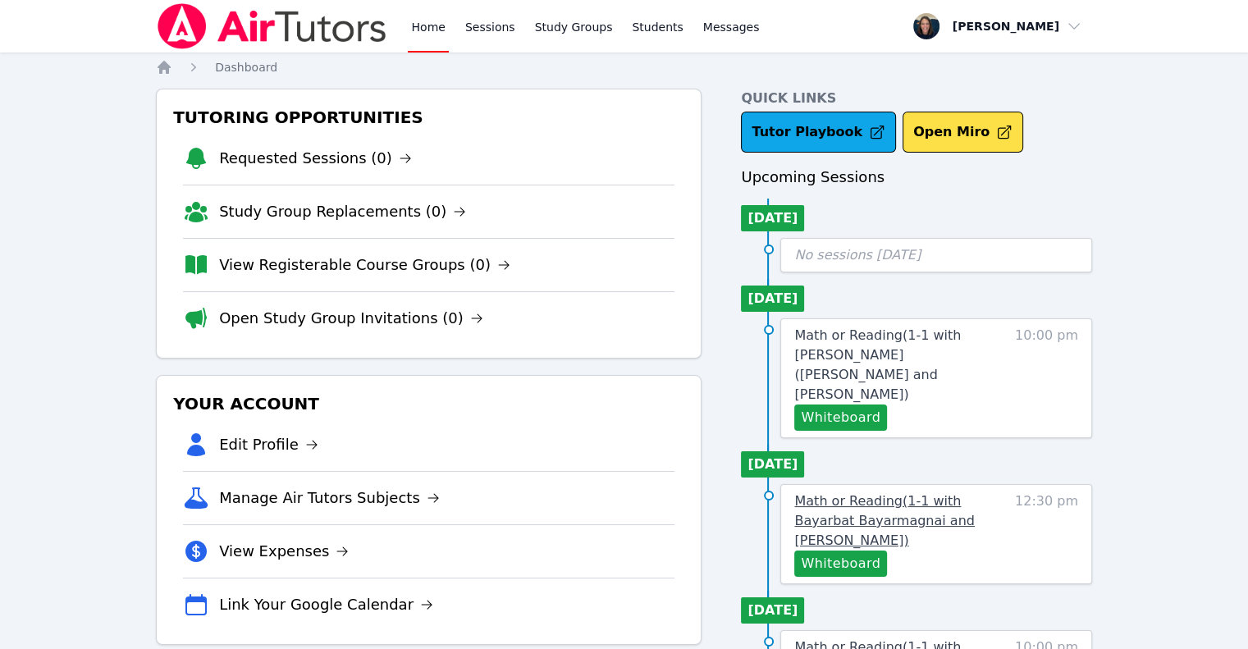
click at [883, 493] on span "Math or Reading ( 1-1 with Bayarbat Bayarmagnai and Teri Gennaro )" at bounding box center [884, 520] width 180 height 55
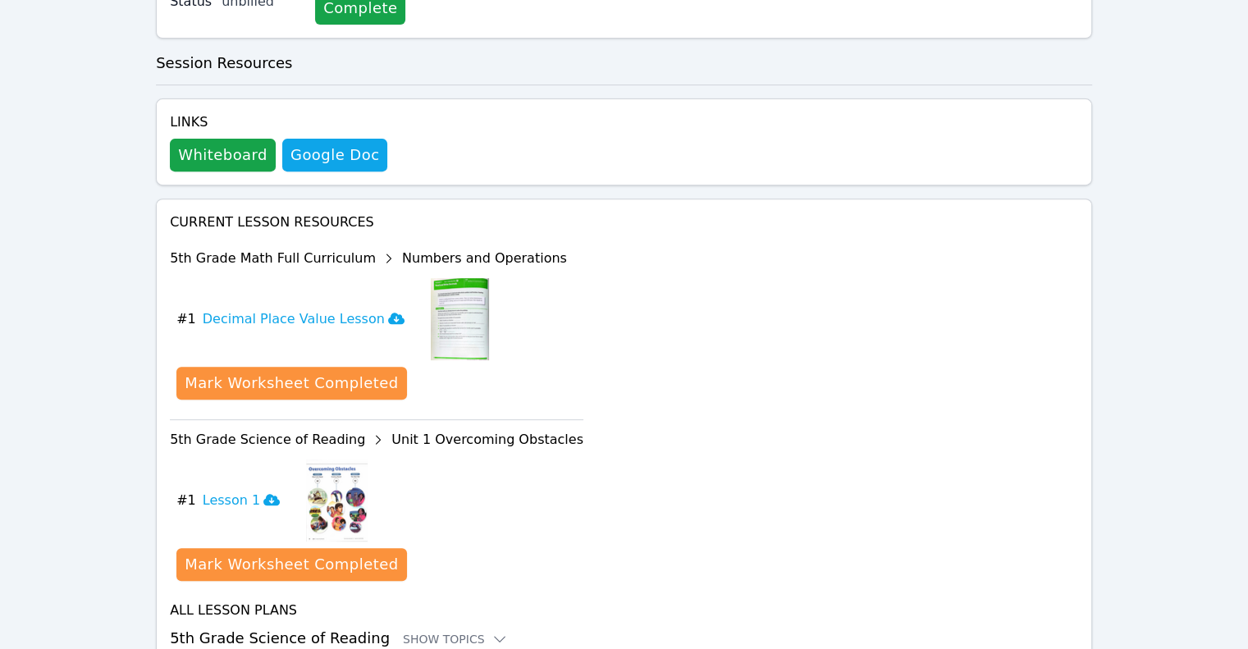
scroll to position [642, 0]
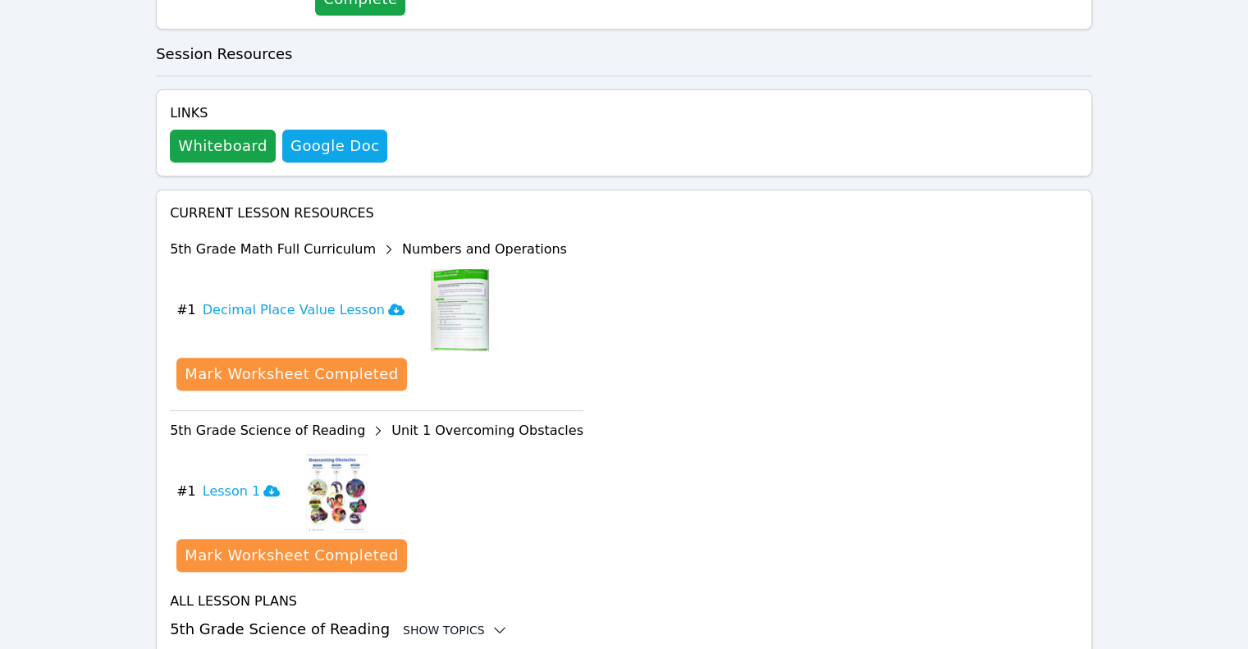
click at [456, 622] on div "Show Topics" at bounding box center [455, 630] width 105 height 16
drag, startPoint x: 1243, startPoint y: 219, endPoint x: 1257, endPoint y: 230, distance: 17.6
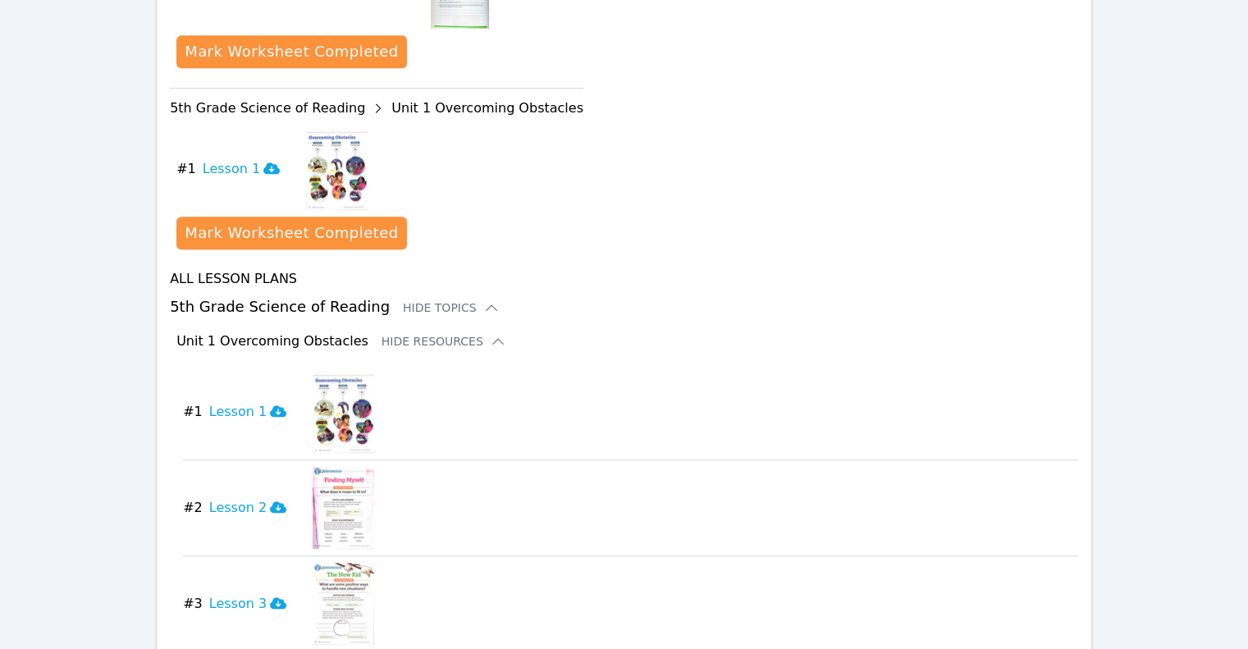
scroll to position [973, 0]
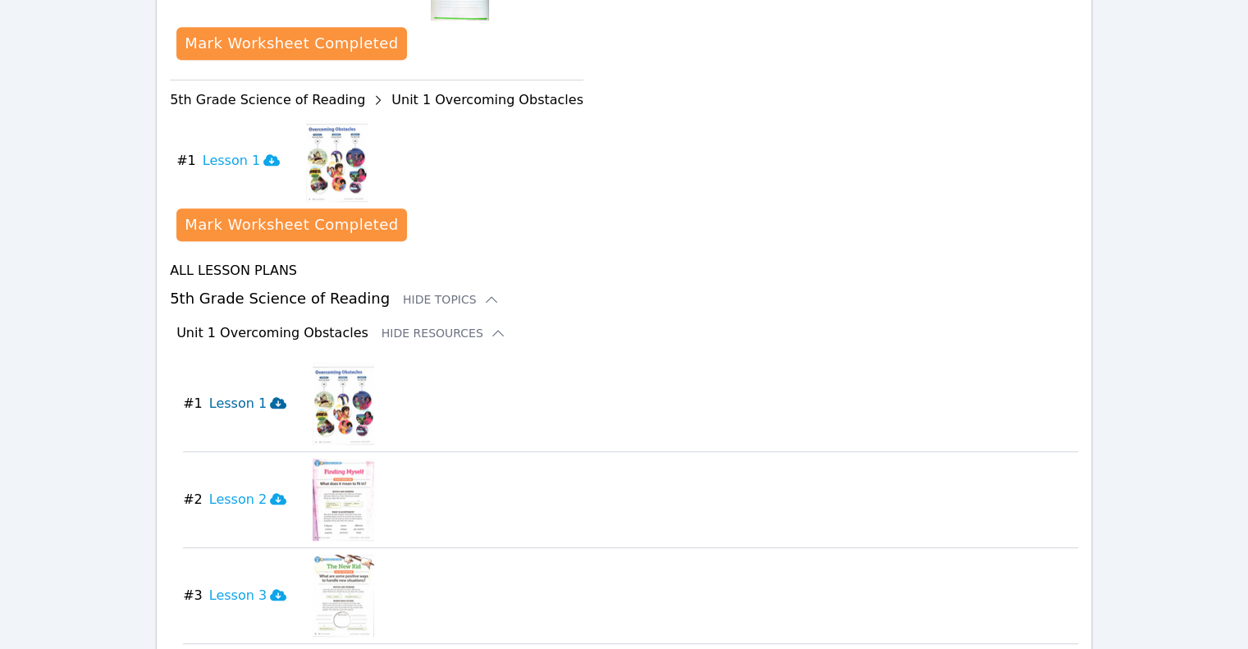
click at [270, 396] on icon at bounding box center [278, 402] width 16 height 13
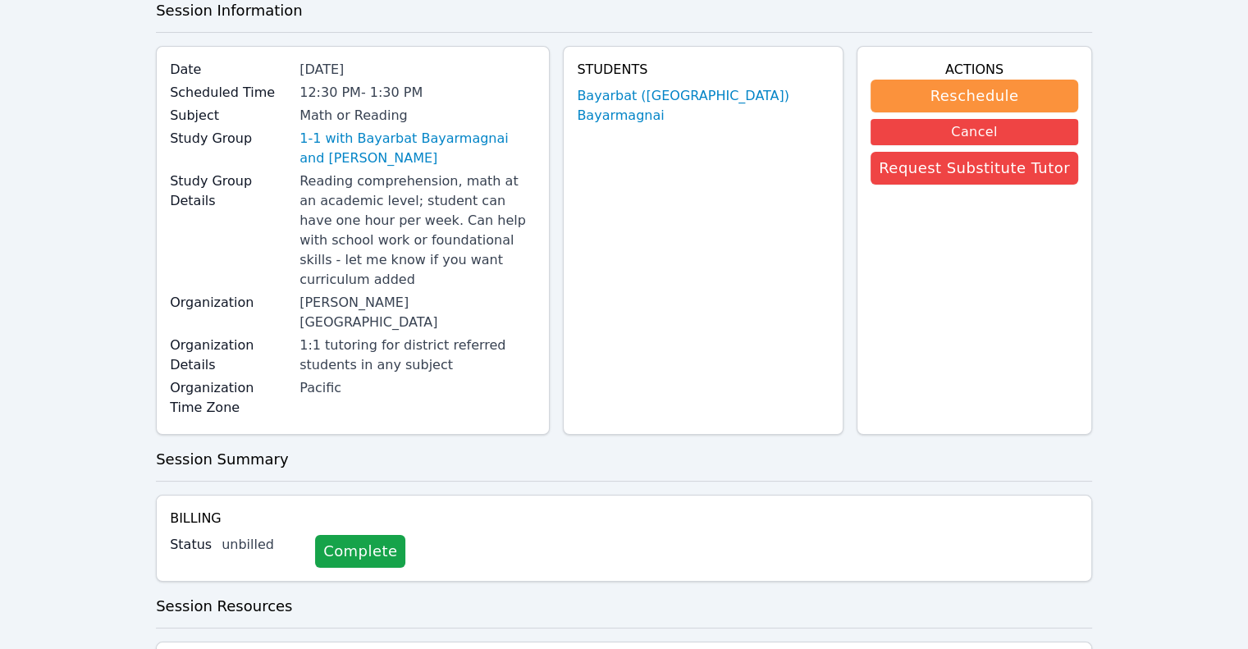
scroll to position [0, 0]
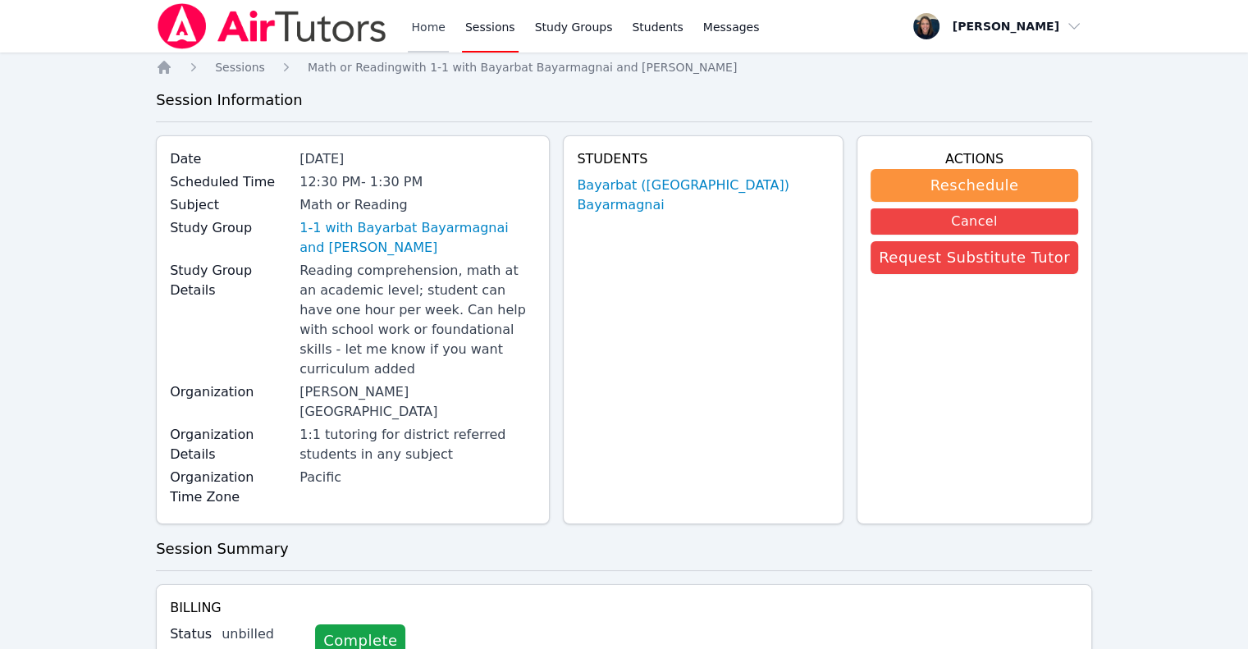
click at [434, 33] on link "Home" at bounding box center [428, 26] width 40 height 53
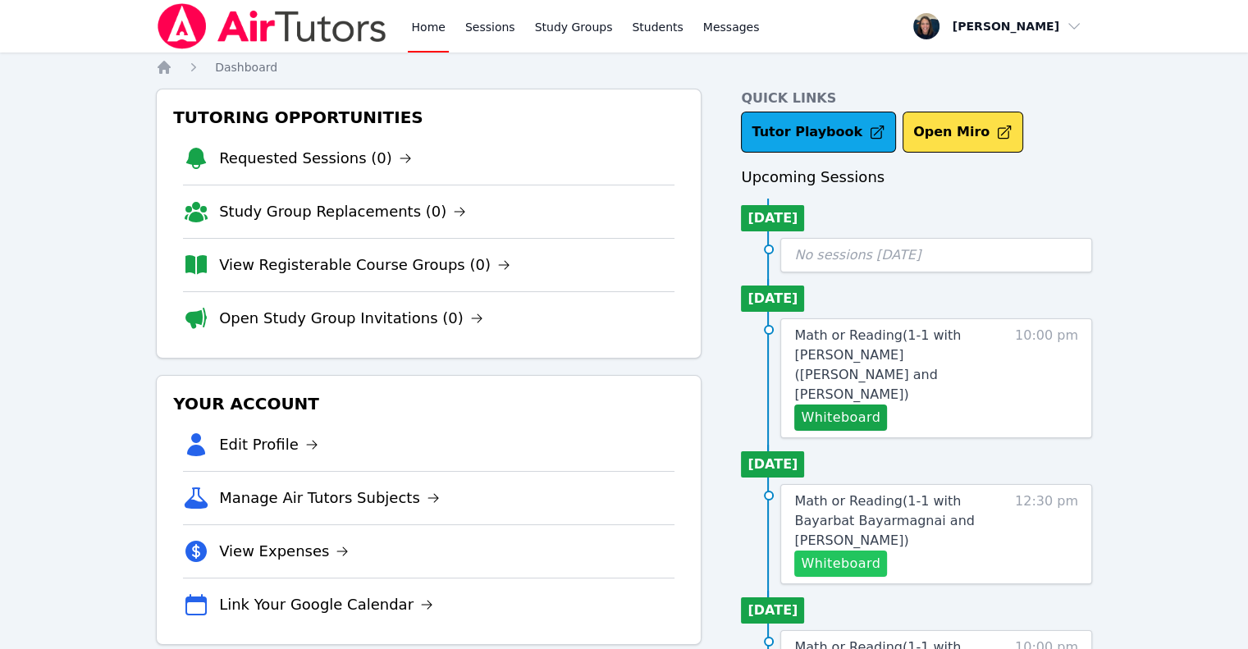
click at [408, 0] on link "Home" at bounding box center [428, 26] width 40 height 53
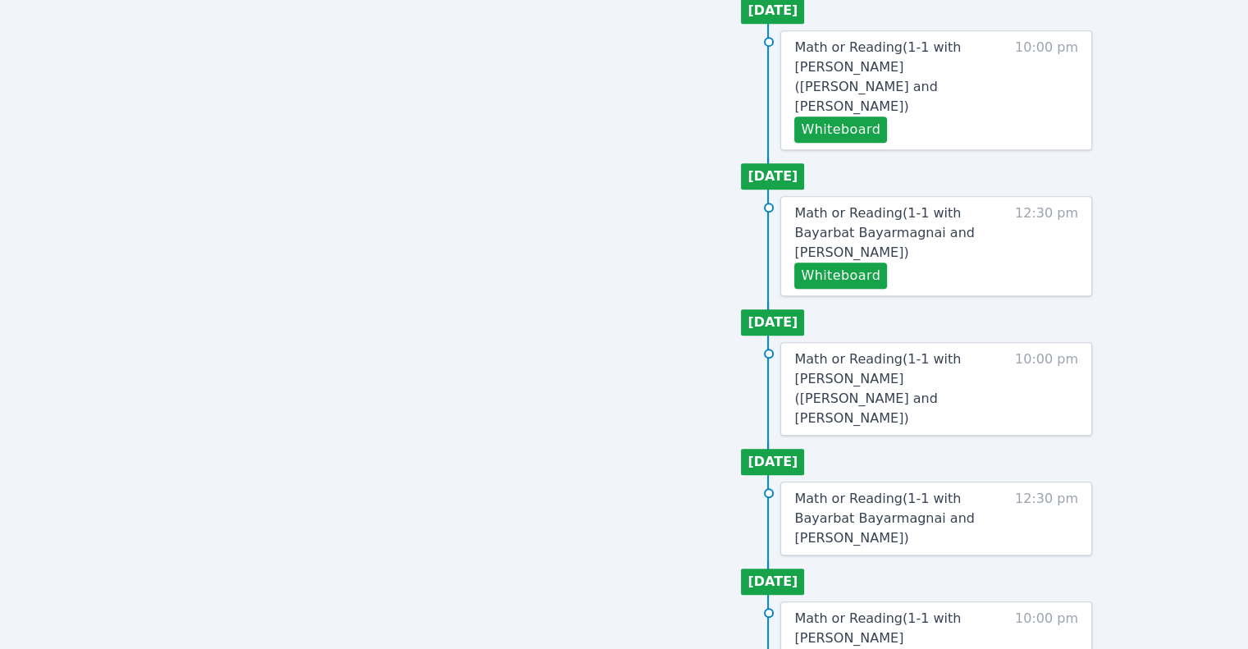
scroll to position [791, 0]
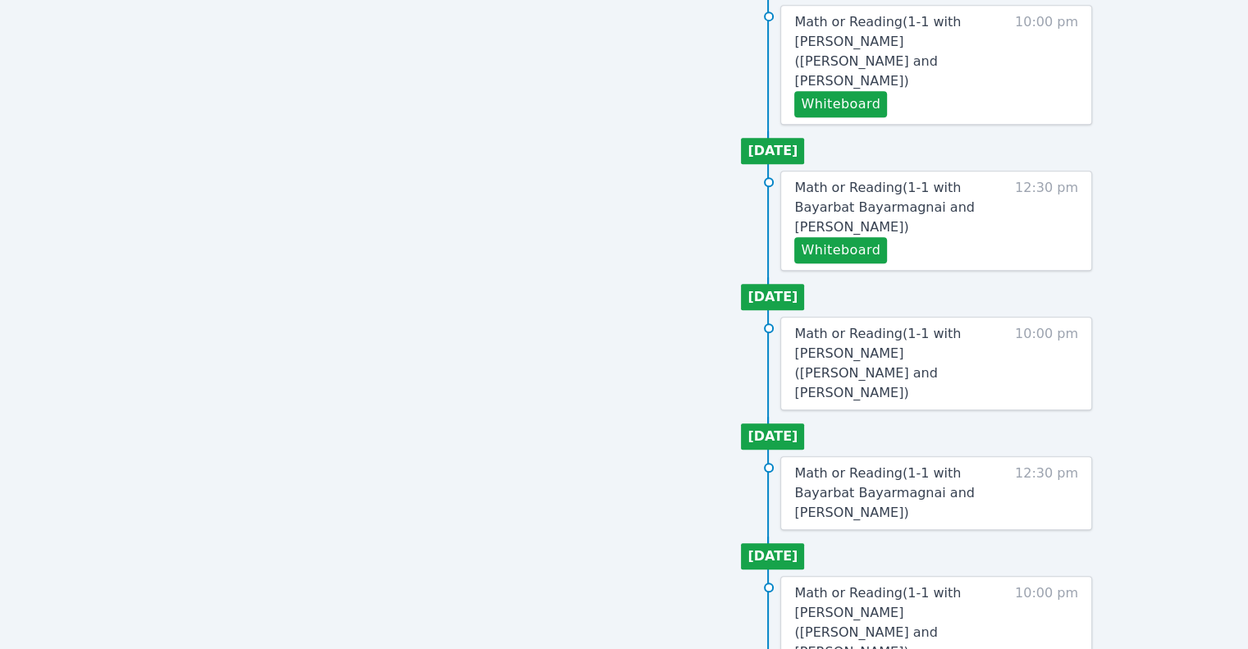
drag, startPoint x: 0, startPoint y: 0, endPoint x: 843, endPoint y: 506, distance: 982.9
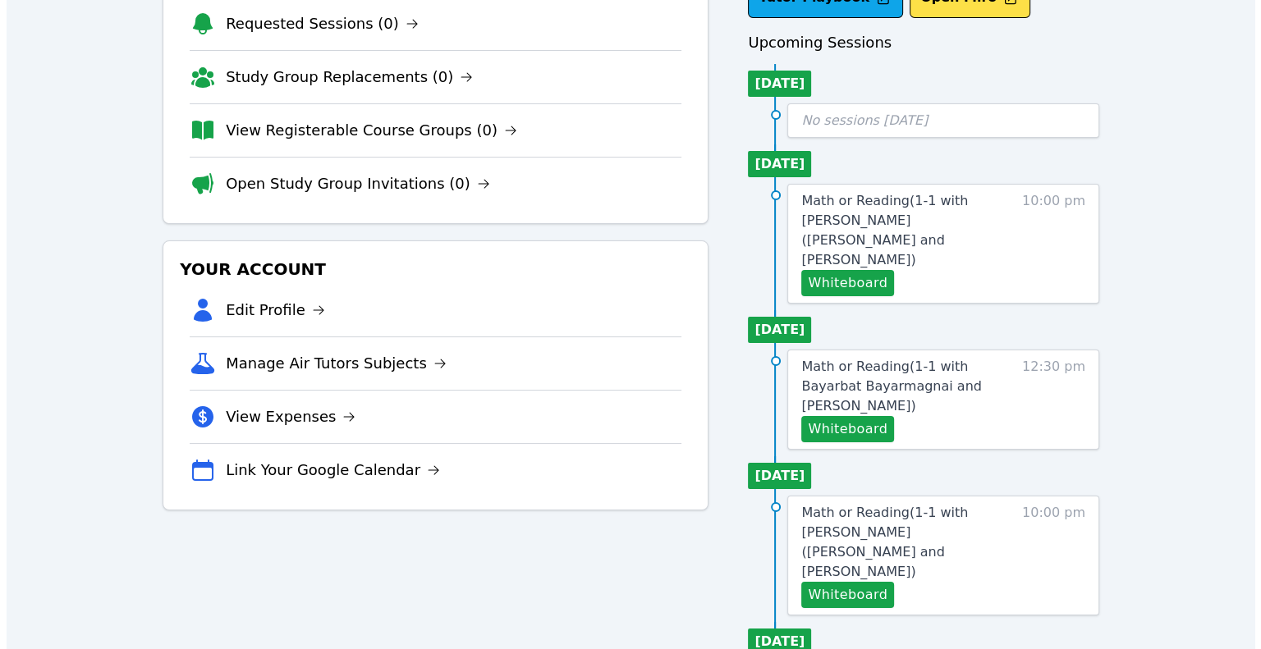
scroll to position [0, 0]
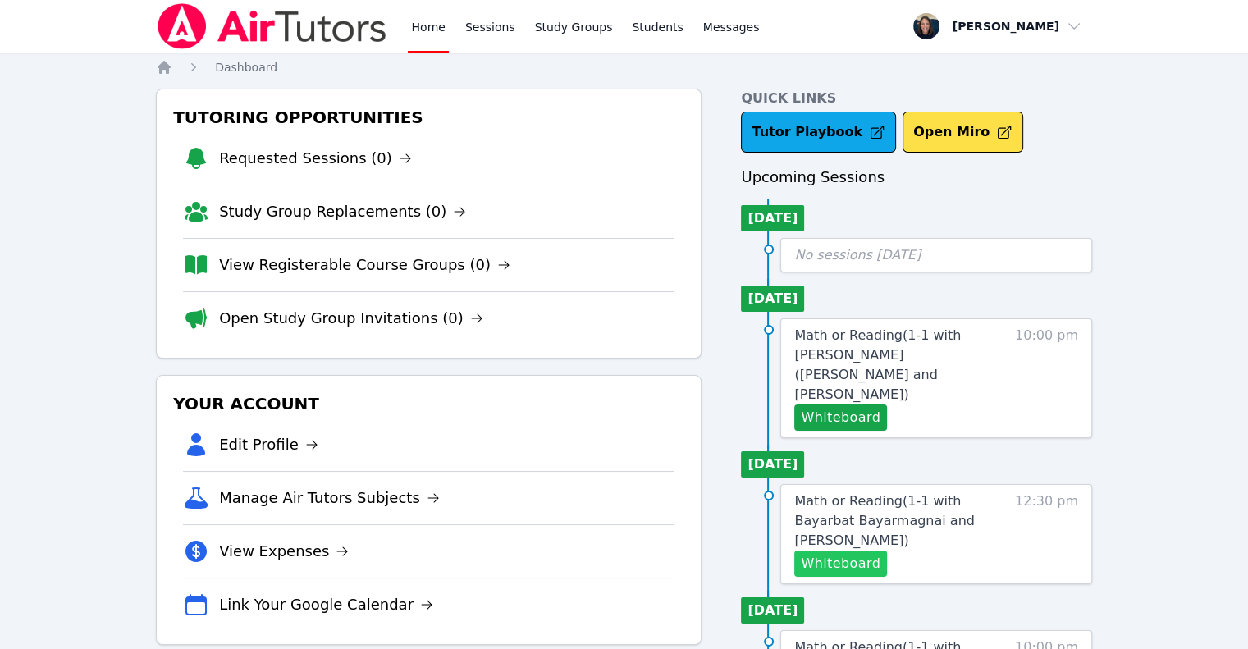
click at [824, 551] on button "Whiteboard" at bounding box center [840, 564] width 93 height 26
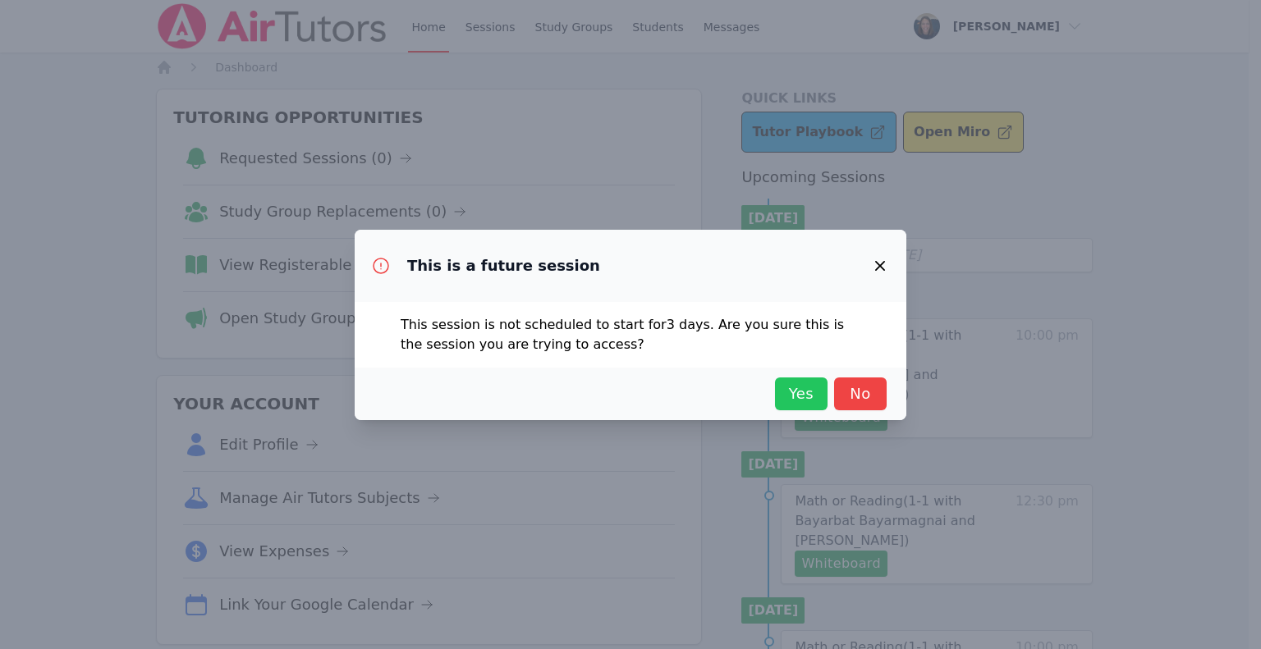
click at [812, 387] on span "Yes" at bounding box center [801, 393] width 36 height 23
